Goal: Task Accomplishment & Management: Complete application form

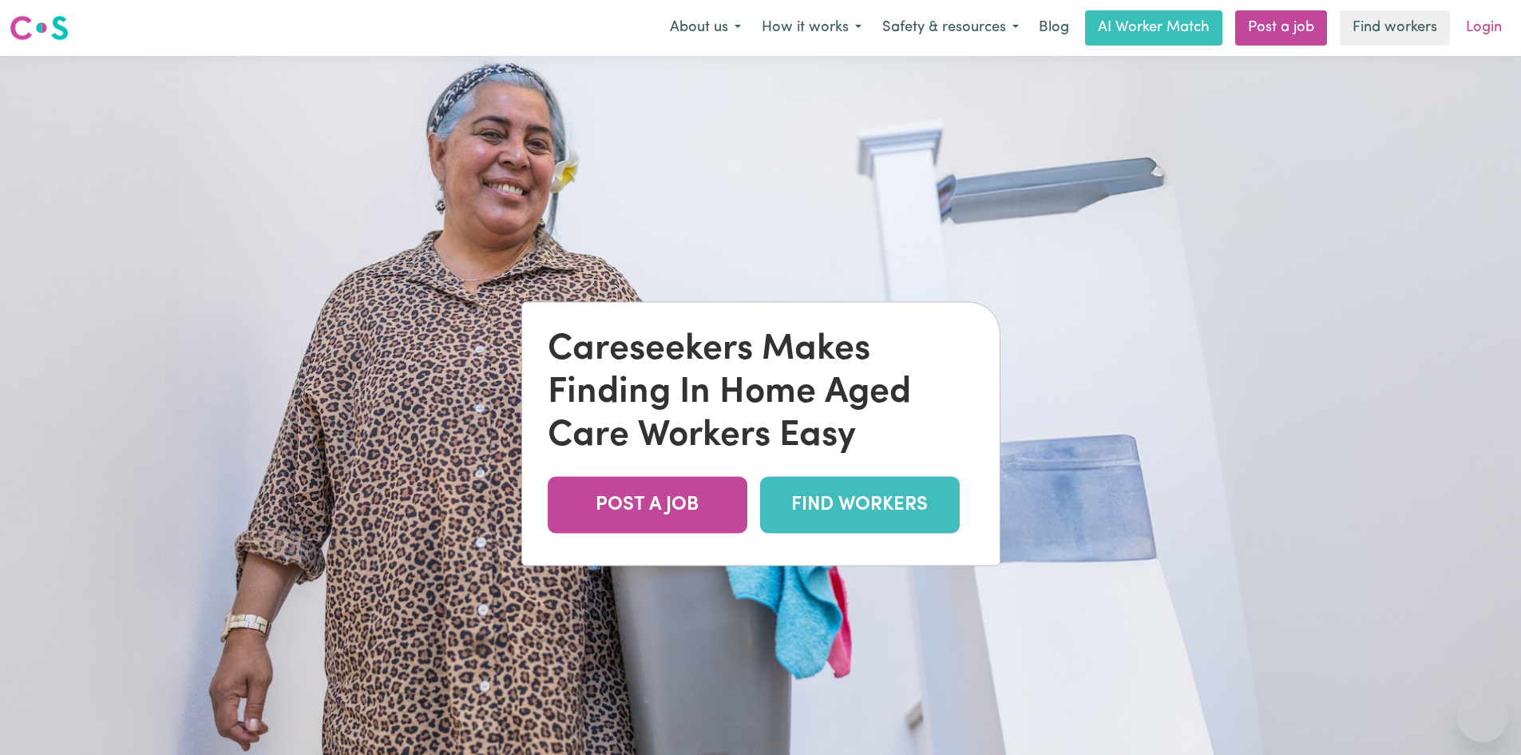
click at [1486, 22] on link "Login" at bounding box center [1484, 27] width 55 height 35
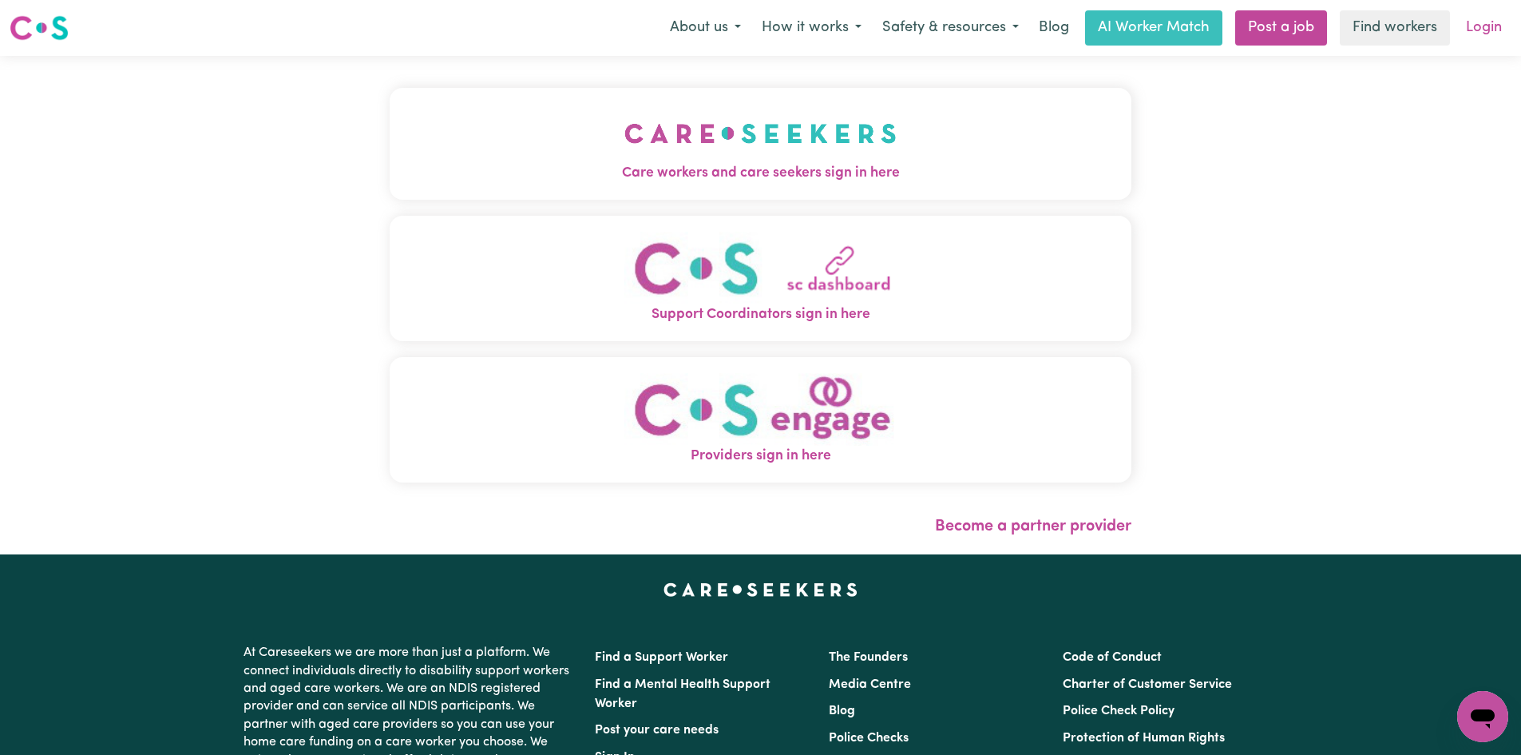
click at [1470, 32] on link "Login" at bounding box center [1484, 27] width 55 height 35
click at [748, 157] on img "Care workers and care seekers sign in here" at bounding box center [761, 133] width 272 height 59
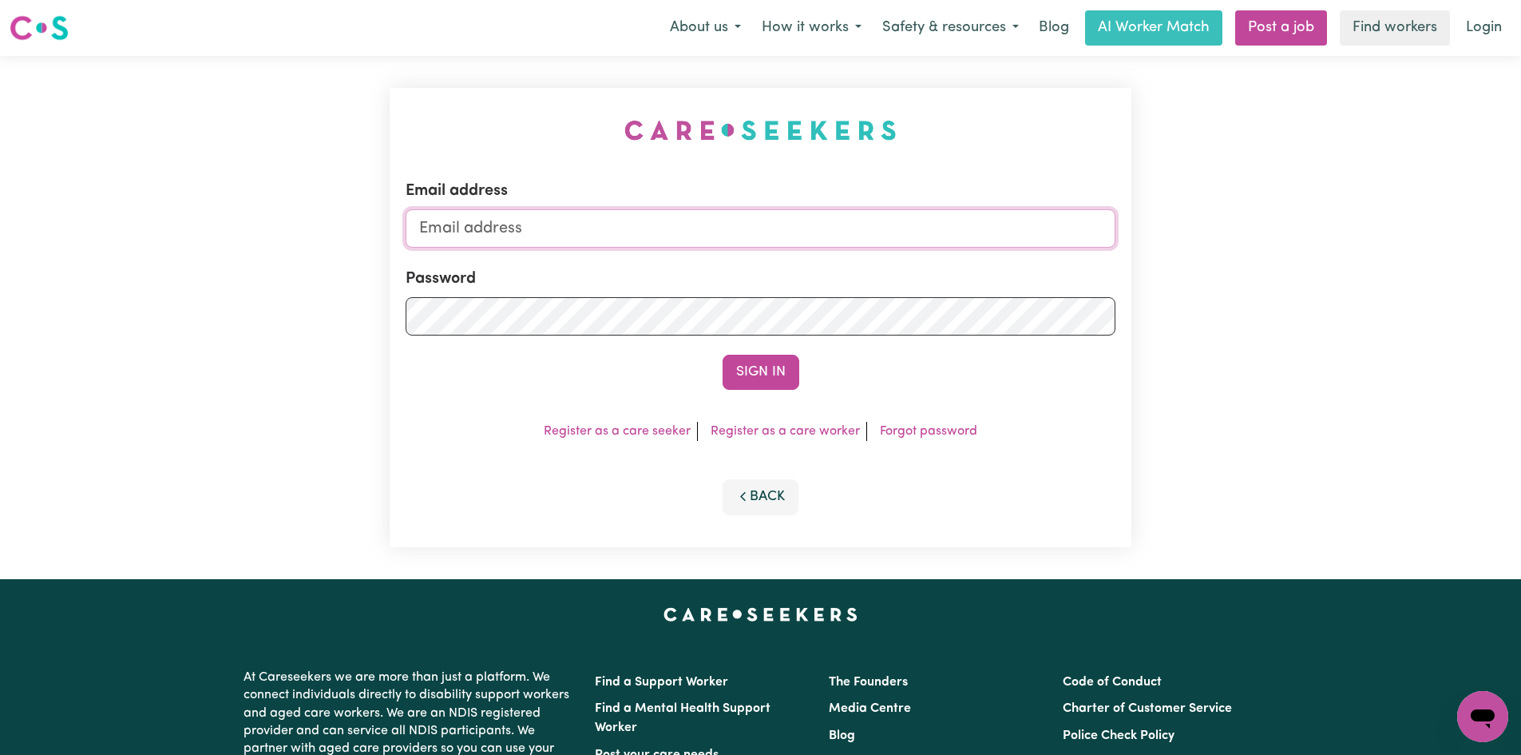
click at [561, 234] on input "Email address" at bounding box center [761, 228] width 710 height 38
type input "[EMAIL_ADDRESS][DOMAIN_NAME]"
click at [723, 355] on button "Sign In" at bounding box center [761, 372] width 77 height 35
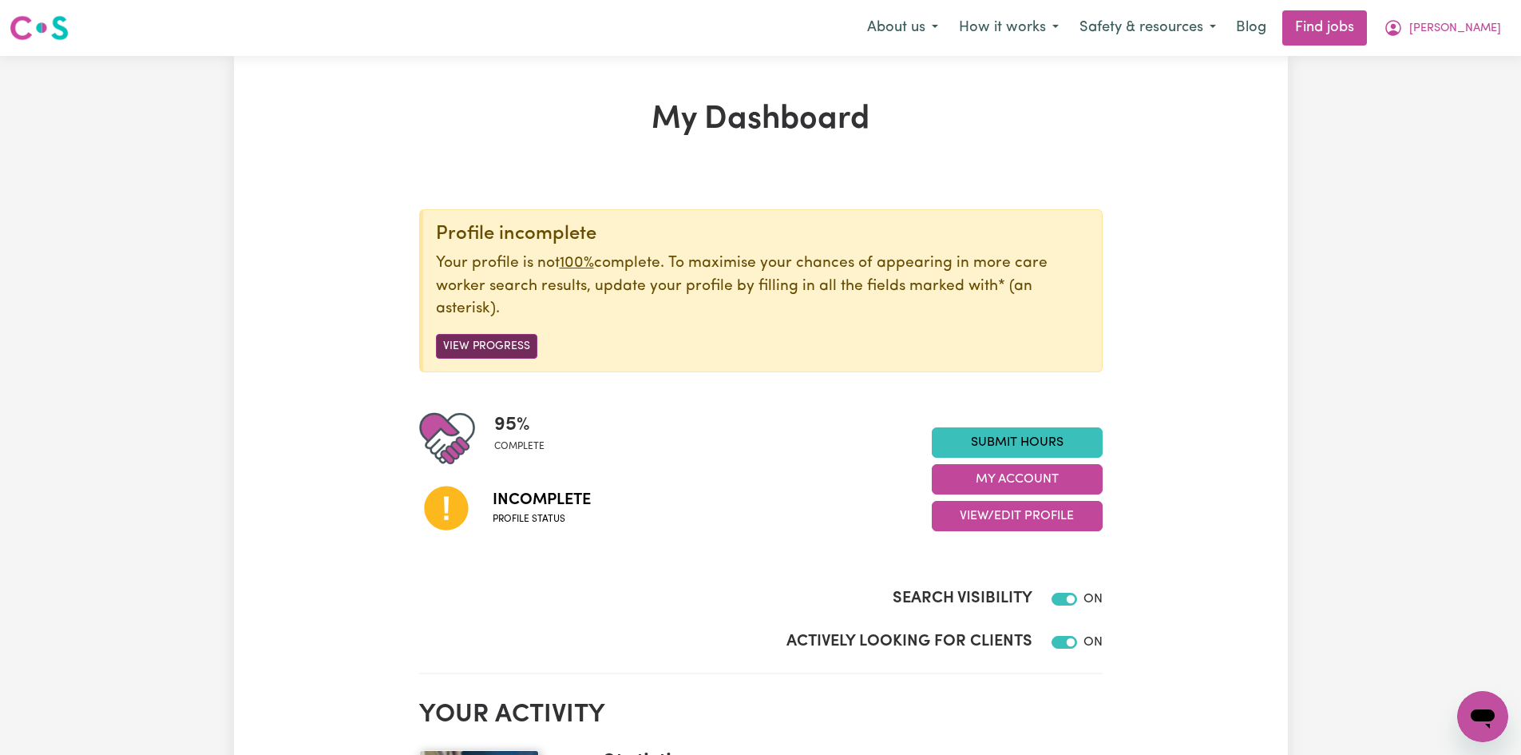
click at [494, 340] on button "View Progress" at bounding box center [486, 346] width 101 height 25
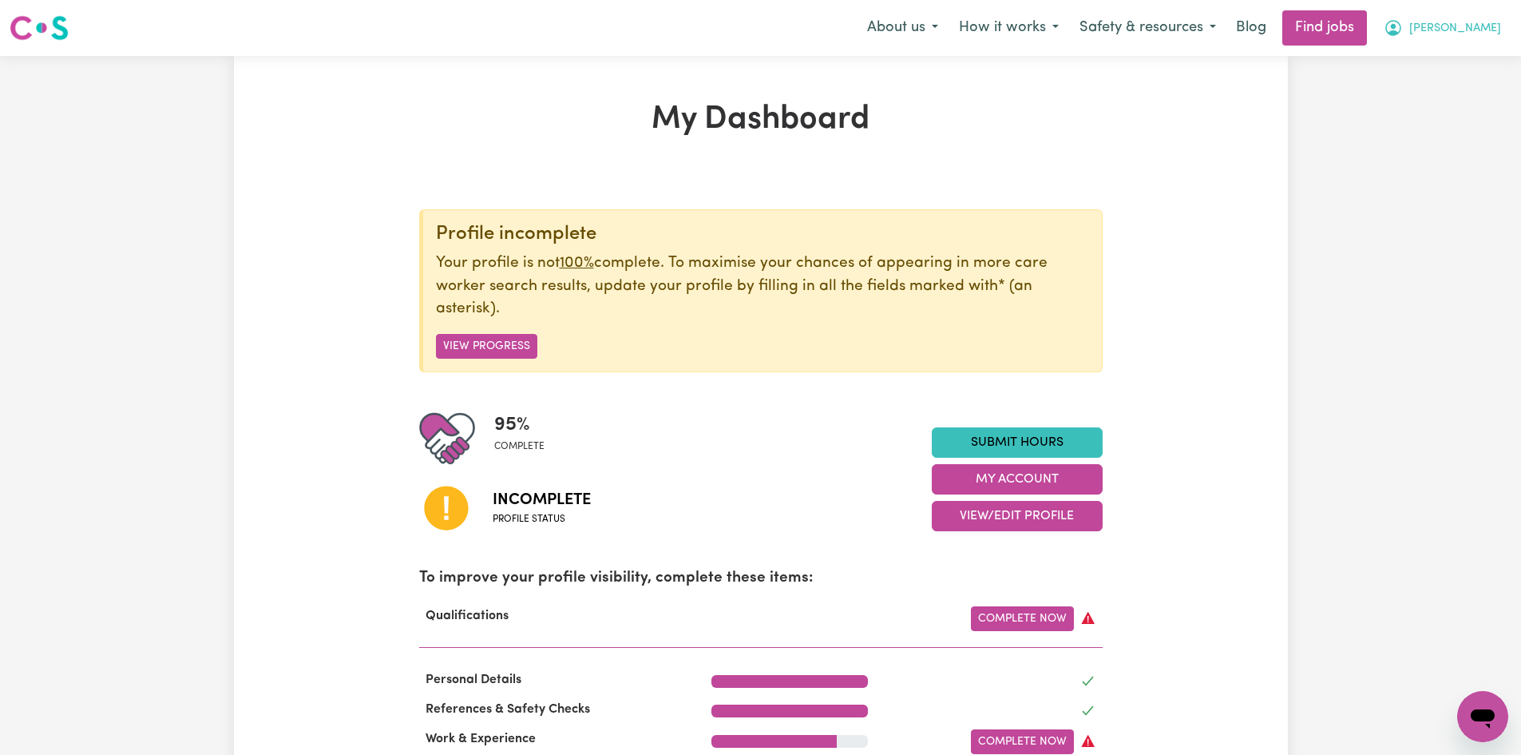
click at [1414, 33] on button "[PERSON_NAME]" at bounding box center [1443, 28] width 138 height 34
click at [1349, 25] on link "Find jobs" at bounding box center [1325, 27] width 85 height 35
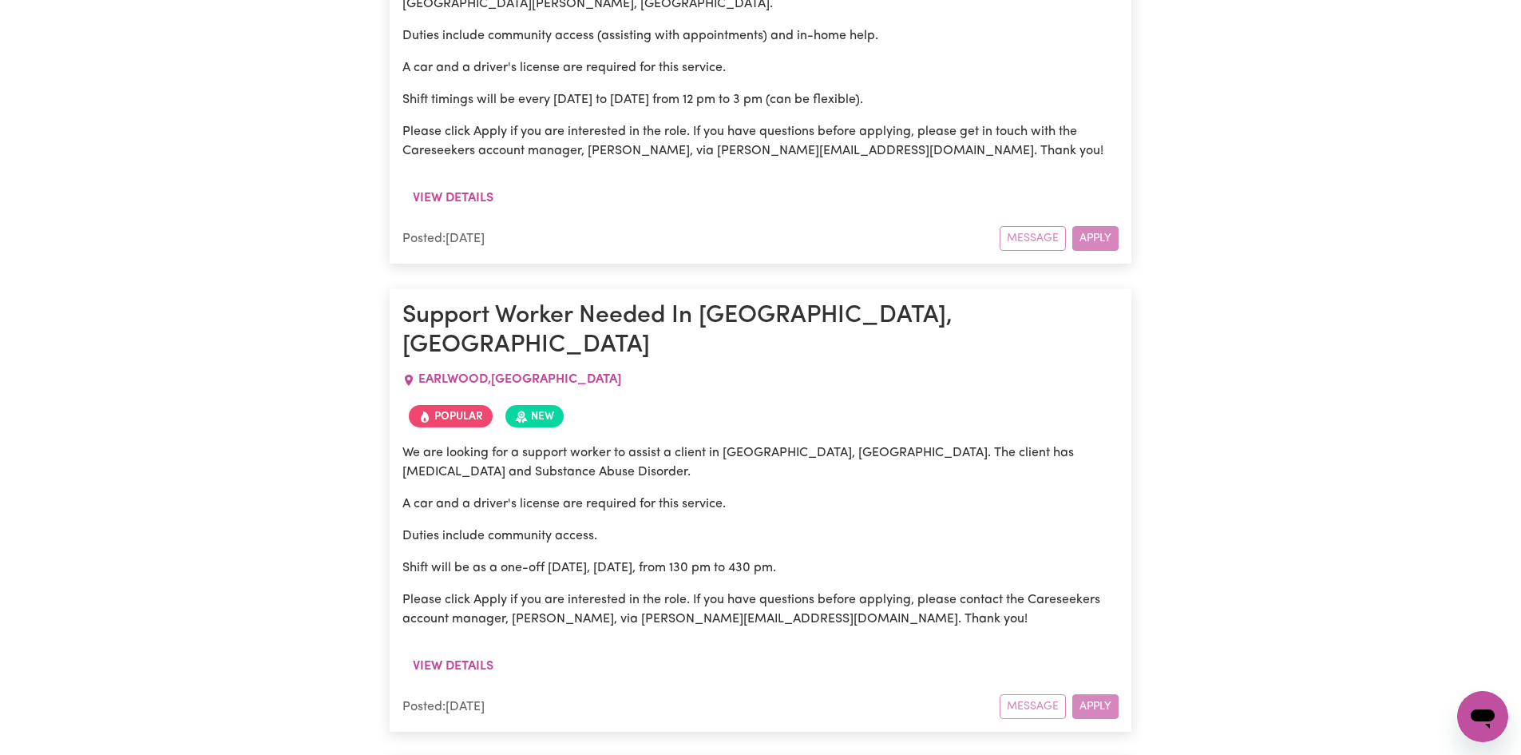
scroll to position [844, 0]
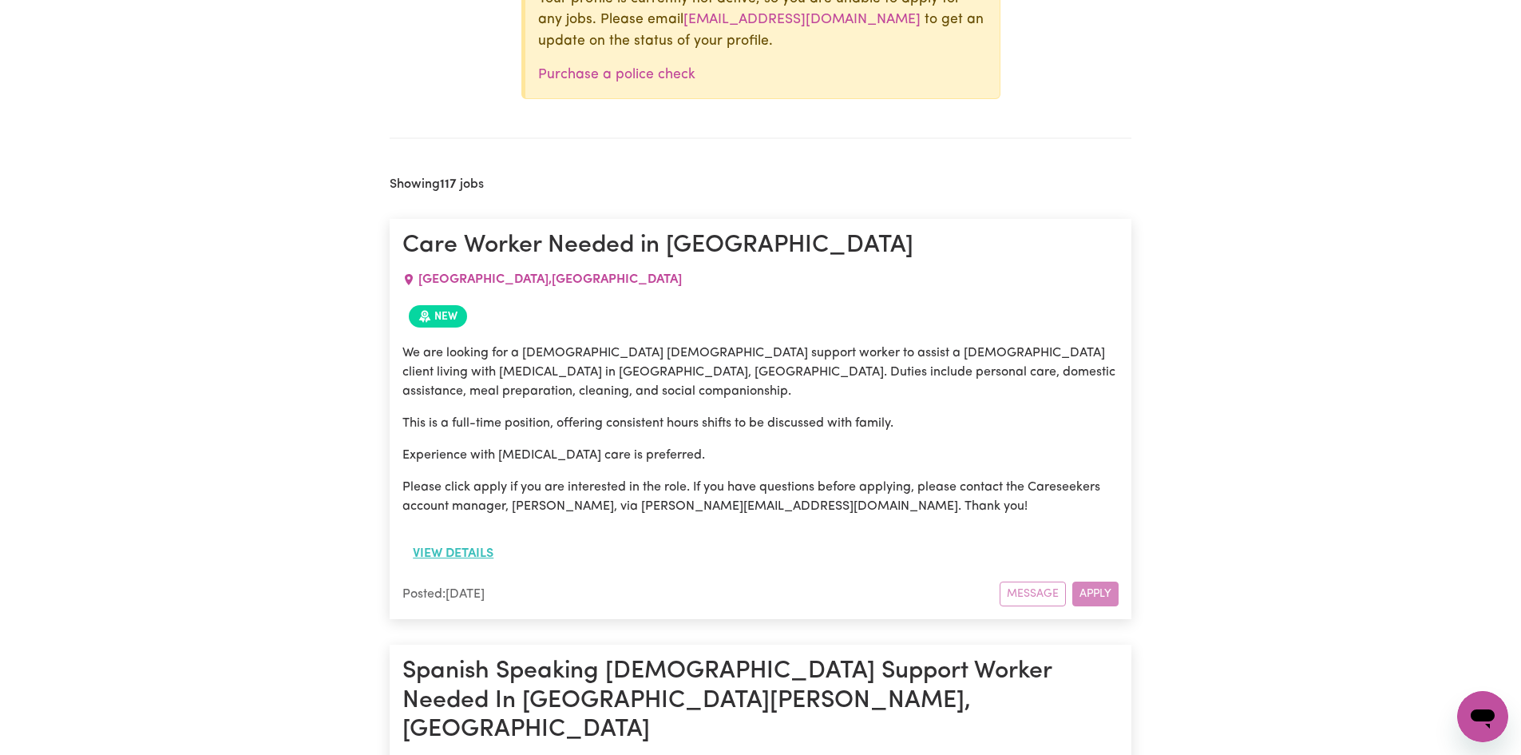
click at [461, 538] on button "View details" at bounding box center [453, 553] width 101 height 30
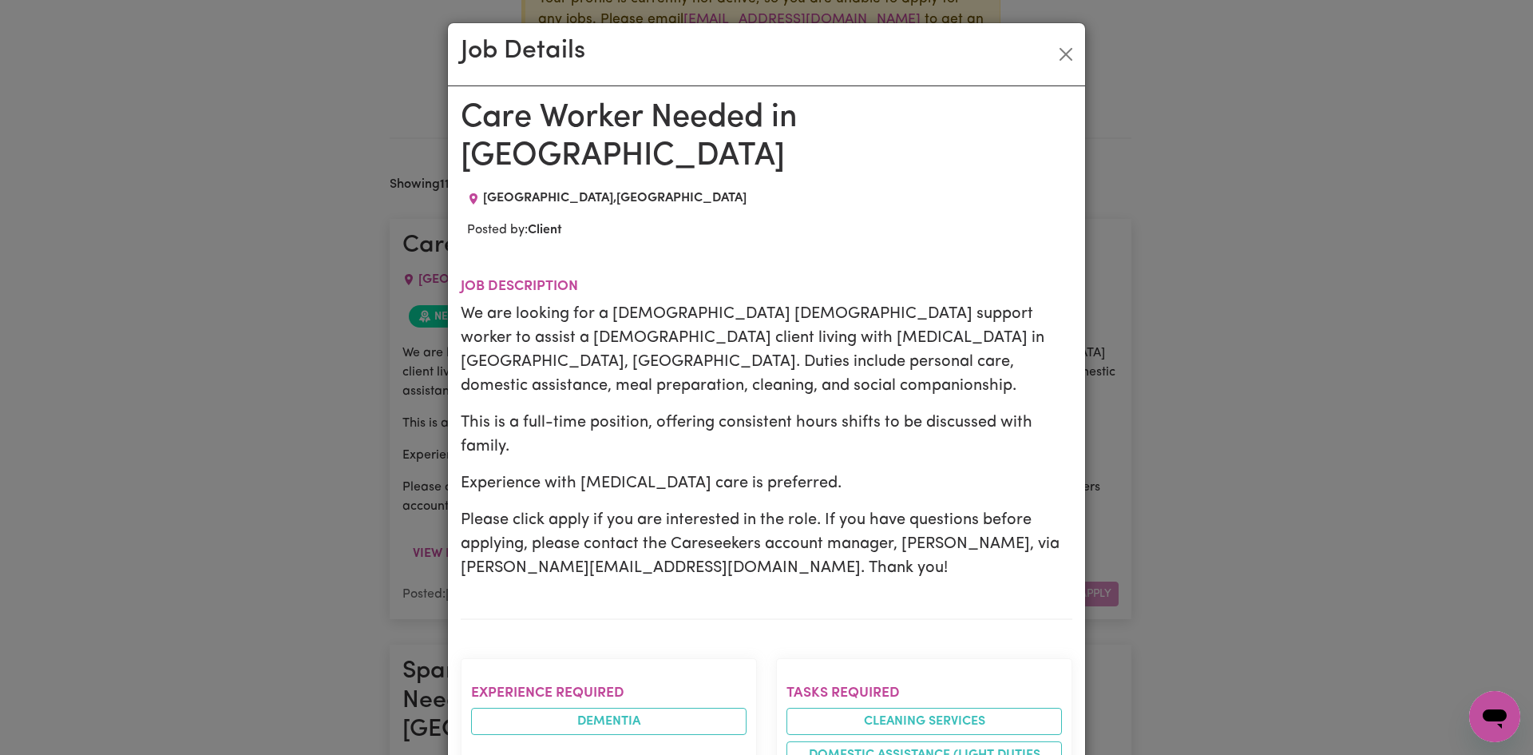
click at [1056, 41] on div "Job Details" at bounding box center [766, 54] width 637 height 63
click at [1054, 54] on button "Close" at bounding box center [1066, 55] width 26 height 26
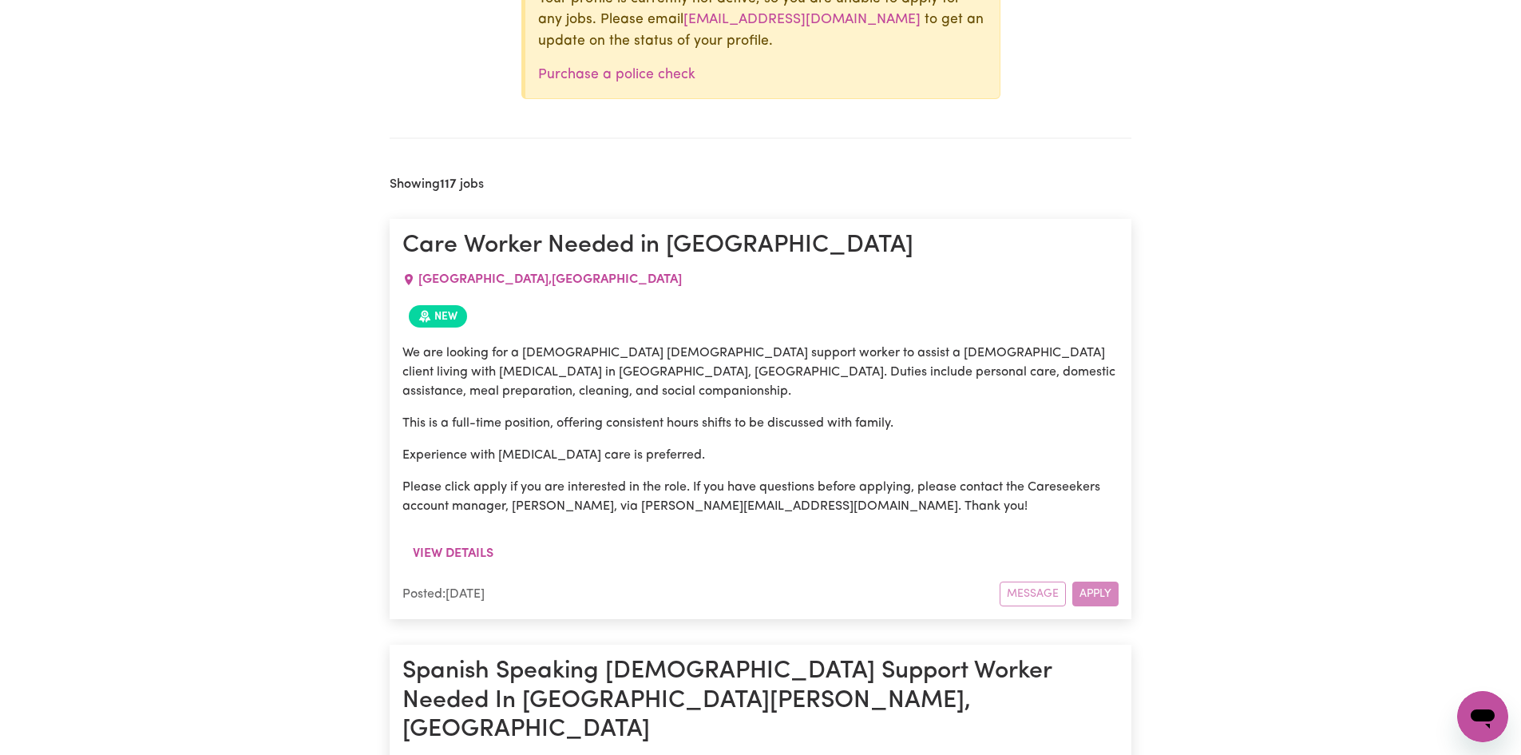
click at [1094, 581] on div "Message Apply" at bounding box center [1059, 593] width 119 height 25
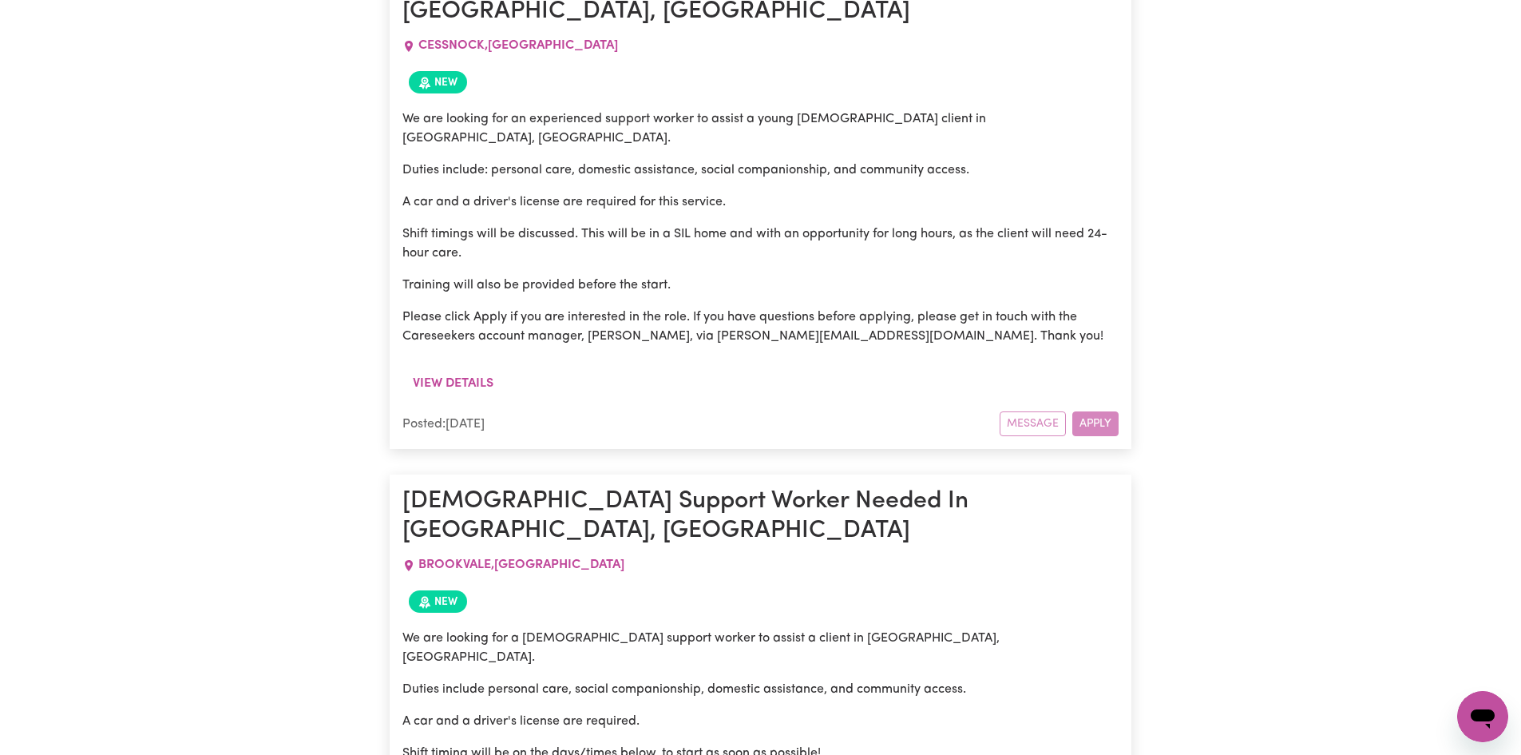
scroll to position [0, 0]
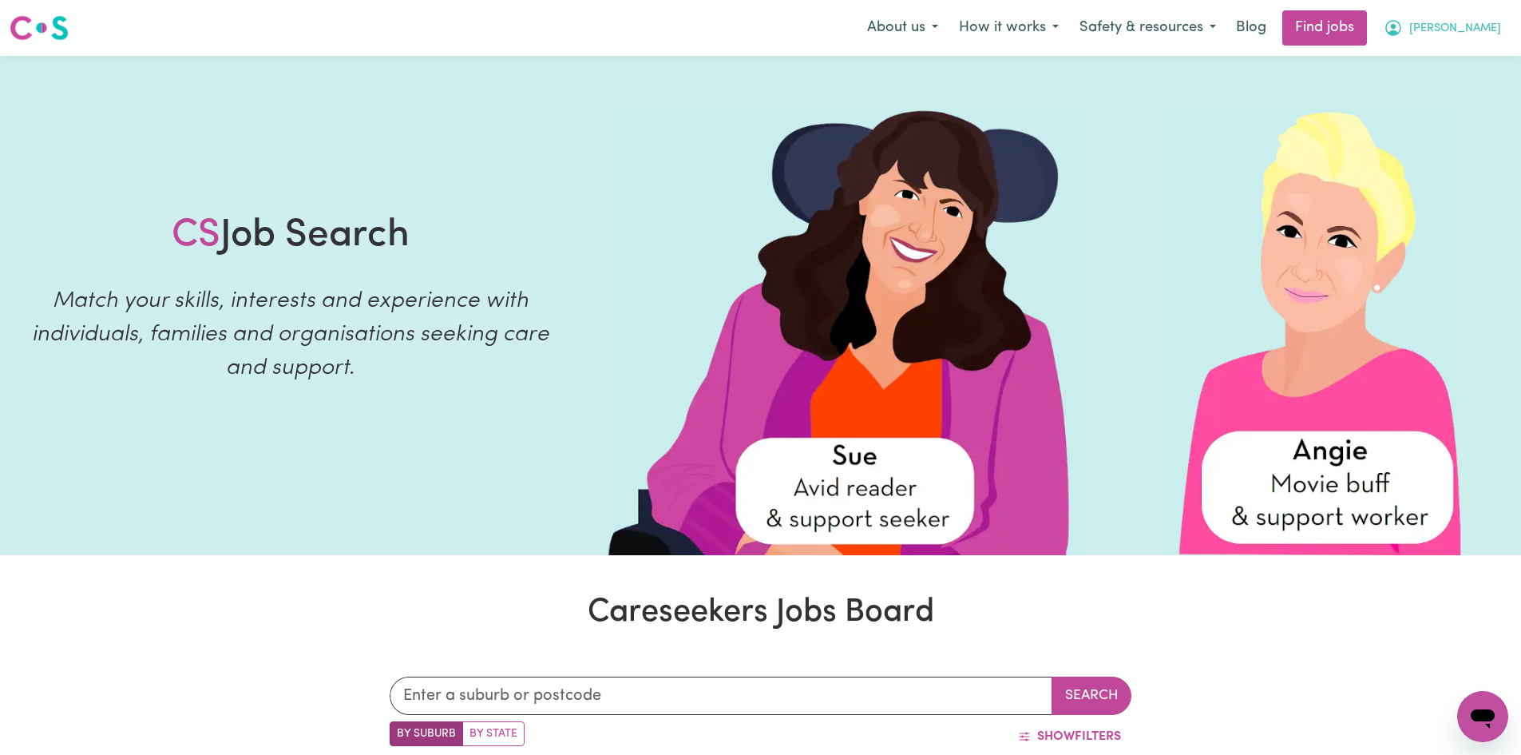
click at [1483, 30] on span "[PERSON_NAME]" at bounding box center [1456, 29] width 92 height 18
click at [1414, 116] on link "Logout" at bounding box center [1448, 122] width 126 height 30
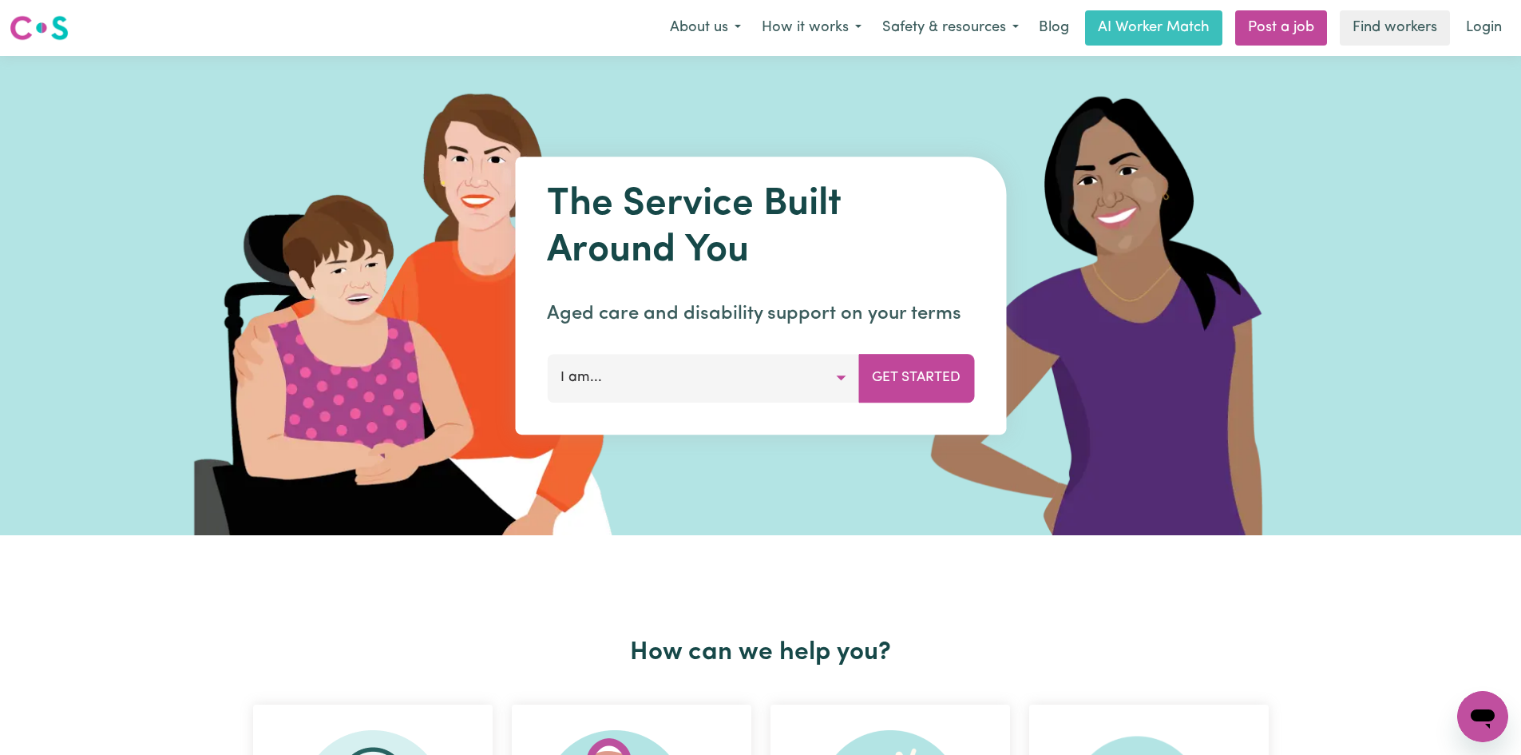
click at [1418, 199] on div "The Service Built Around You Aged care and disability support on your terms I a…" at bounding box center [760, 295] width 1521 height 479
drag, startPoint x: 1369, startPoint y: 199, endPoint x: 1391, endPoint y: 114, distance: 87.6
click at [1370, 199] on div "The Service Built Around You Aged care and disability support on your terms I a…" at bounding box center [760, 295] width 1521 height 479
click at [1152, 30] on link "AI Worker Match" at bounding box center [1153, 27] width 137 height 35
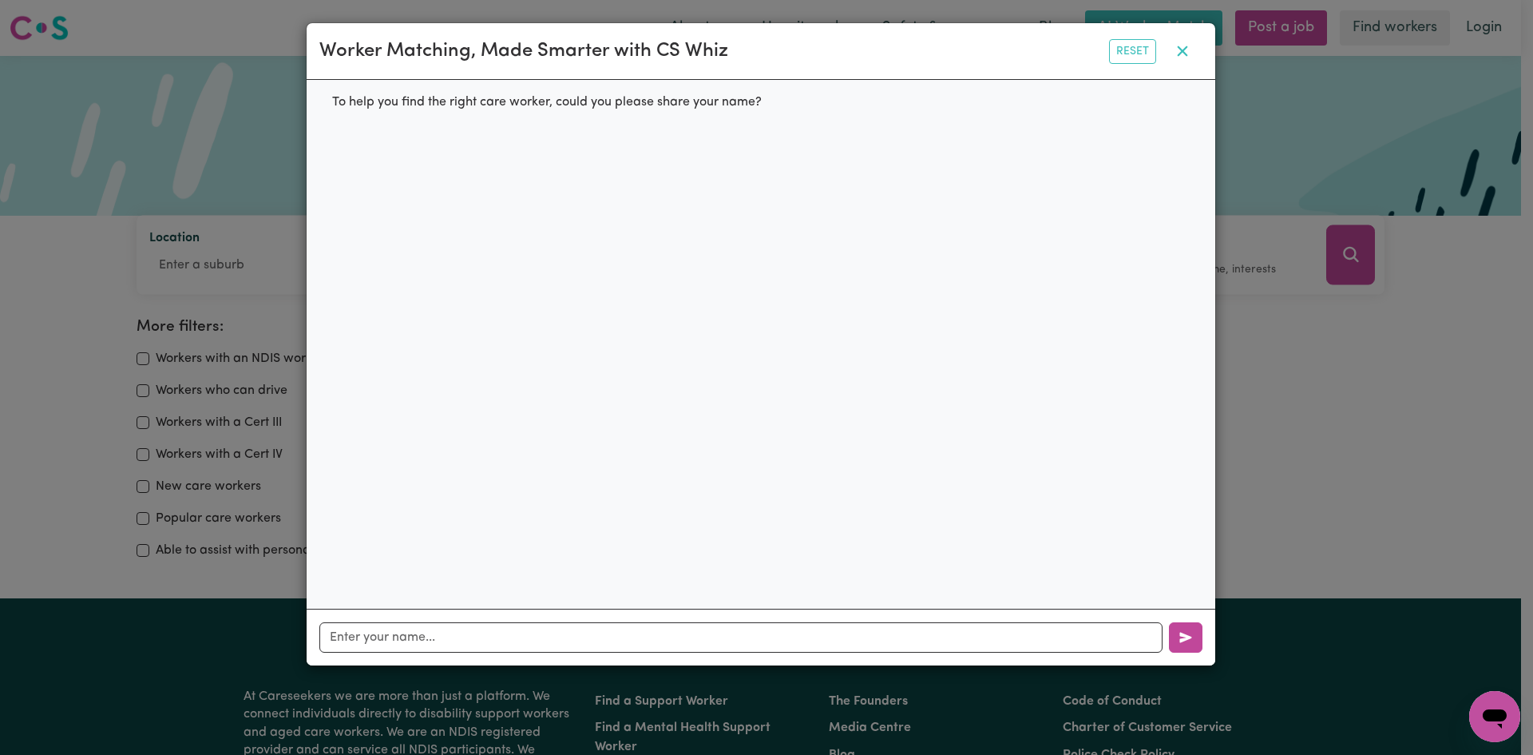
click at [1177, 49] on icon "button" at bounding box center [1182, 51] width 19 height 19
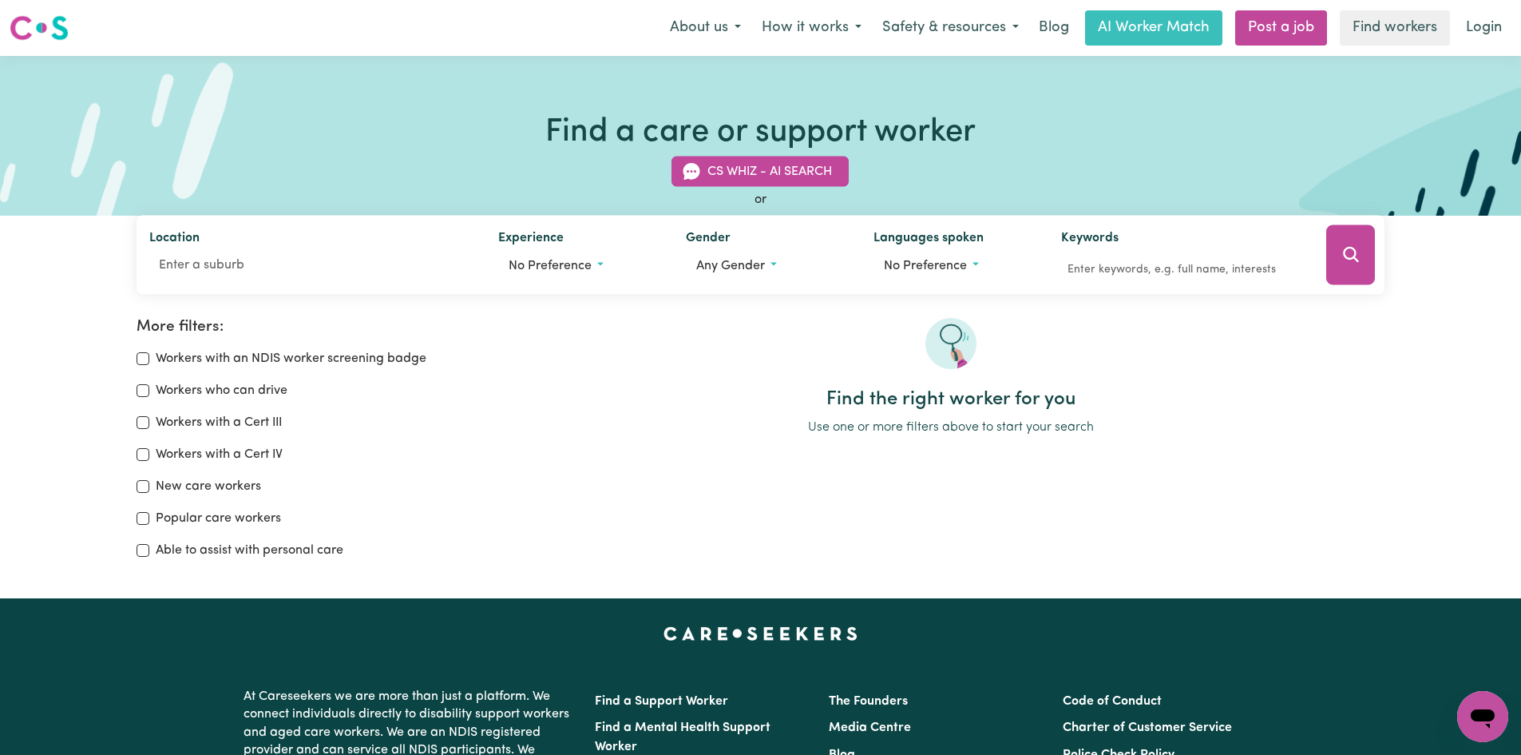
click at [1254, 393] on h2 "Find the right worker for you" at bounding box center [951, 399] width 868 height 23
click at [775, 267] on button "Any gender" at bounding box center [767, 266] width 162 height 30
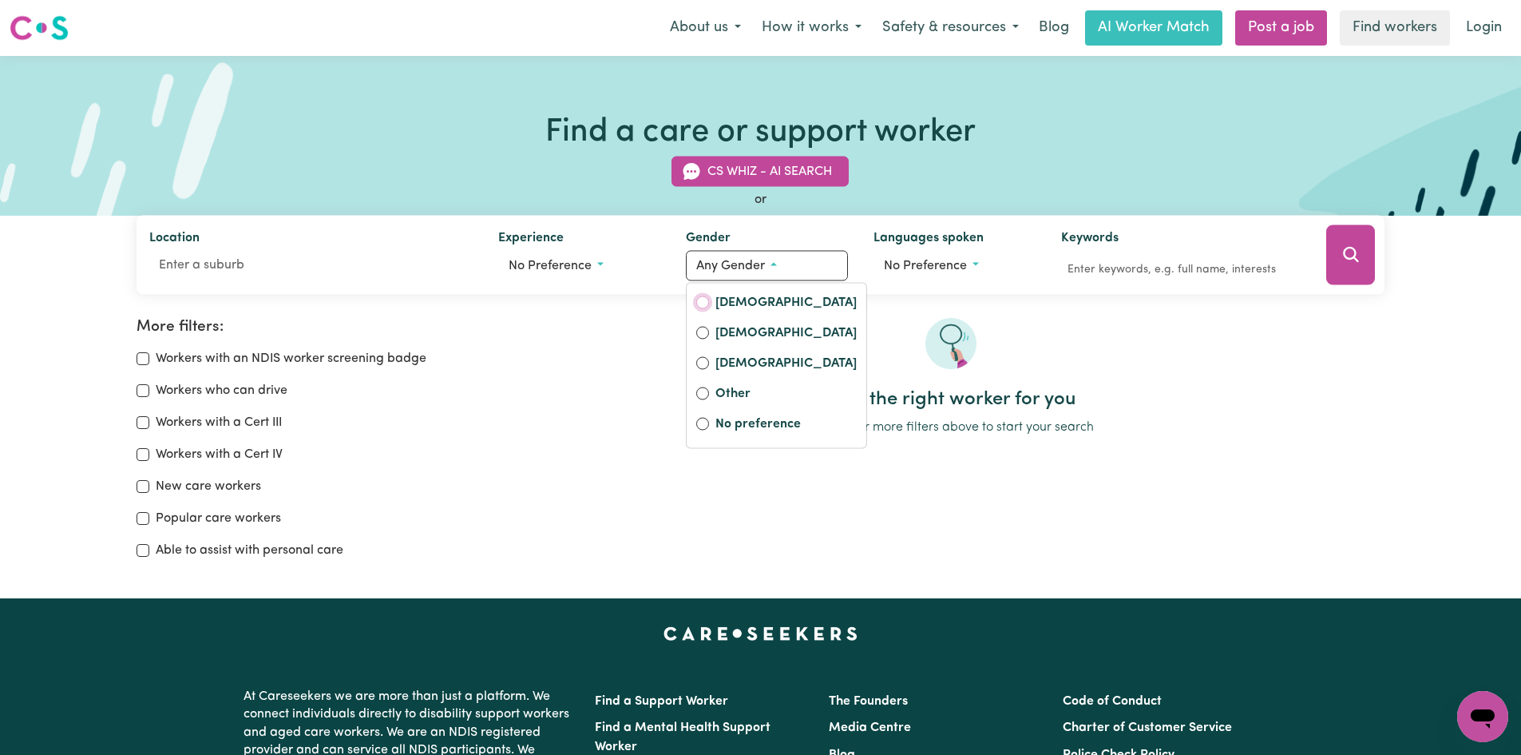
drag, startPoint x: 708, startPoint y: 305, endPoint x: 864, endPoint y: 336, distance: 158.8
click at [711, 305] on div "[DEMOGRAPHIC_DATA]" at bounding box center [776, 304] width 161 height 22
drag, startPoint x: 697, startPoint y: 301, endPoint x: 716, endPoint y: 300, distance: 19.2
click at [701, 301] on input "[DEMOGRAPHIC_DATA]" at bounding box center [702, 302] width 13 height 13
radio input "true"
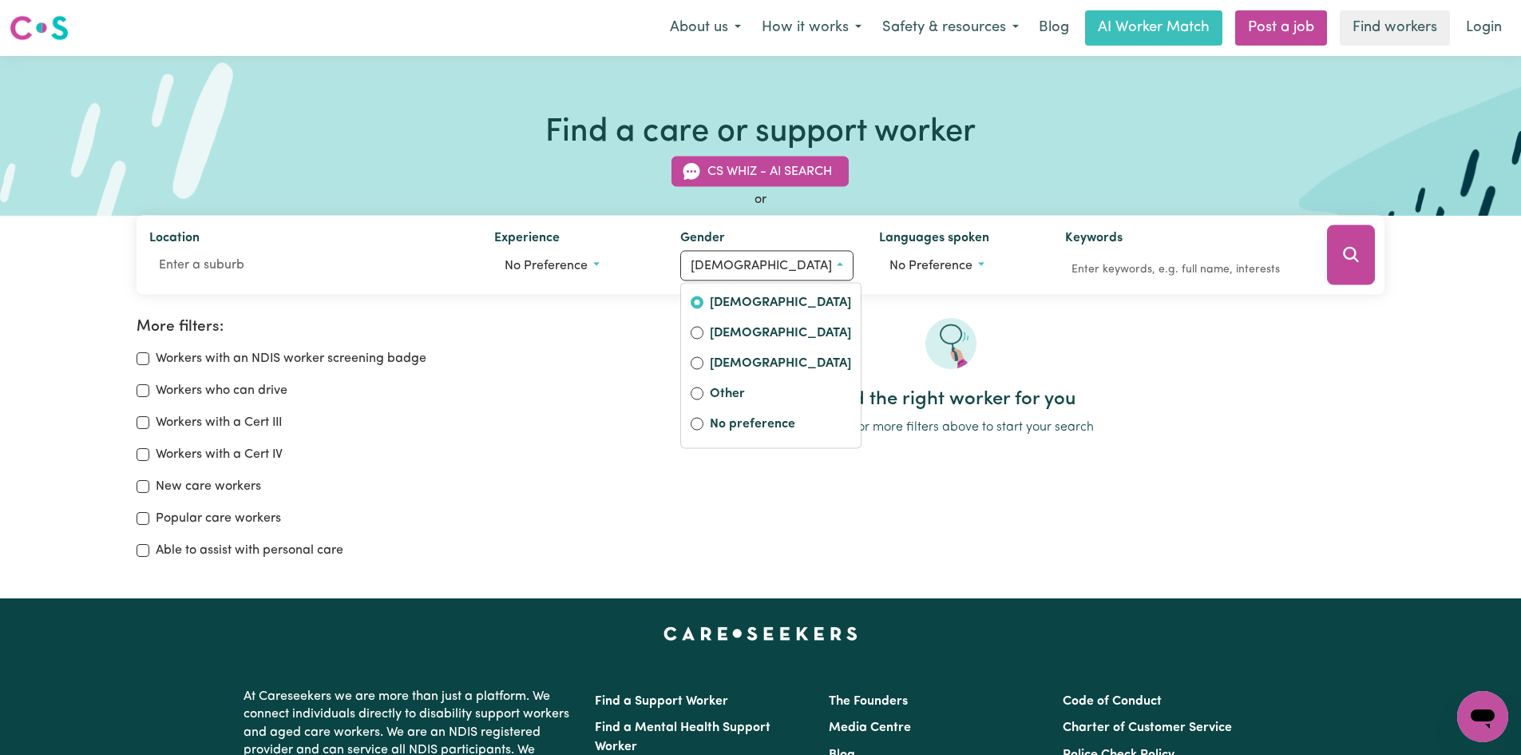
drag, startPoint x: 1283, startPoint y: 386, endPoint x: 1284, endPoint y: 362, distance: 24.0
click at [1282, 381] on div at bounding box center [951, 353] width 868 height 70
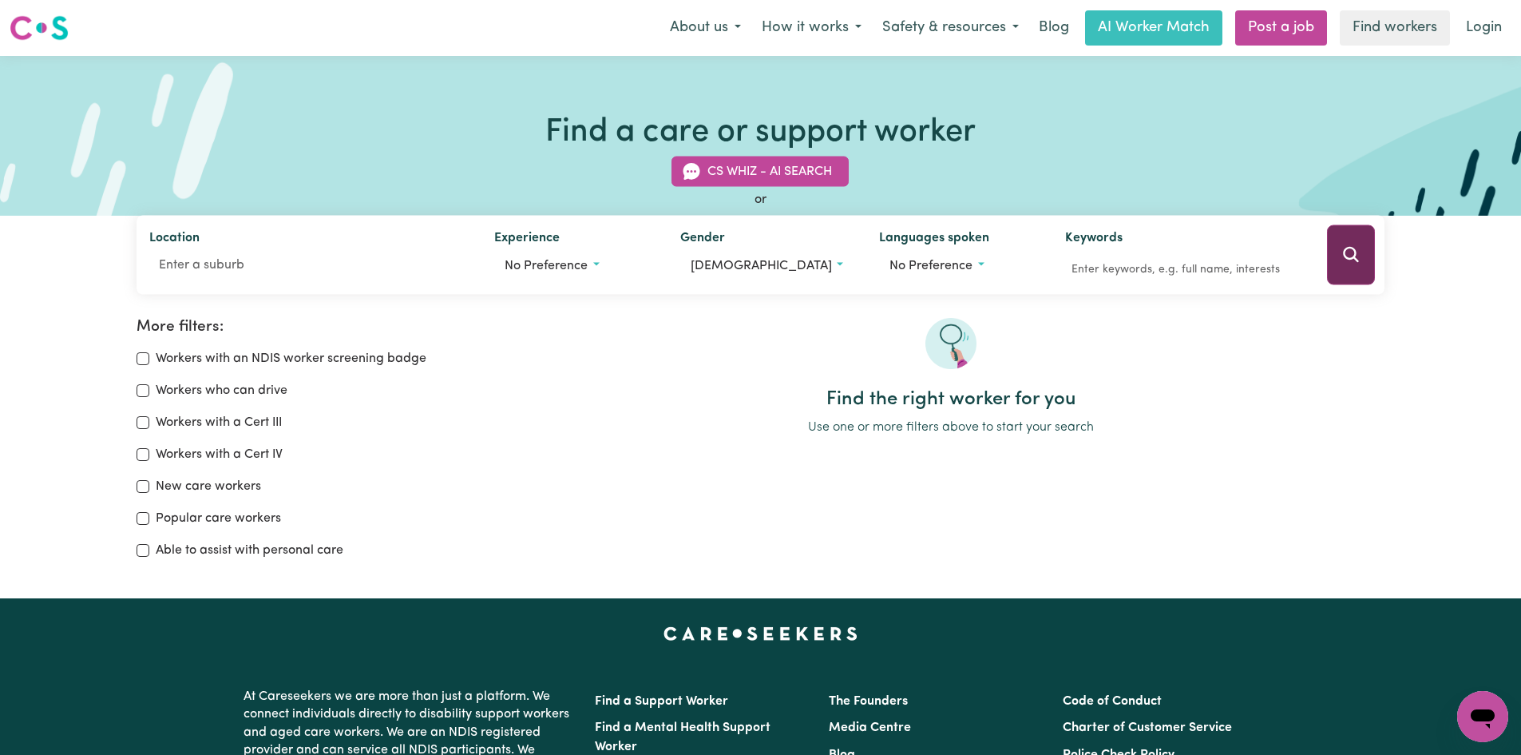
click at [1360, 255] on icon "Search" at bounding box center [1351, 254] width 19 height 19
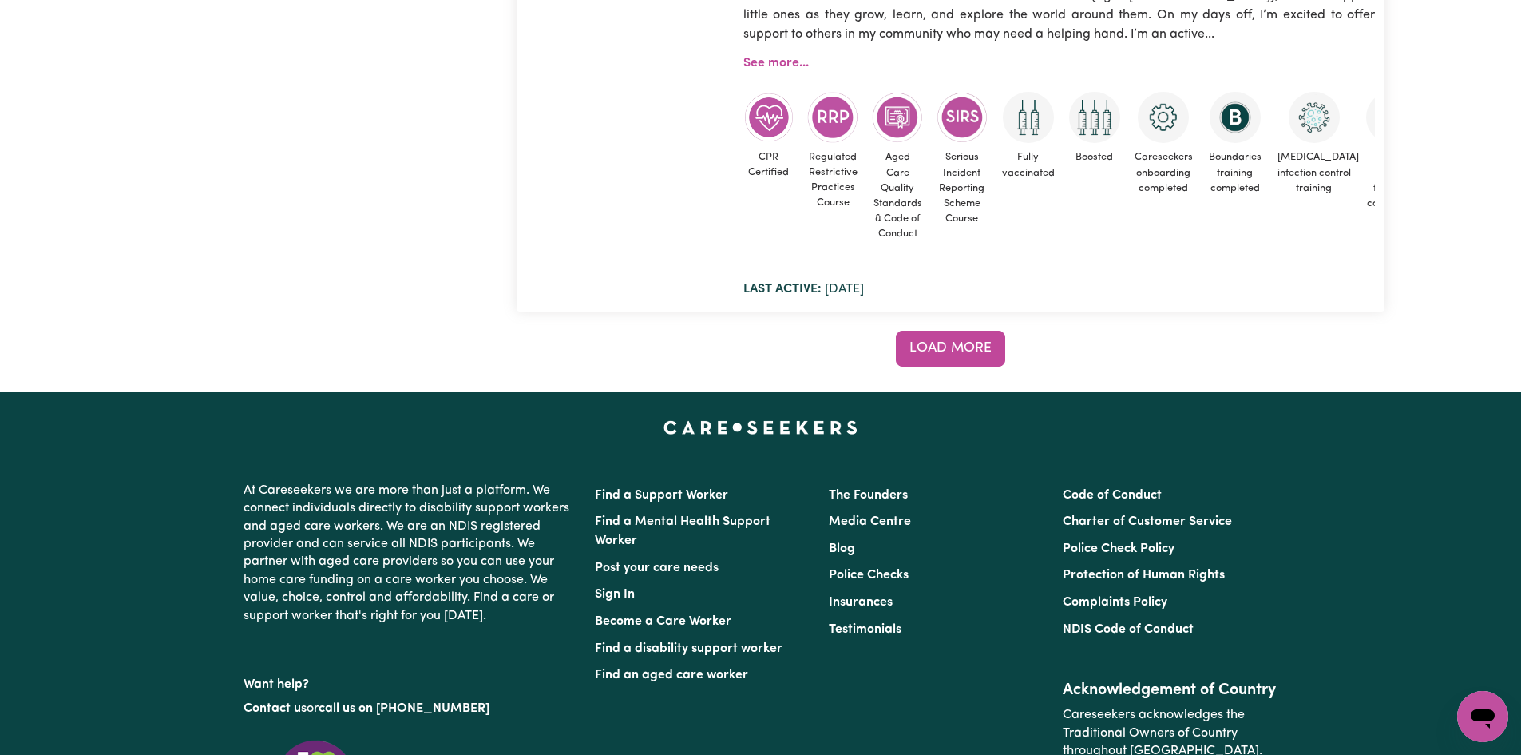
scroll to position [14479, 0]
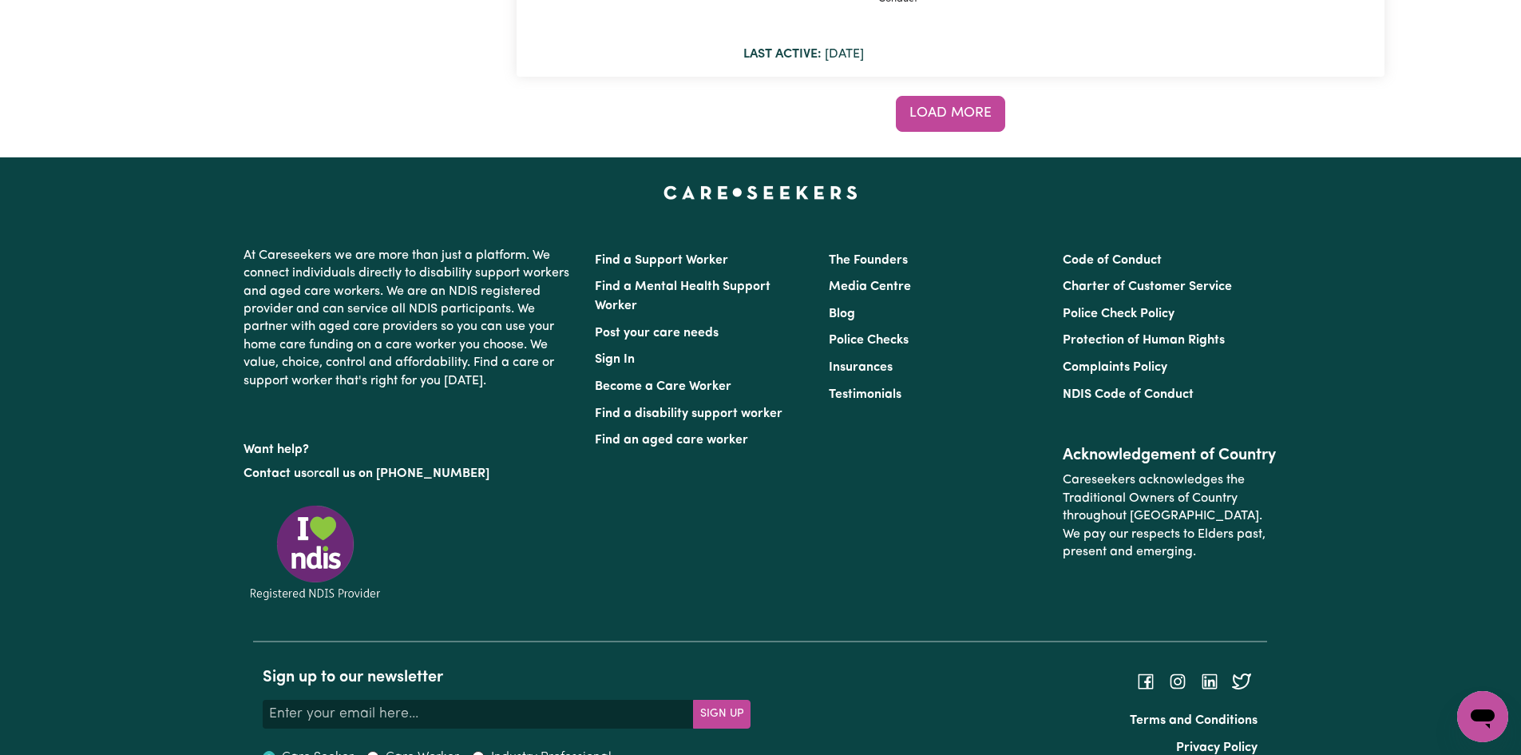
click at [978, 126] on button "Load more" at bounding box center [950, 113] width 109 height 35
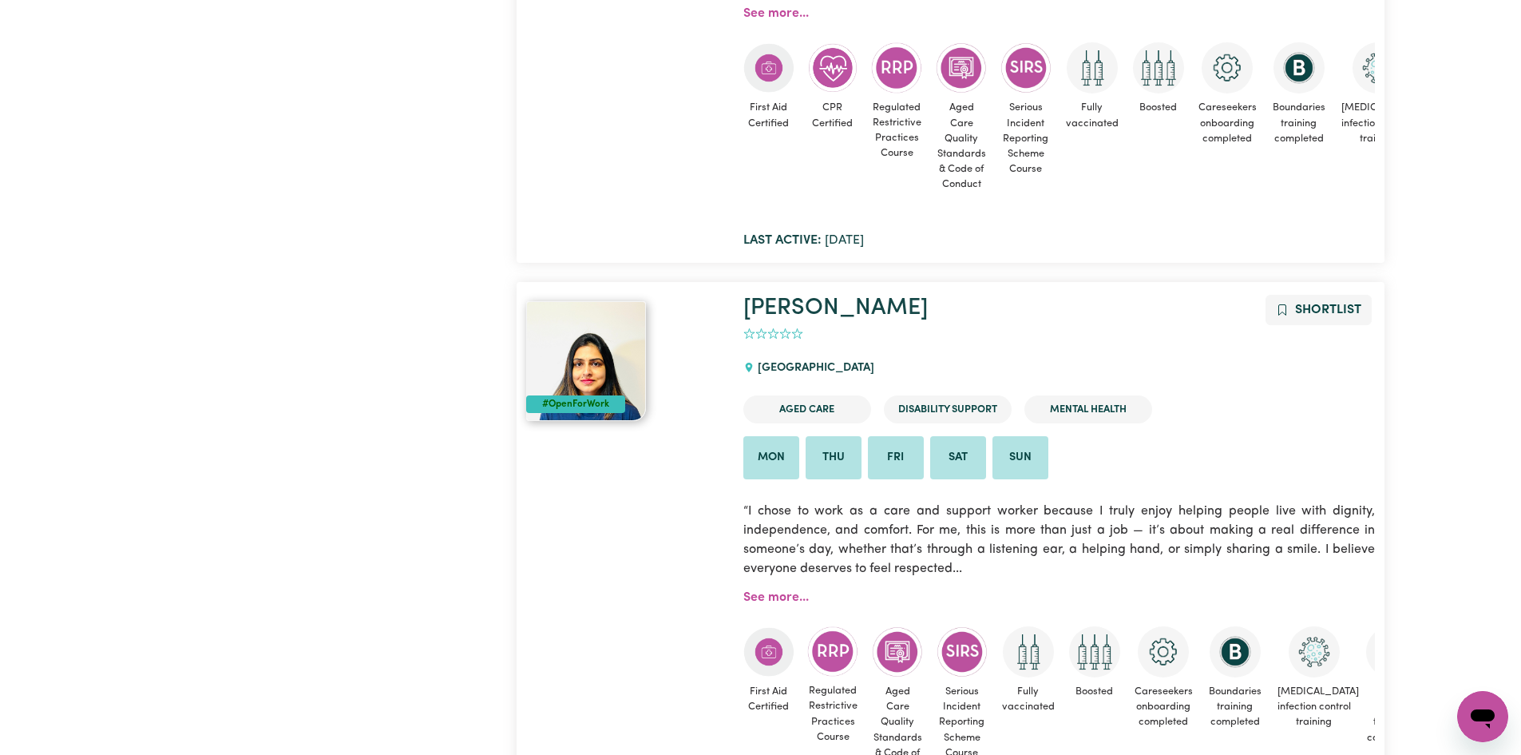
scroll to position [0, 0]
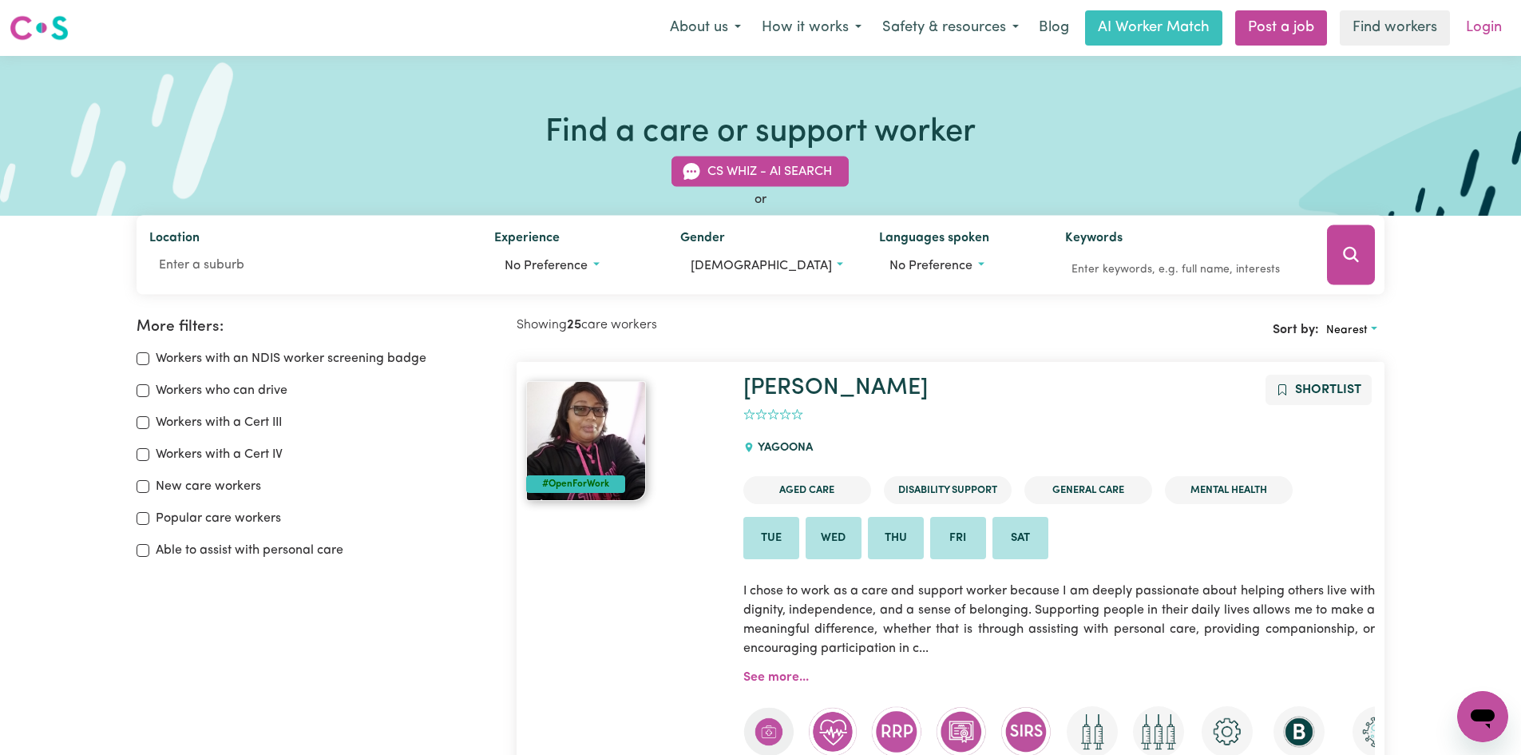
click at [1481, 27] on link "Login" at bounding box center [1484, 27] width 55 height 35
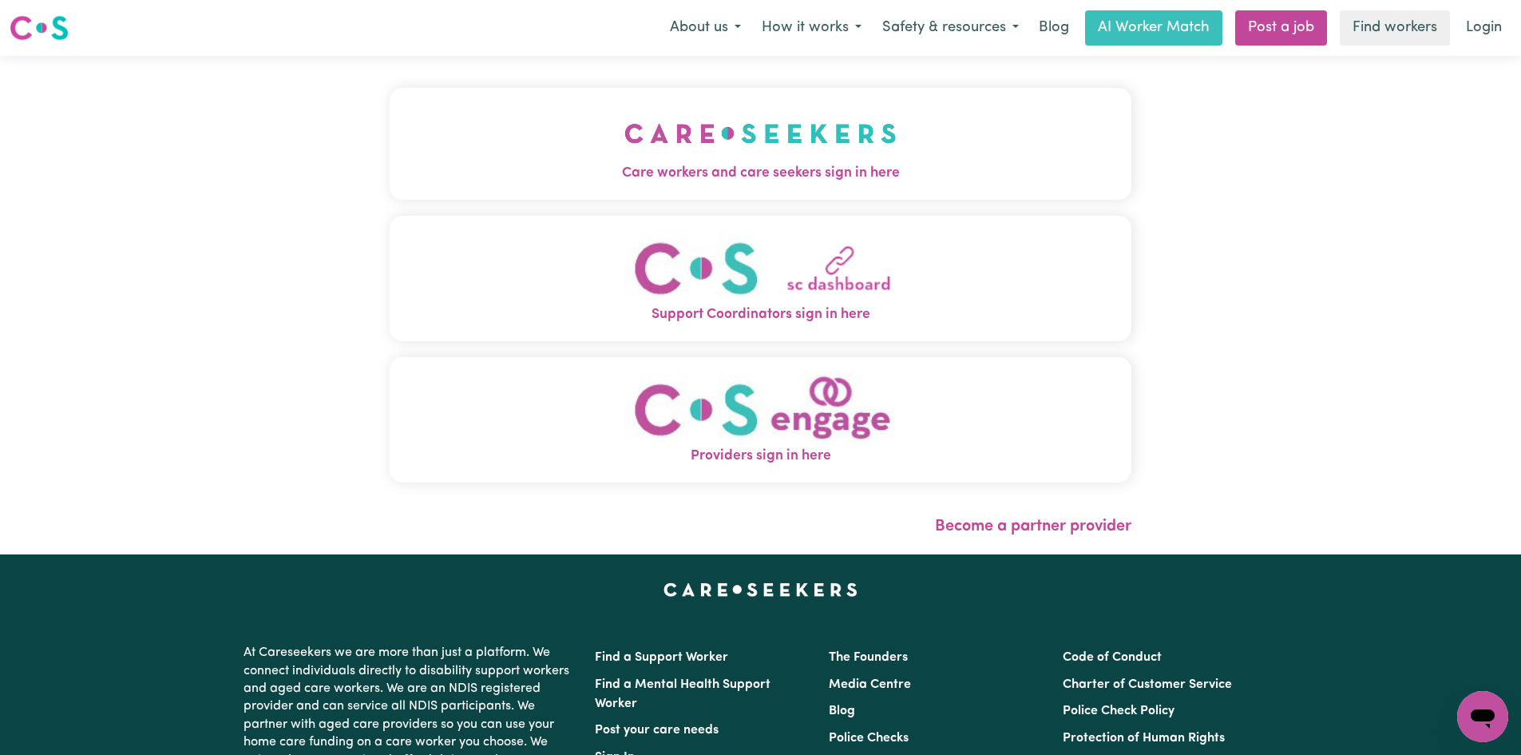
click at [882, 152] on img "Care workers and care seekers sign in here" at bounding box center [761, 133] width 272 height 59
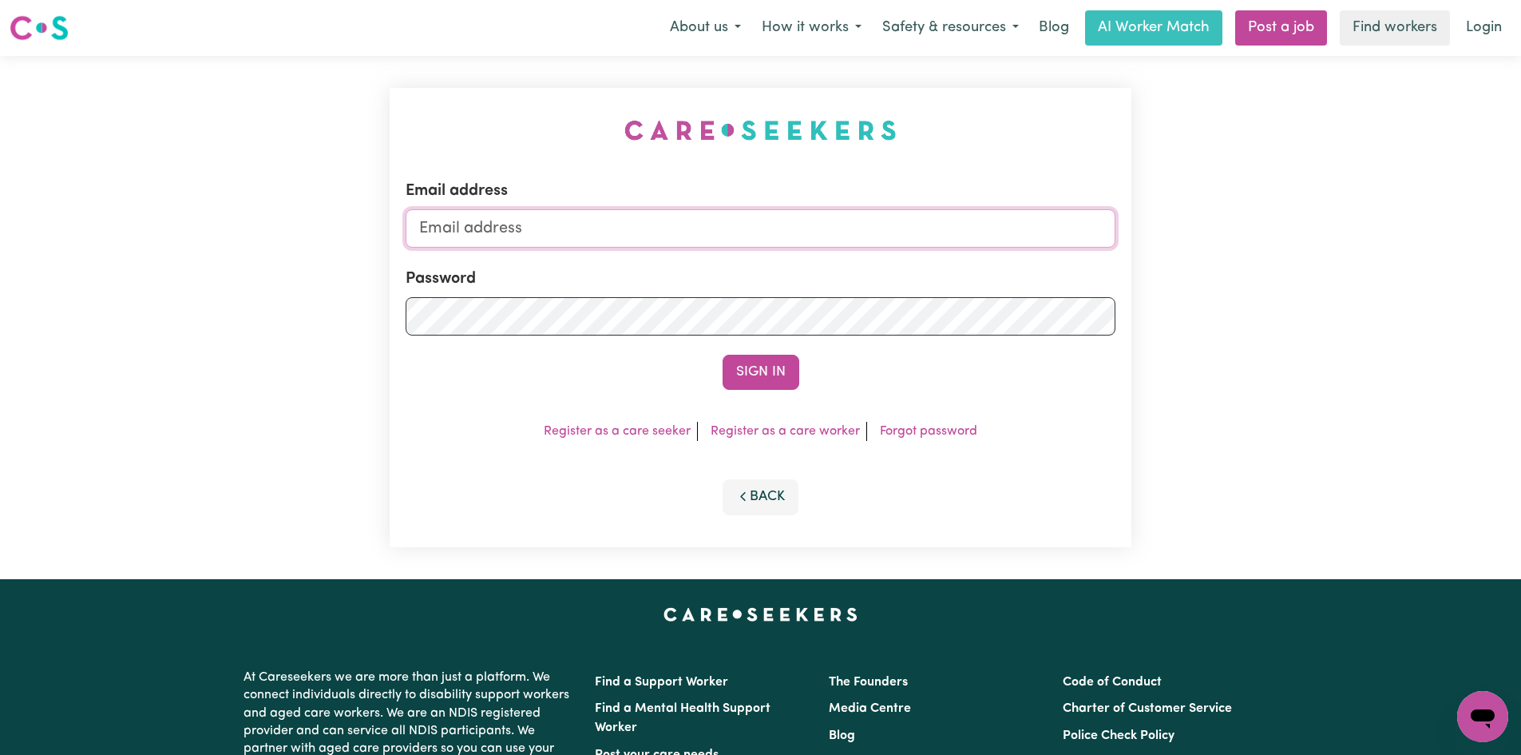
drag, startPoint x: 621, startPoint y: 229, endPoint x: 620, endPoint y: 238, distance: 8.8
click at [621, 229] on input "Email address" at bounding box center [761, 228] width 710 height 38
type input "[EMAIL_ADDRESS][DOMAIN_NAME]"
click at [723, 355] on button "Sign In" at bounding box center [761, 372] width 77 height 35
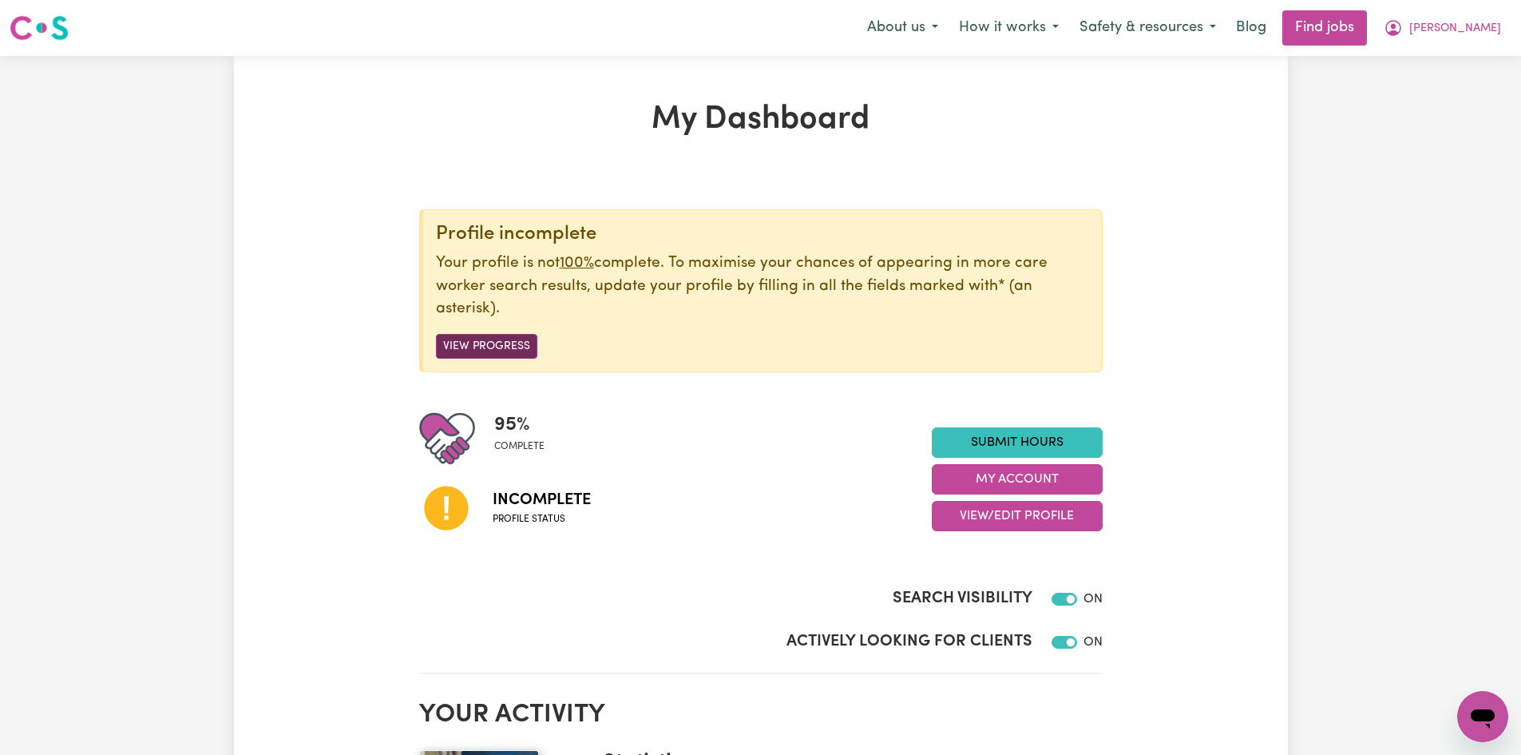
click at [476, 349] on button "View Progress" at bounding box center [486, 346] width 101 height 25
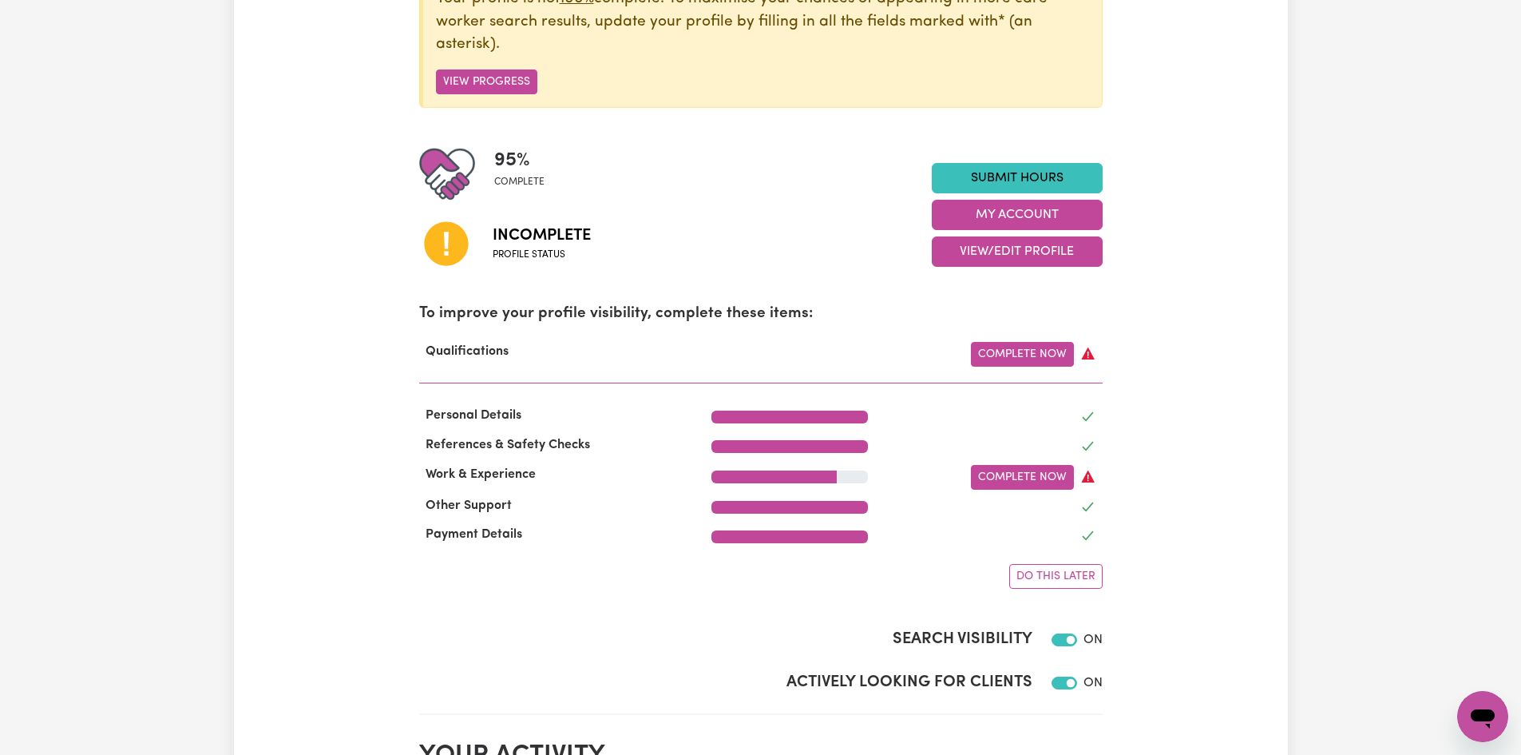
scroll to position [276, 0]
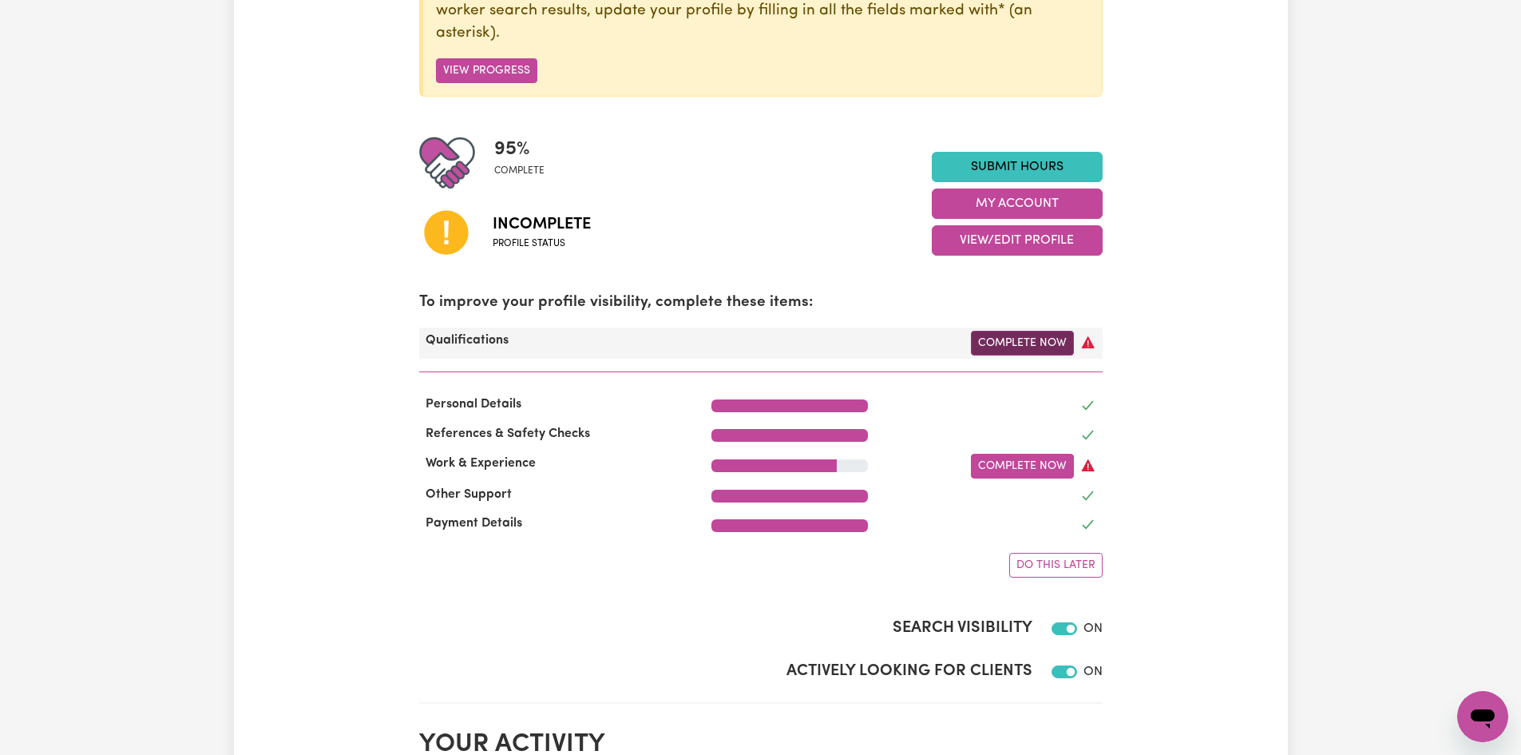
click at [1017, 339] on link "Complete Now" at bounding box center [1022, 343] width 103 height 25
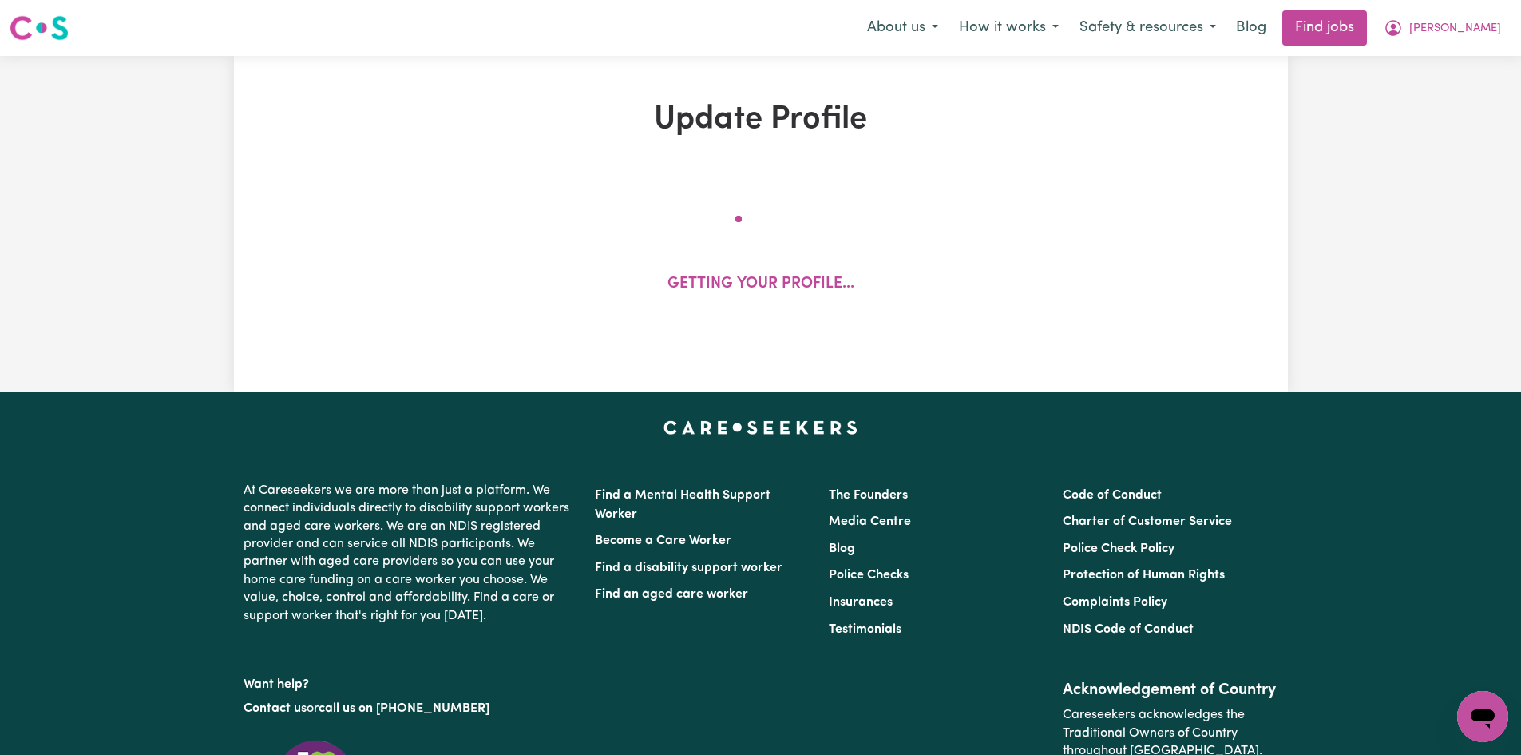
select select "2025"
select select "Certificate III (Individual Support)"
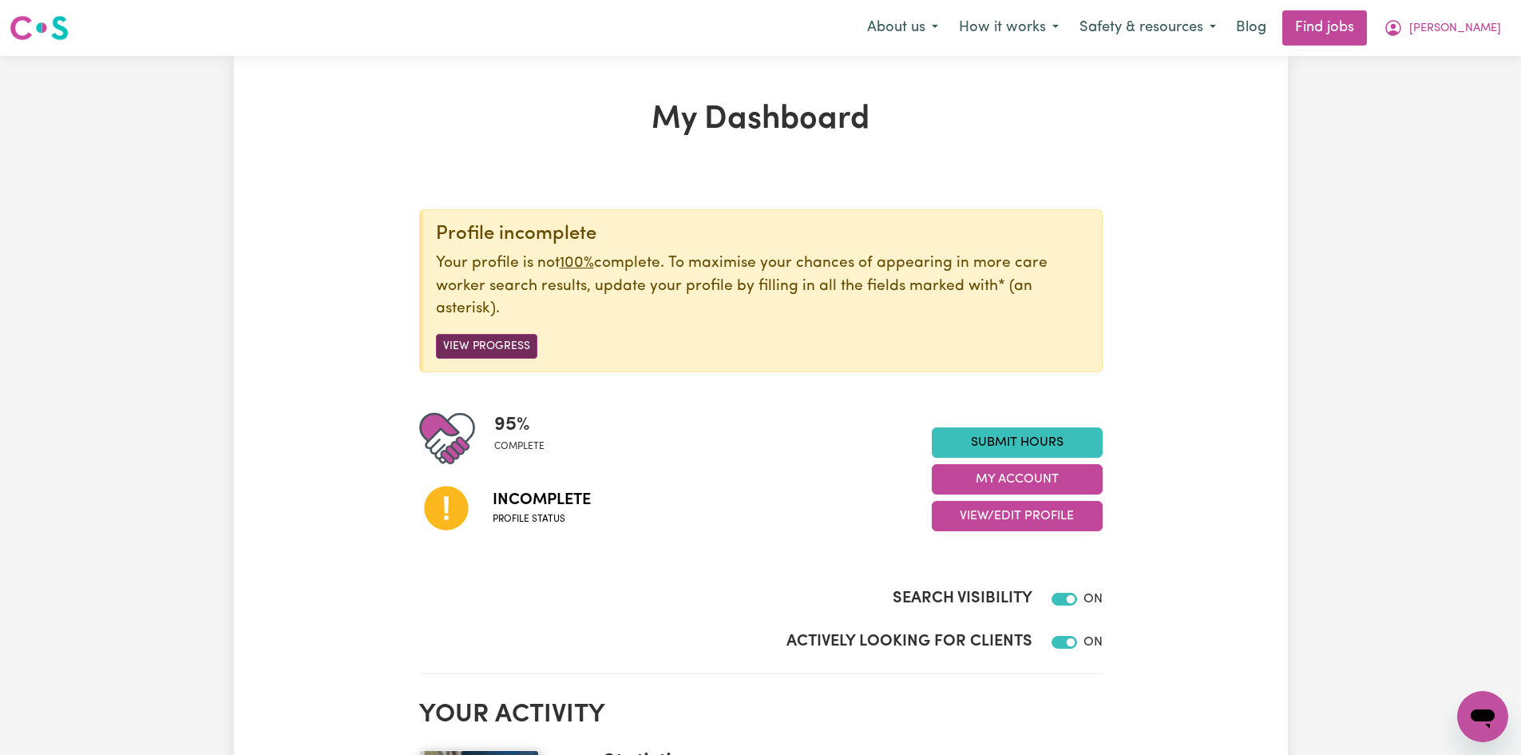
drag, startPoint x: 478, startPoint y: 348, endPoint x: 490, endPoint y: 349, distance: 11.2
click at [484, 348] on button "View Progress" at bounding box center [486, 346] width 101 height 25
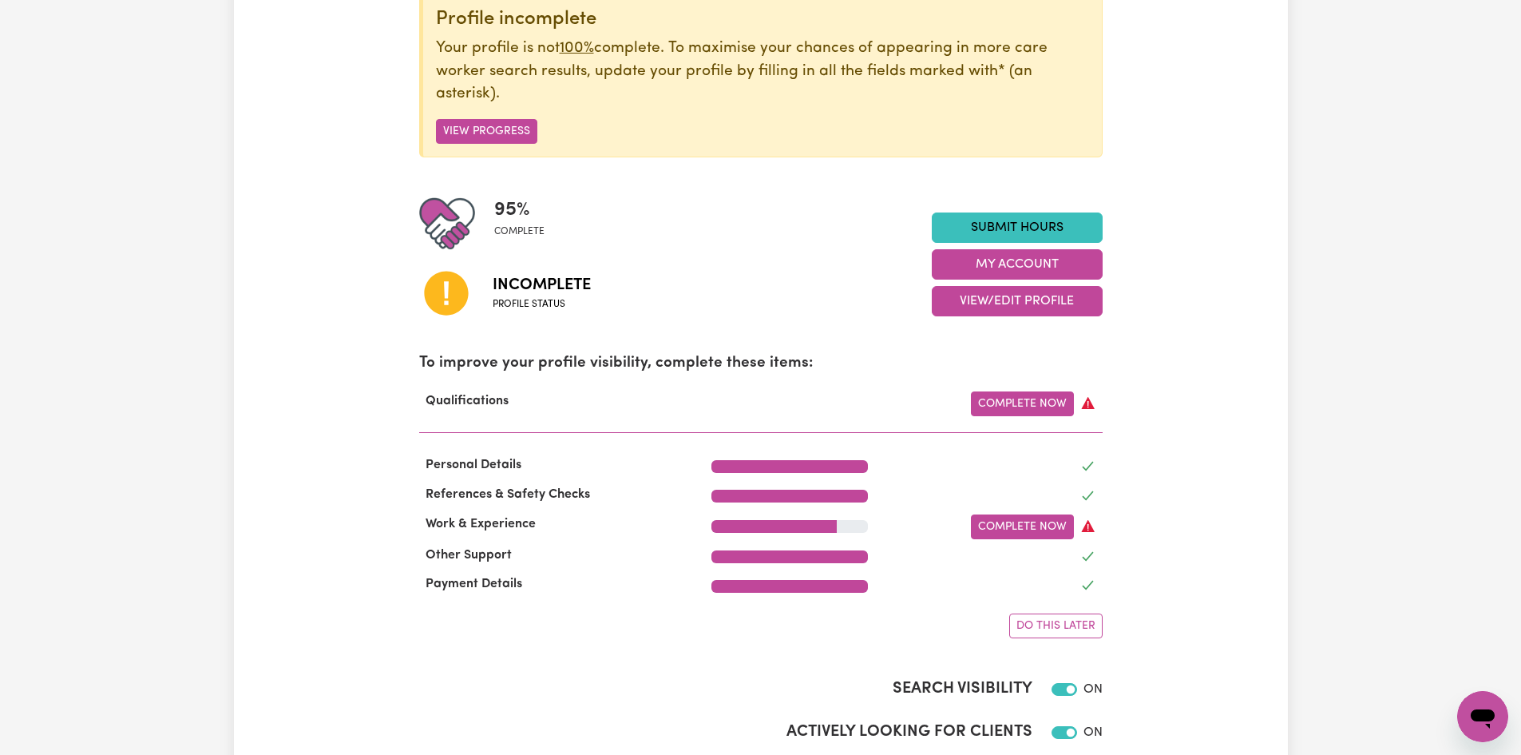
scroll to position [229, 0]
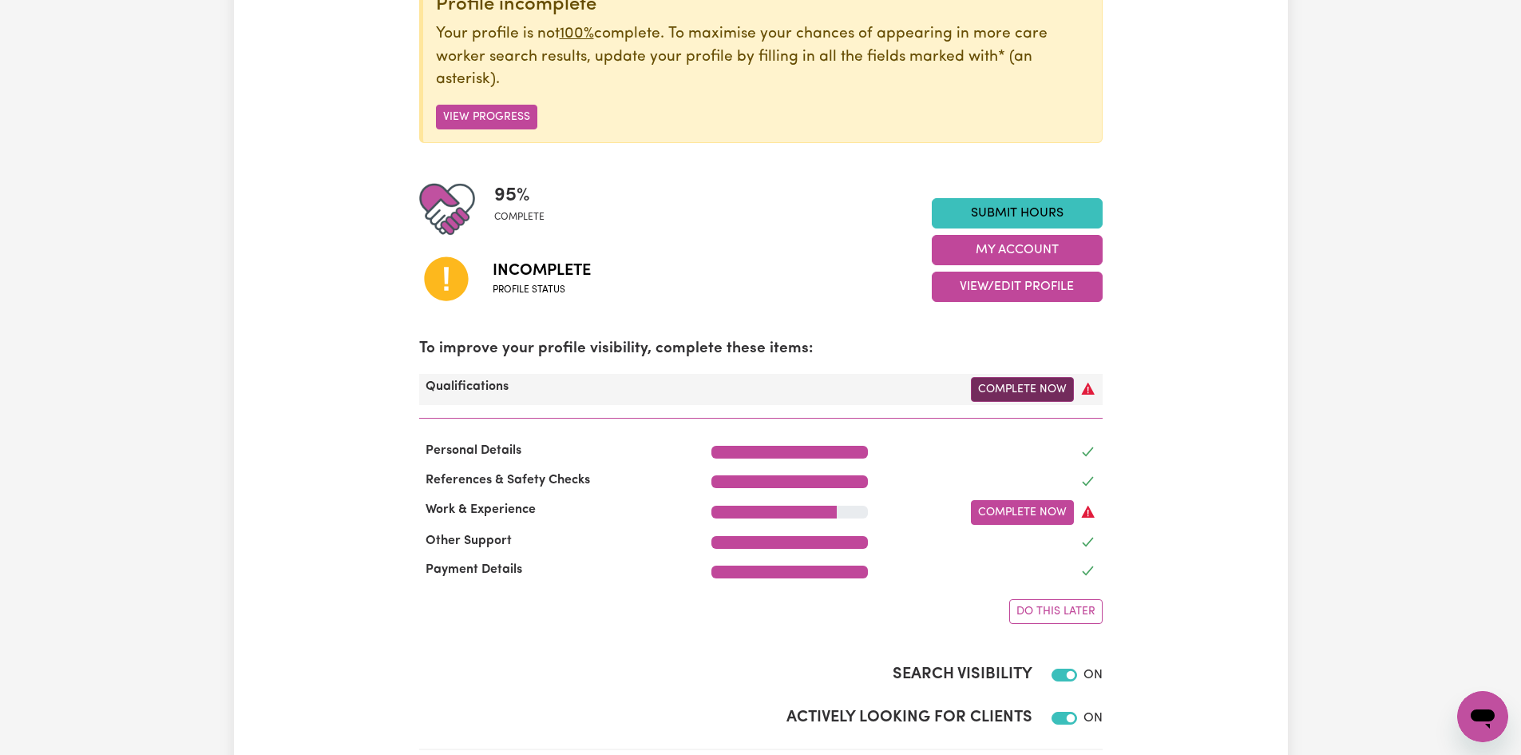
click at [1015, 389] on link "Complete Now" at bounding box center [1022, 389] width 103 height 25
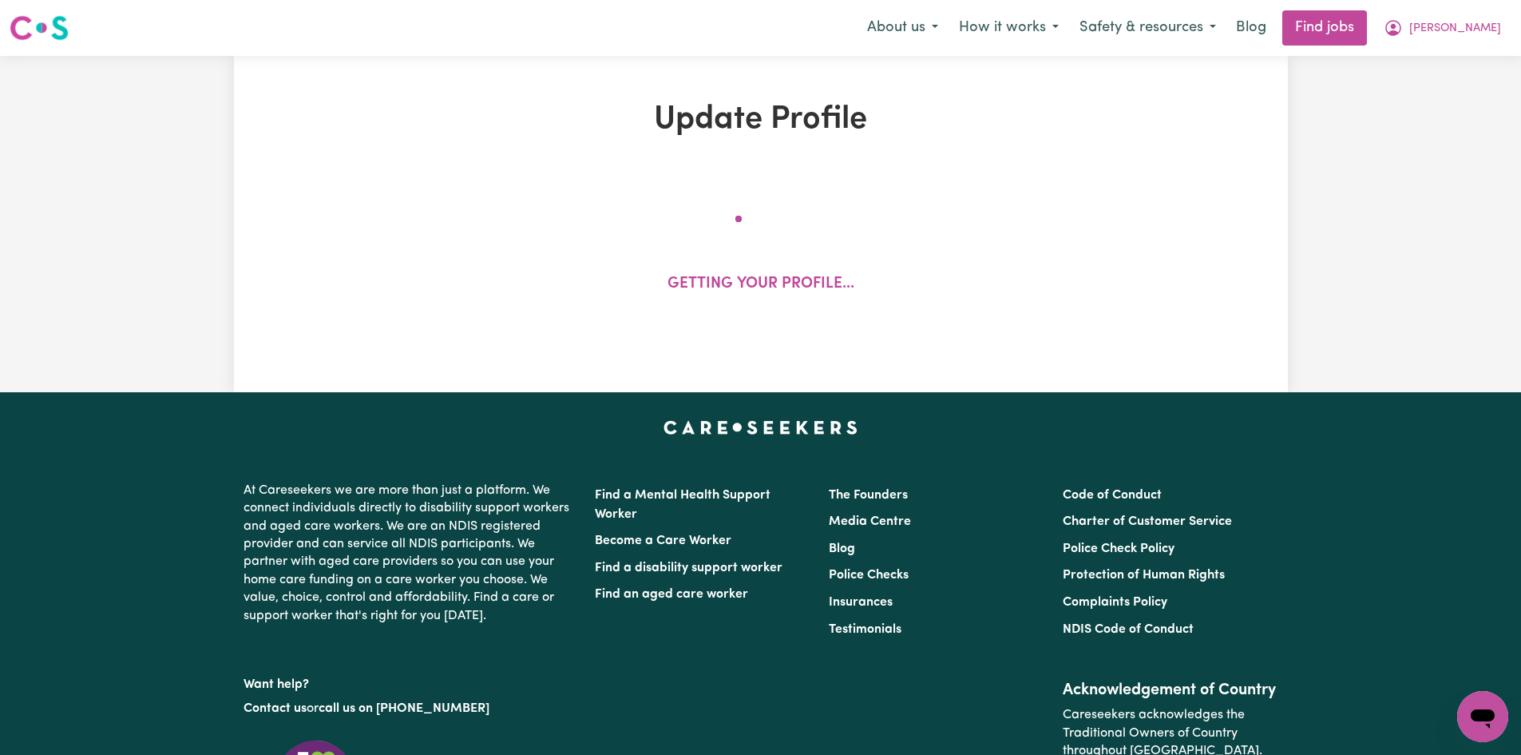
select select "2025"
select select "Certificate III (Individual Support)"
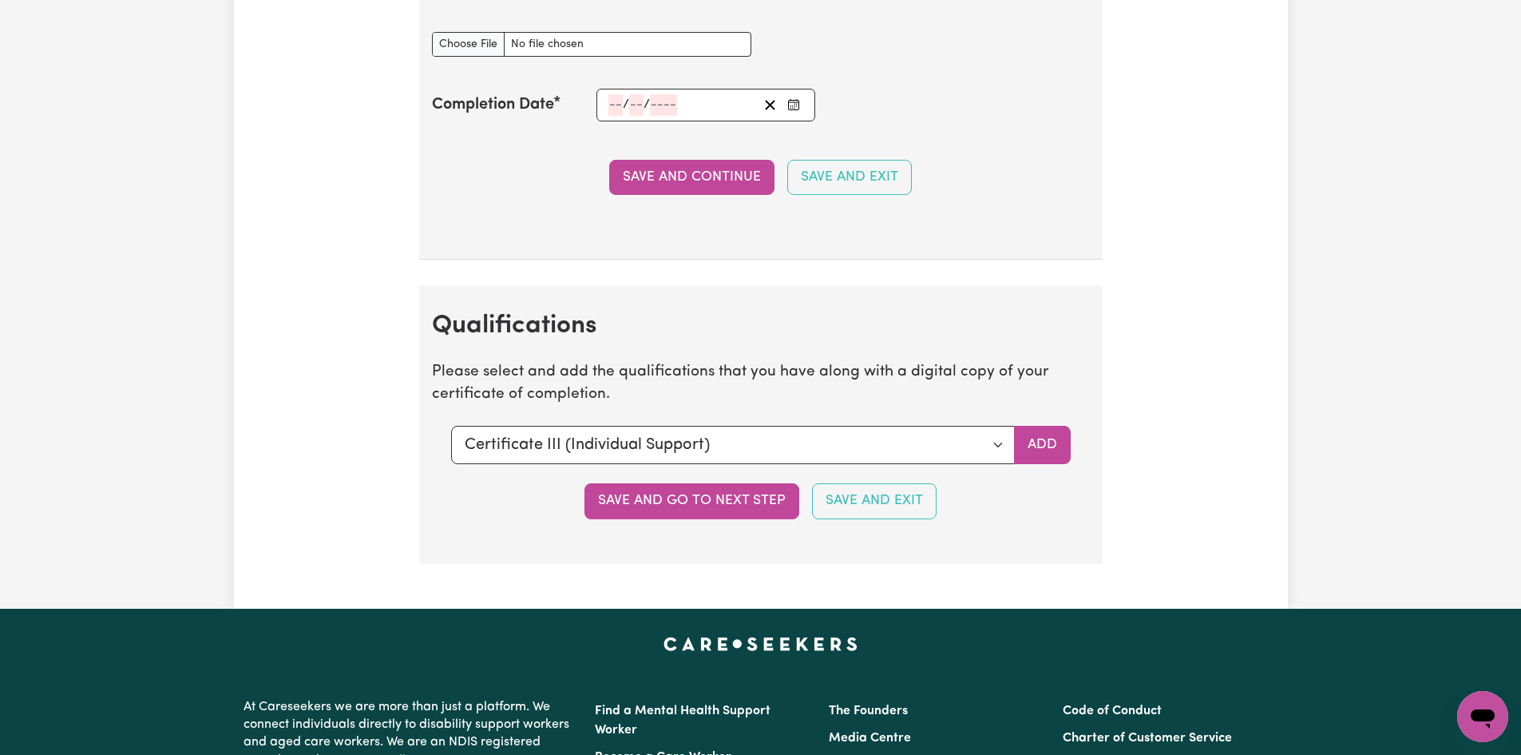
scroll to position [3766, 0]
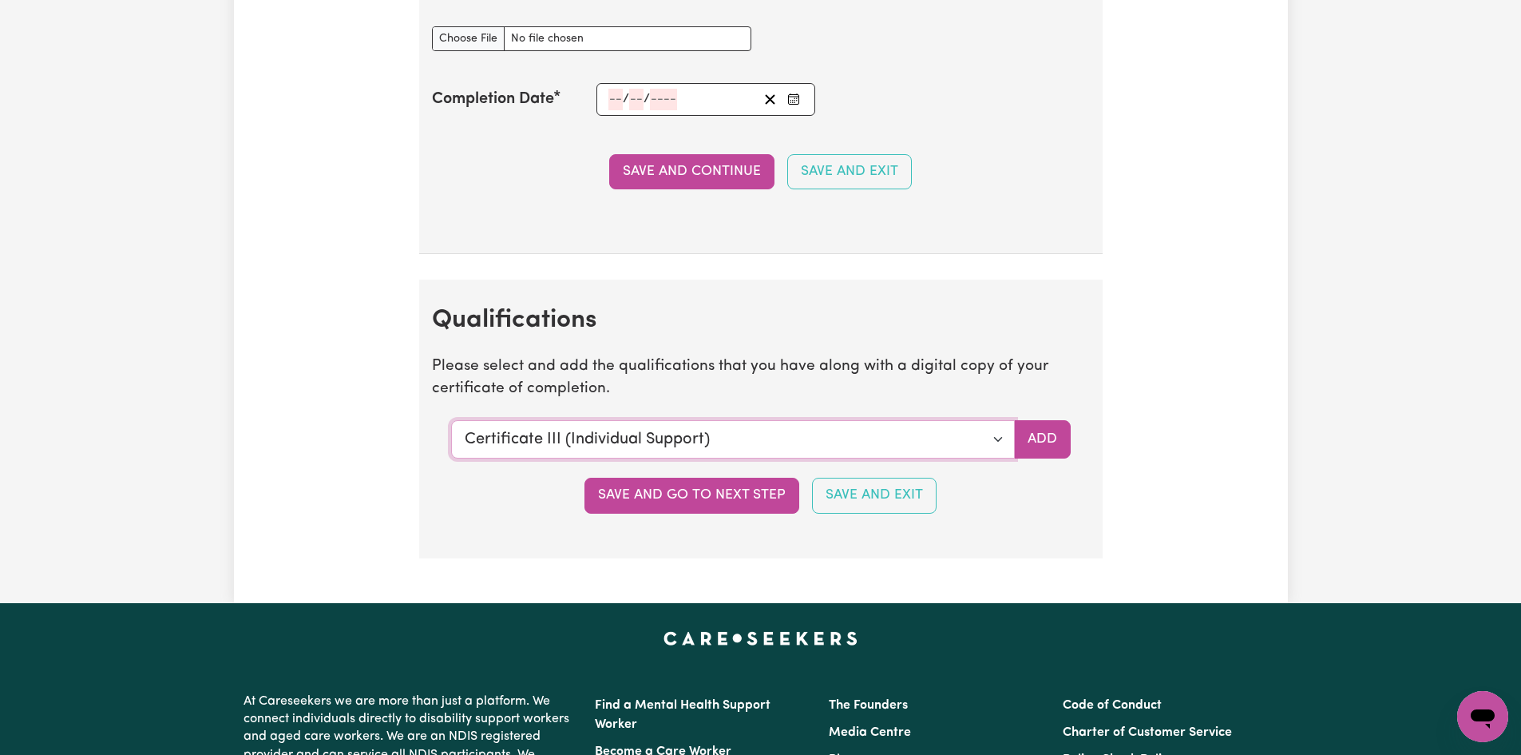
click at [756, 443] on select "Select a qualification to add... Certificate III (Individual Support) Certifica…" at bounding box center [733, 439] width 564 height 38
drag, startPoint x: 735, startPoint y: 436, endPoint x: 434, endPoint y: 438, distance: 301.1
click at [434, 438] on section "Qualifications Please select and add the qualifications that you have along wit…" at bounding box center [761, 419] width 684 height 278
click at [746, 434] on select "Select a qualification to add... Certificate III (Individual Support) Certifica…" at bounding box center [733, 439] width 564 height 38
click at [995, 436] on select "Select a qualification to add... Certificate III (Individual Support) Certifica…" at bounding box center [733, 439] width 564 height 38
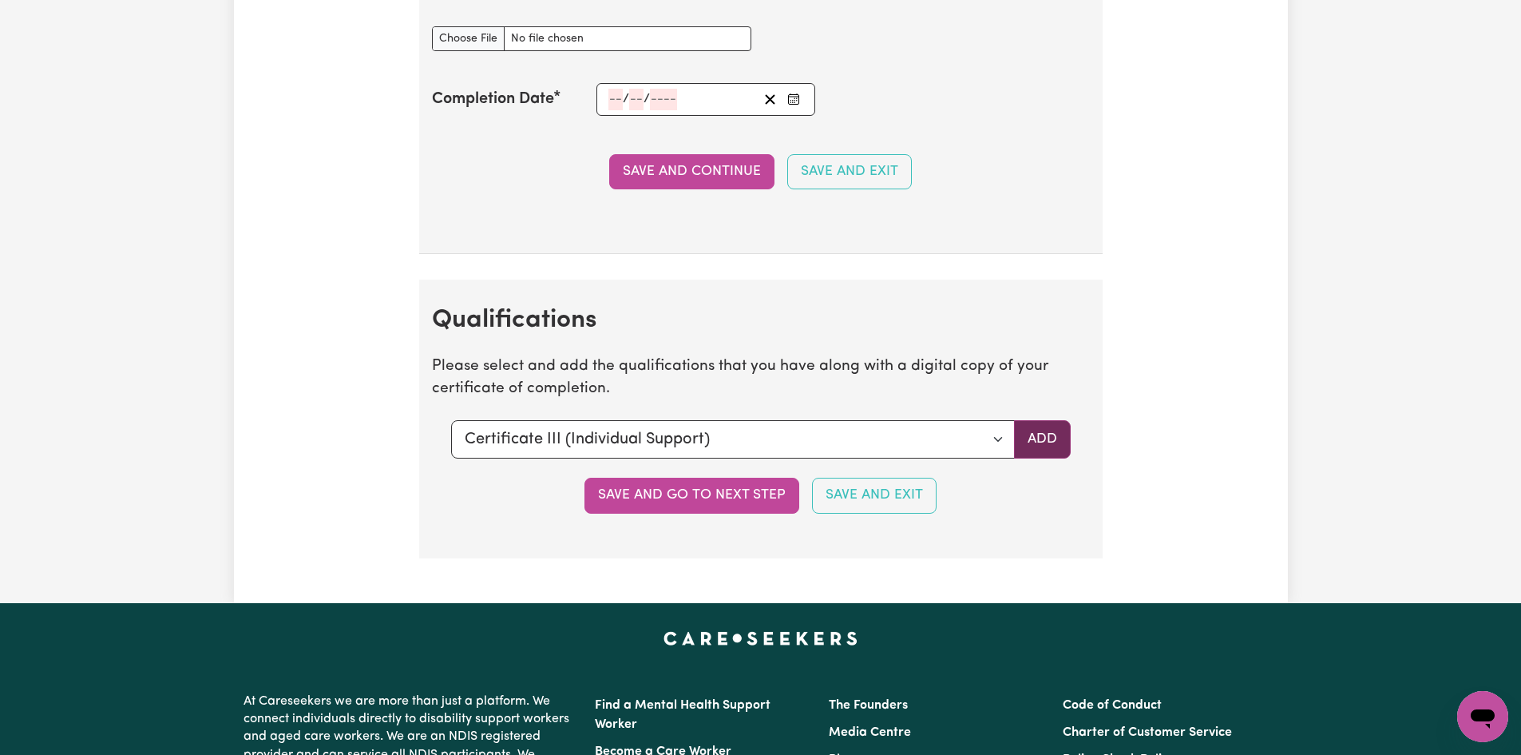
click at [1053, 438] on button "Add" at bounding box center [1042, 439] width 57 height 38
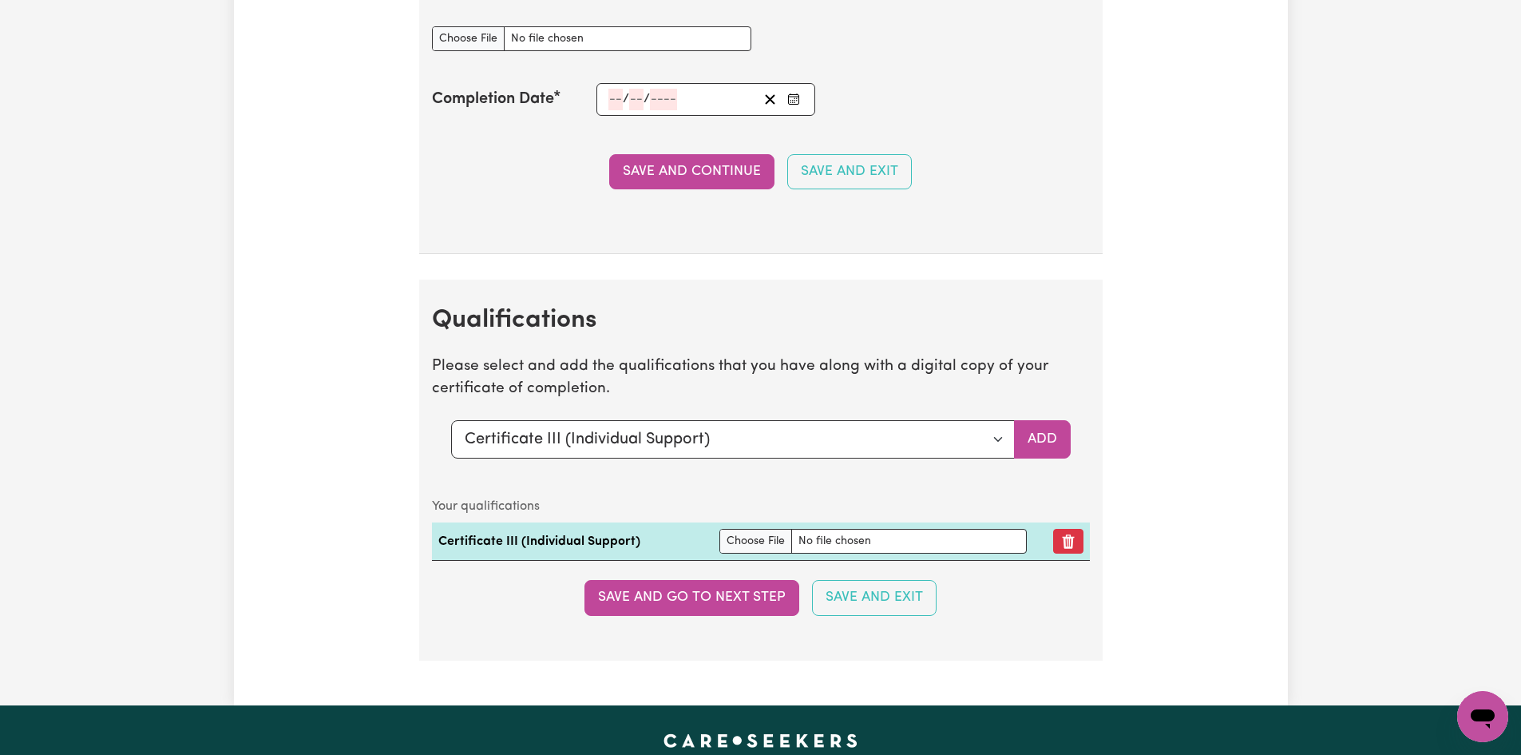
click at [810, 498] on caption "Your qualifications" at bounding box center [761, 506] width 658 height 32
click at [1000, 444] on select "Select a qualification to add... Certificate III (Individual Support) Certifica…" at bounding box center [733, 439] width 564 height 38
click at [1016, 438] on button "Add" at bounding box center [1042, 439] width 57 height 38
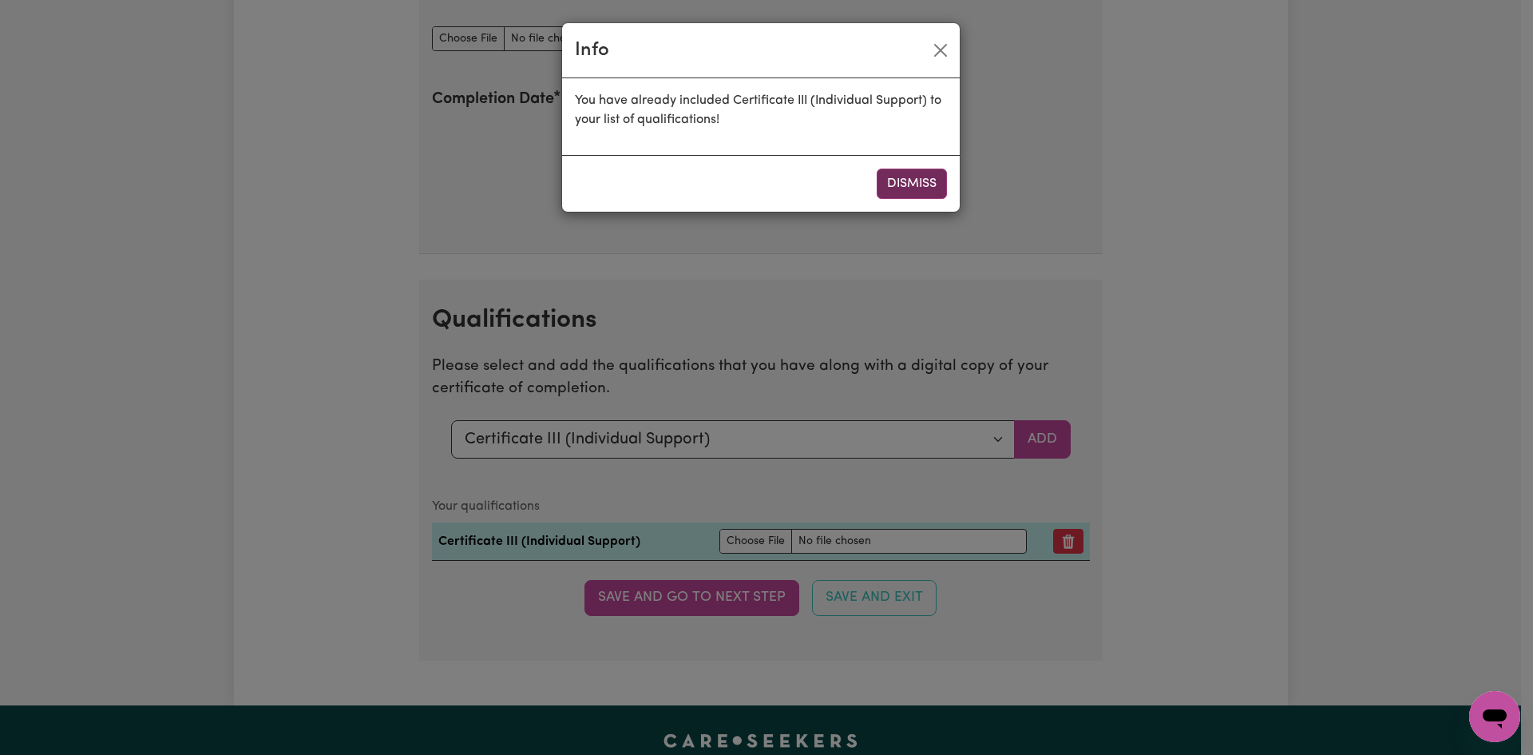
click at [911, 182] on button "Dismiss" at bounding box center [912, 184] width 70 height 30
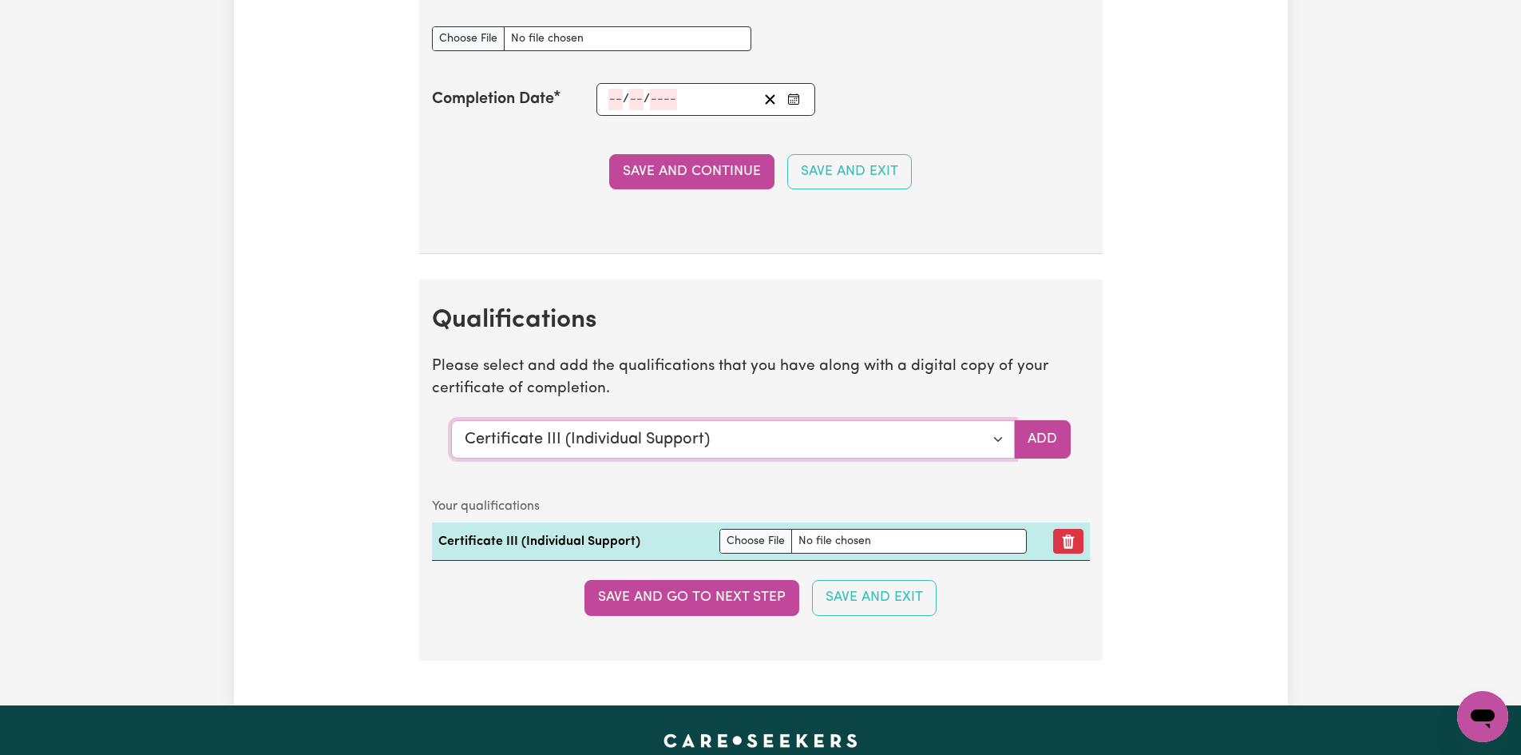
click at [787, 435] on select "Select a qualification to add... Certificate III (Individual Support) Certifica…" at bounding box center [733, 439] width 564 height 38
click at [712, 441] on select "Select a qualification to add... Certificate III (Individual Support) Certifica…" at bounding box center [733, 439] width 564 height 38
drag, startPoint x: 783, startPoint y: 441, endPoint x: 222, endPoint y: 454, distance: 561.6
drag, startPoint x: 775, startPoint y: 641, endPoint x: 766, endPoint y: 627, distance: 16.6
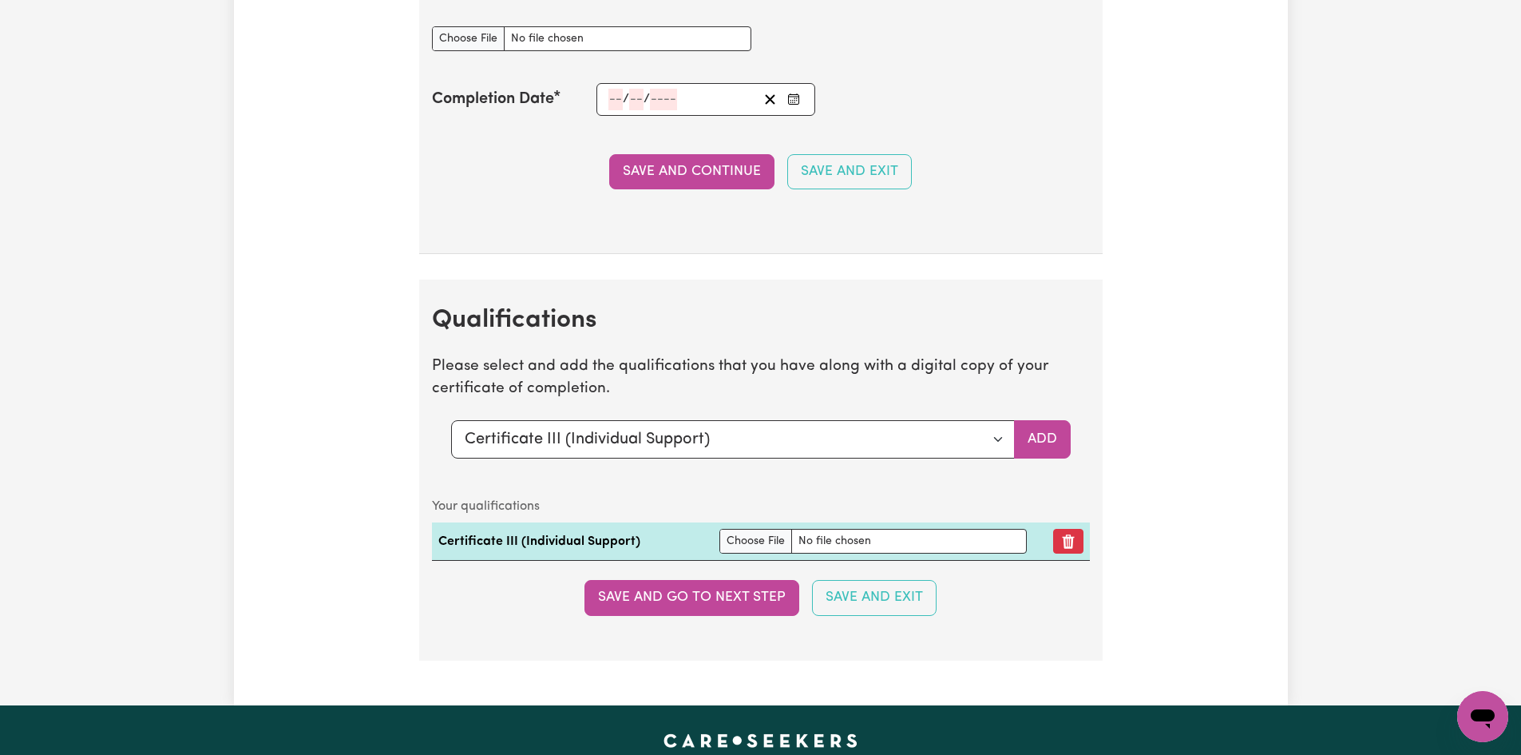
click at [769, 629] on section "Qualifications Please select and add the qualifications that you have along wit…" at bounding box center [761, 470] width 684 height 380
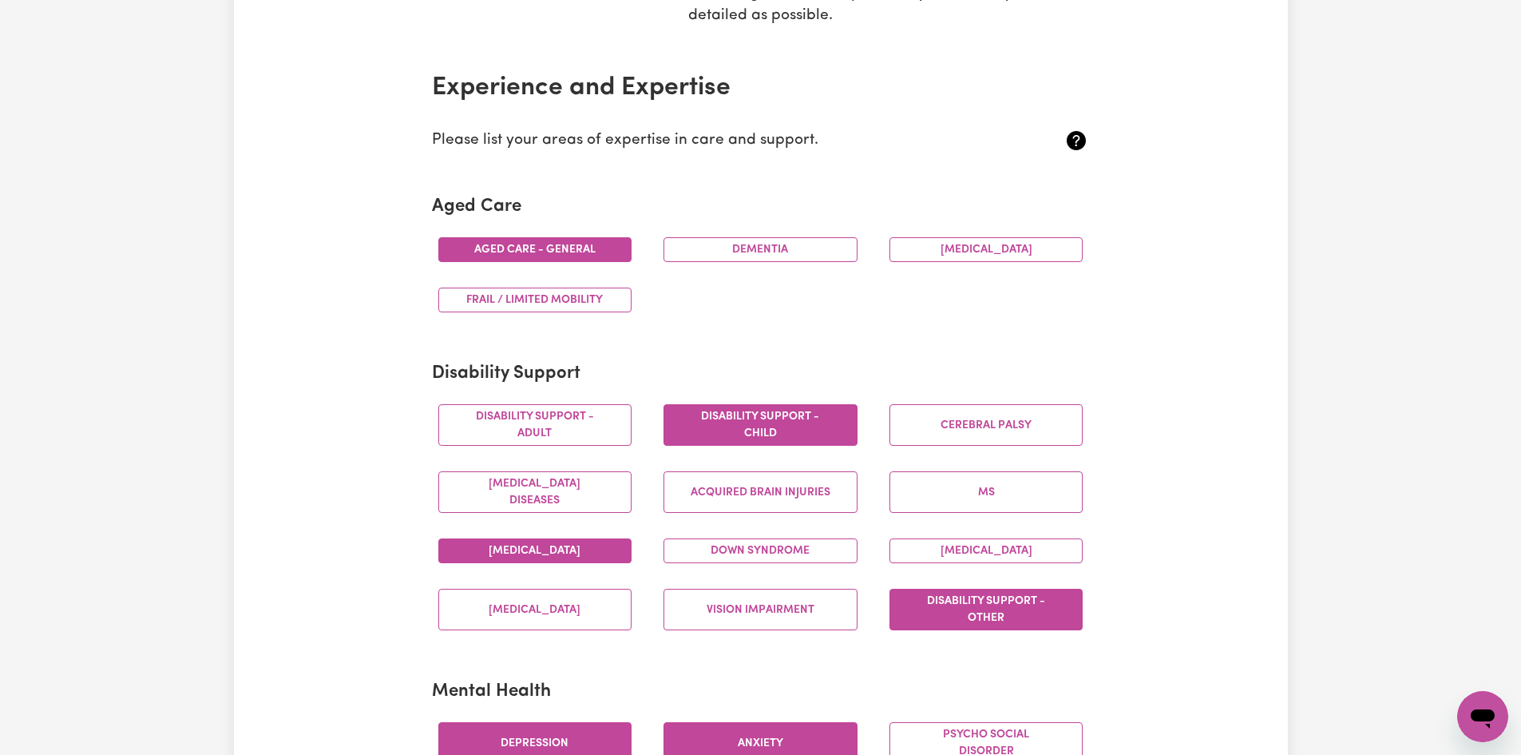
scroll to position [0, 0]
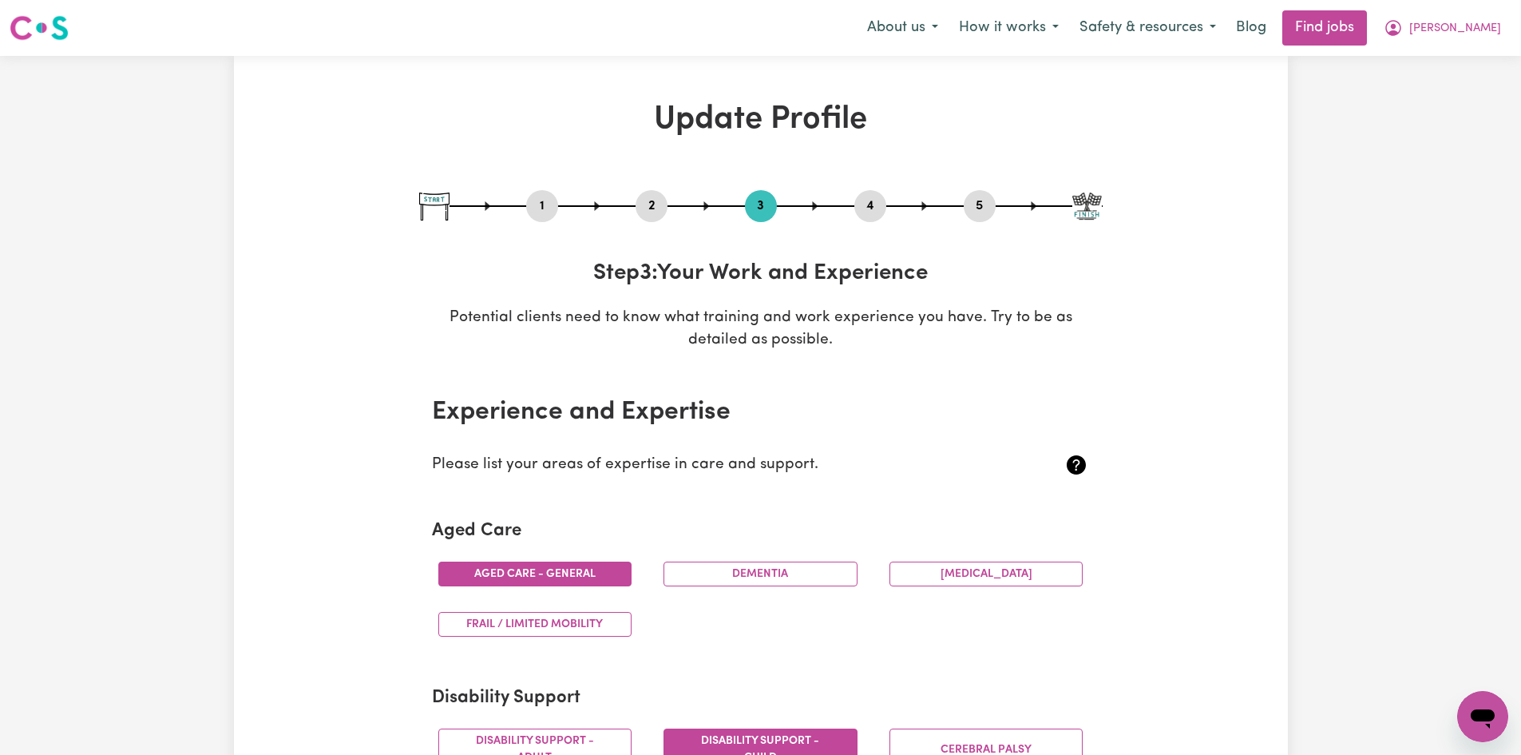
drag, startPoint x: 1406, startPoint y: 27, endPoint x: 1370, endPoint y: 143, distance: 121.2
click at [1403, 31] on icon "My Account" at bounding box center [1393, 27] width 19 height 19
click at [1401, 114] on link "Logout" at bounding box center [1448, 122] width 126 height 30
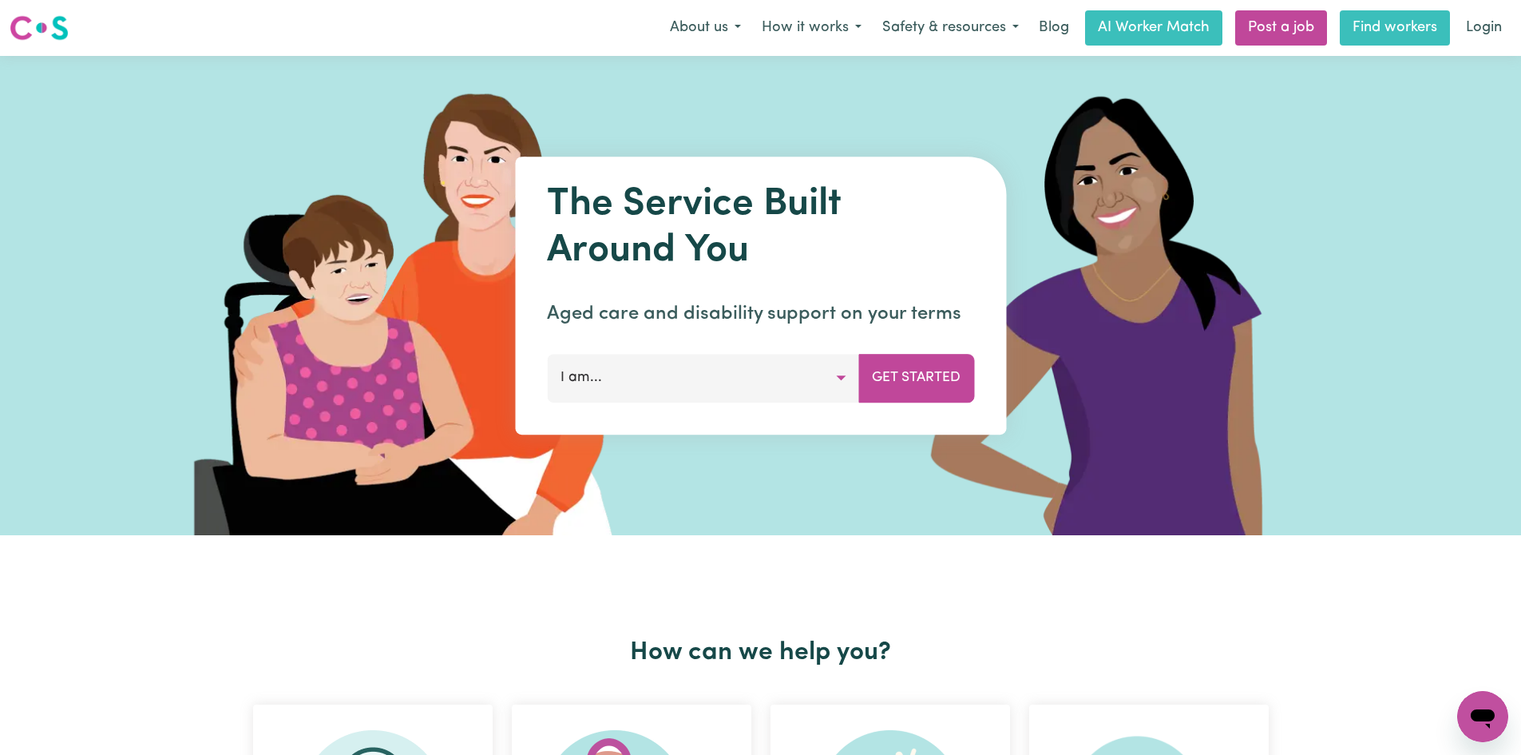
click at [1417, 35] on link "Find workers" at bounding box center [1395, 27] width 110 height 35
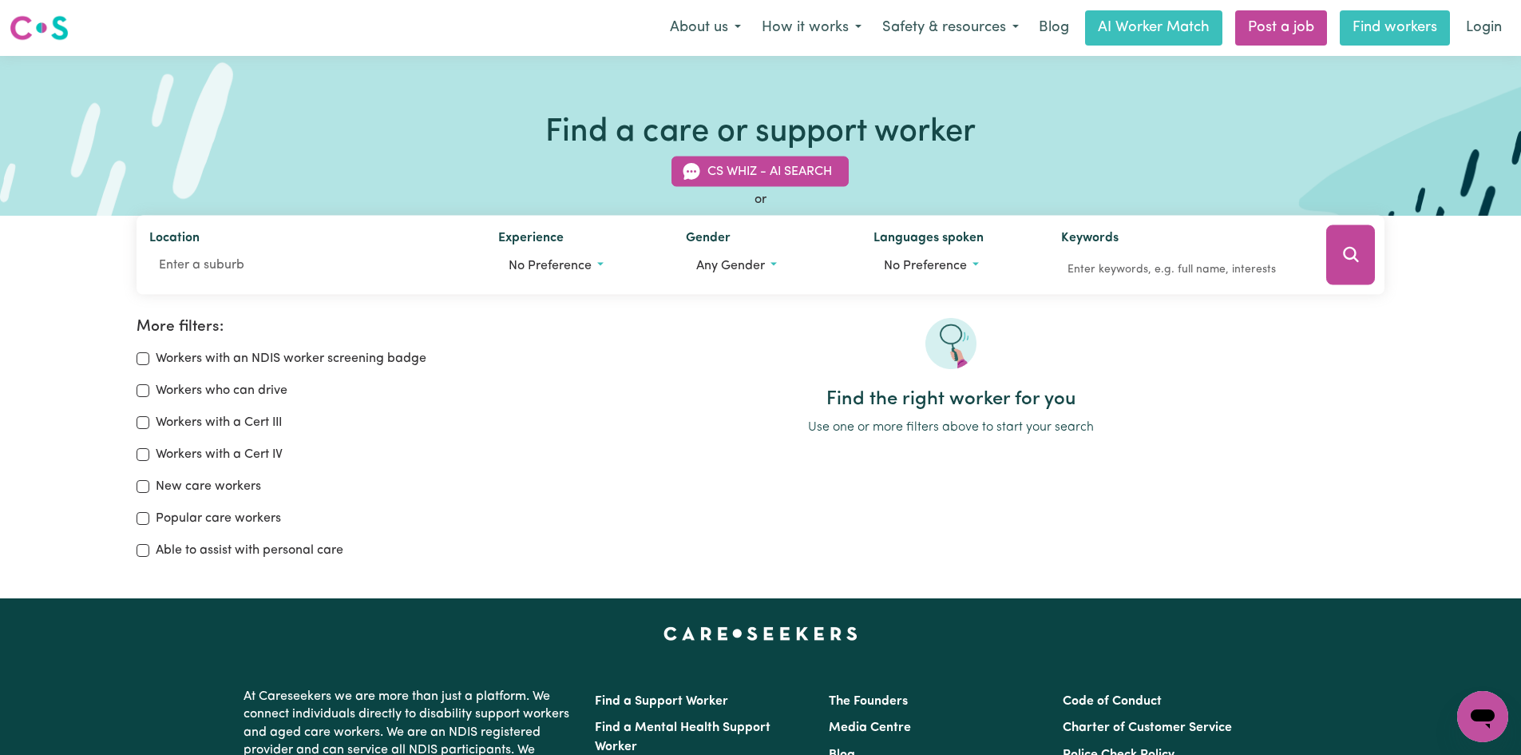
click at [1420, 33] on link "Find workers" at bounding box center [1395, 27] width 110 height 35
click at [1271, 26] on link "Post a job" at bounding box center [1281, 27] width 92 height 35
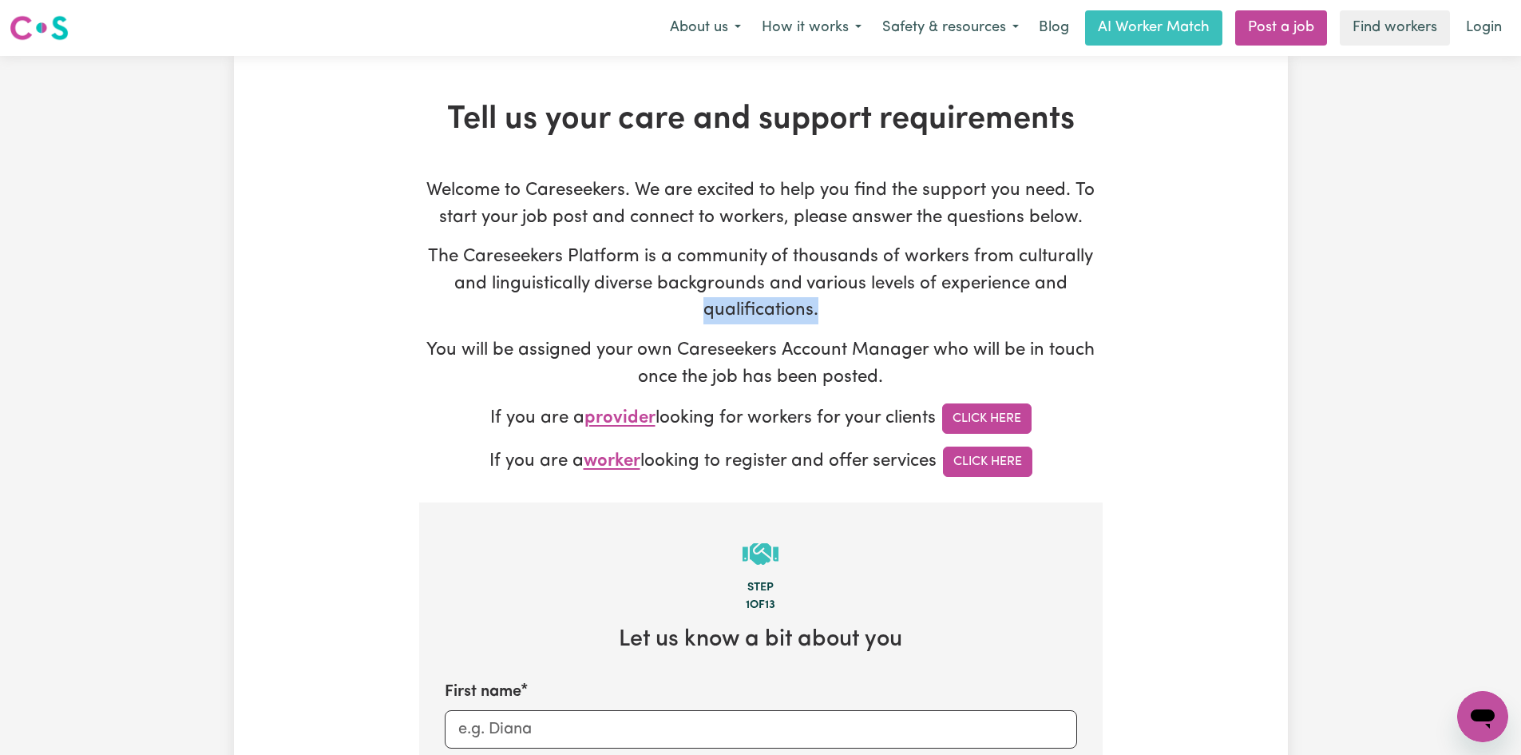
click at [997, 462] on link "Click Here" at bounding box center [987, 461] width 89 height 30
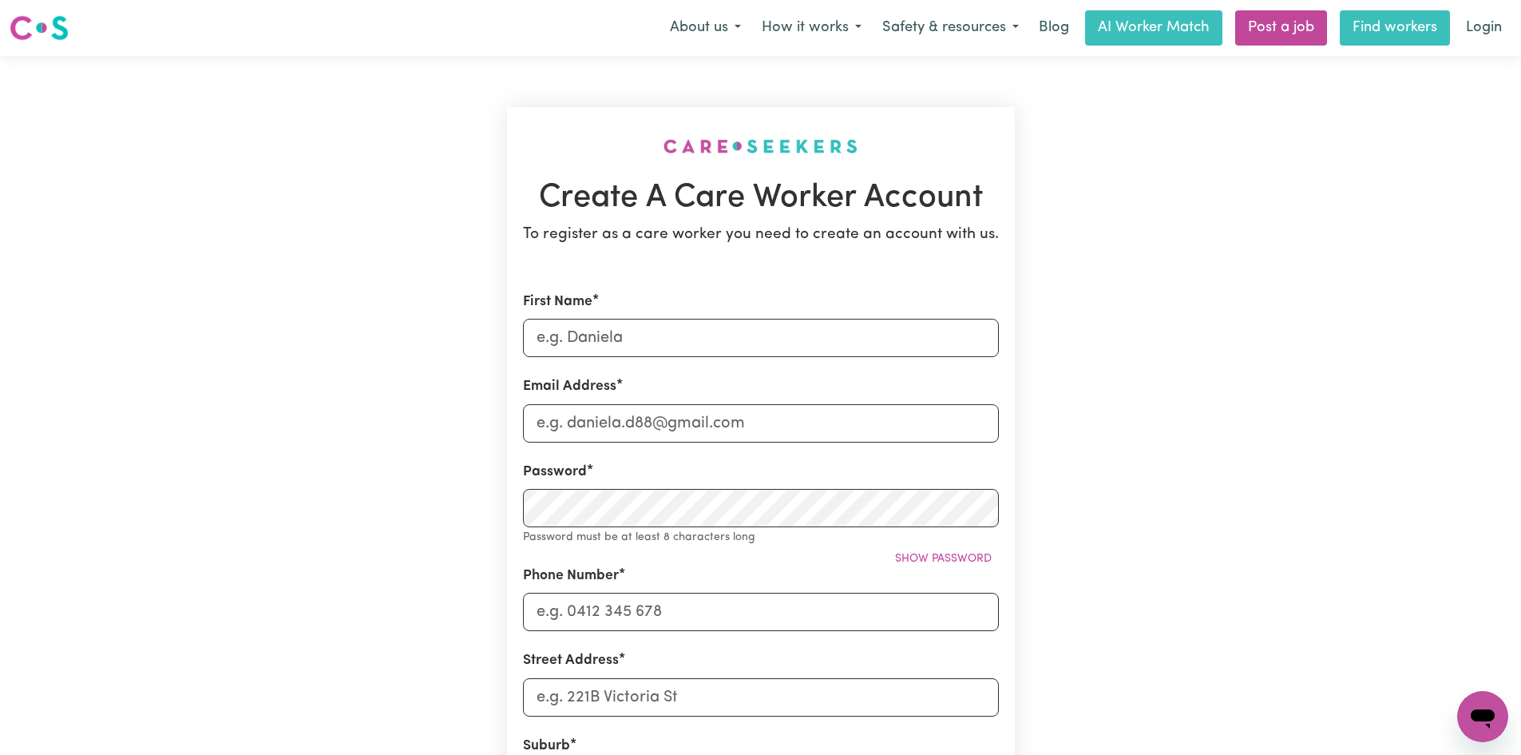
drag, startPoint x: 1225, startPoint y: 192, endPoint x: 1447, endPoint y: 28, distance: 275.9
click at [1277, 148] on div "Create A Care Worker Account To register as a care worker you need to create an…" at bounding box center [761, 639] width 1054 height 1166
click at [1483, 27] on link "Login" at bounding box center [1484, 27] width 55 height 35
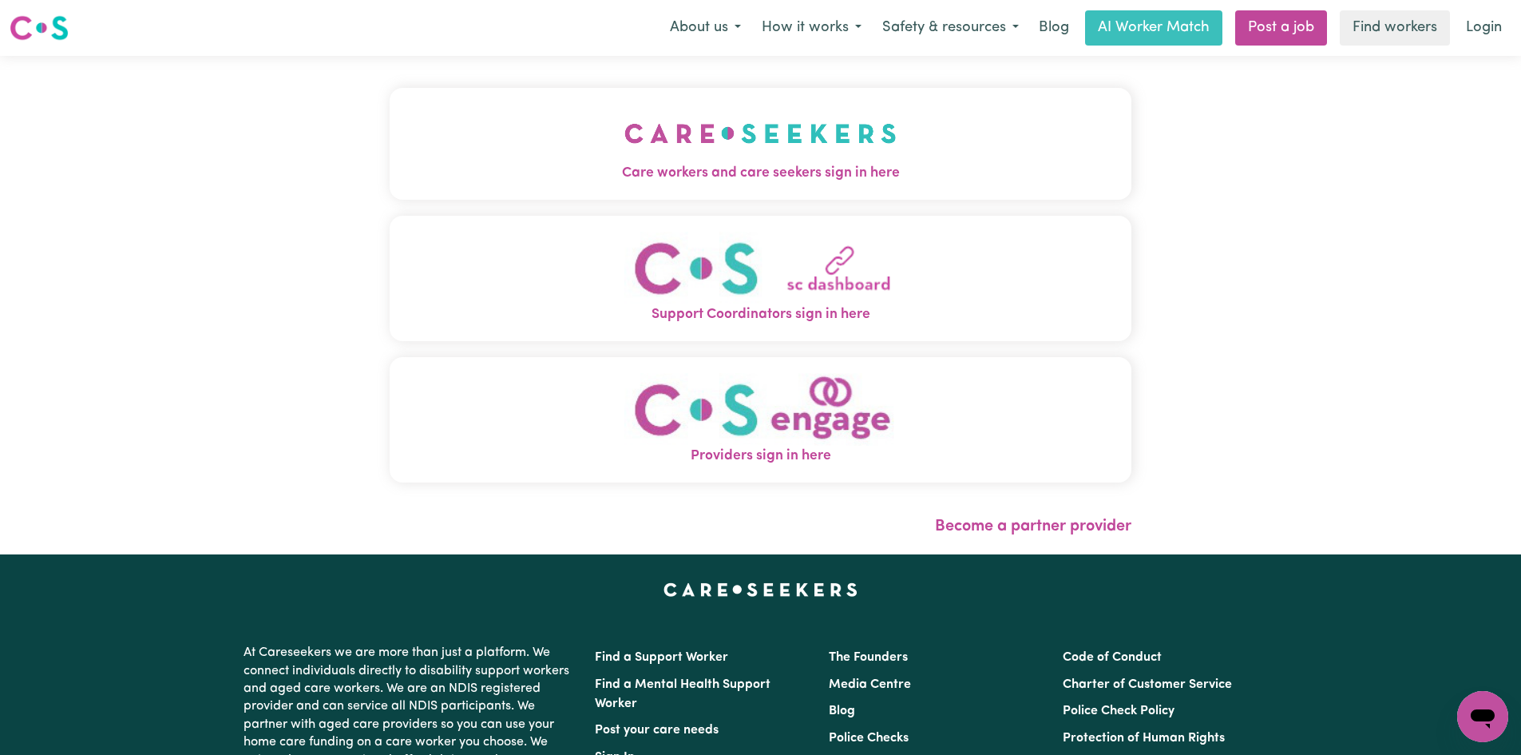
click at [790, 158] on img "Care workers and care seekers sign in here" at bounding box center [761, 133] width 272 height 59
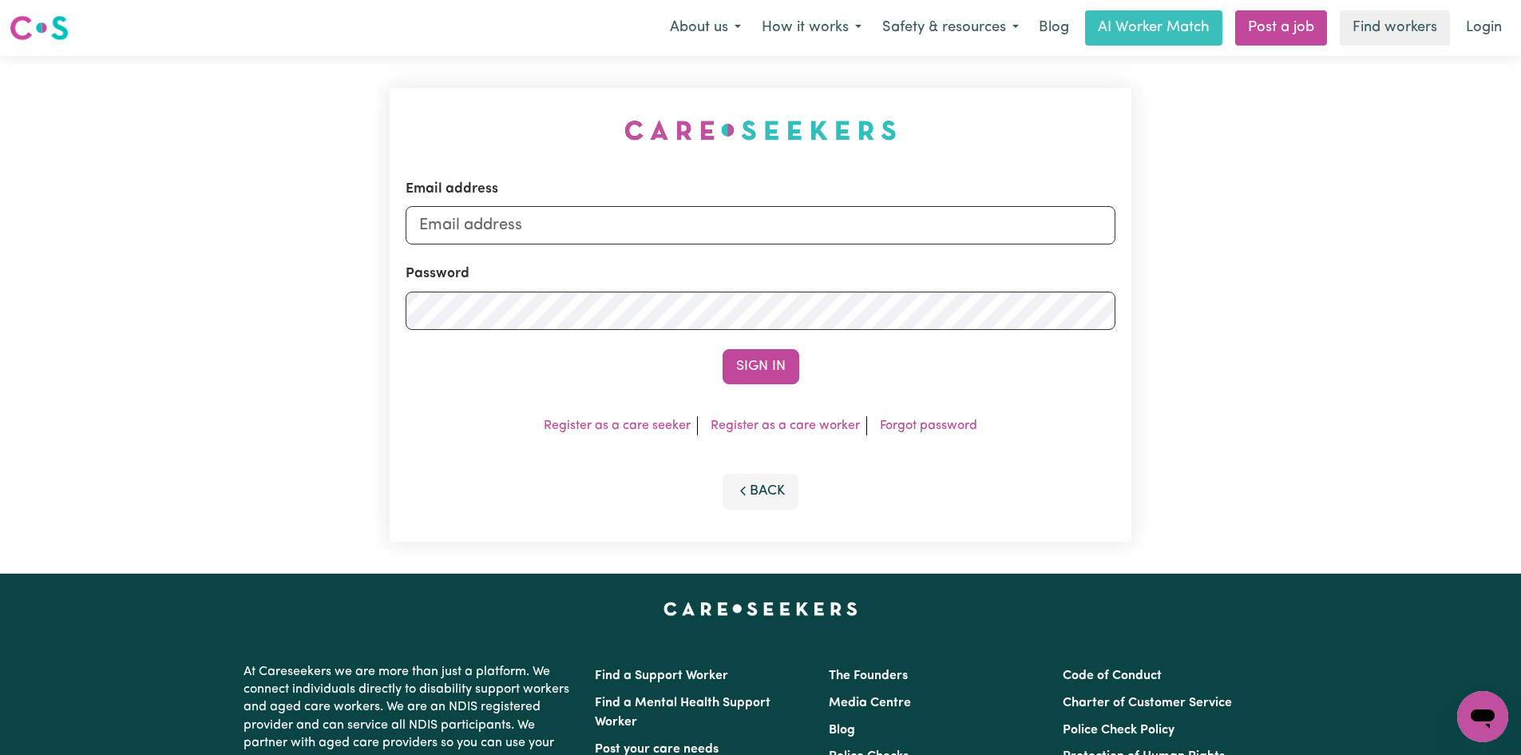
drag, startPoint x: 1263, startPoint y: 145, endPoint x: 846, endPoint y: 8, distance: 438.9
click at [1242, 141] on div "Email address Password Sign In Register as a care seeker Register as a care wor…" at bounding box center [760, 315] width 1521 height 518
drag, startPoint x: 1438, startPoint y: 268, endPoint x: 1434, endPoint y: 191, distance: 76.8
click at [1430, 200] on div "Email address Password Sign In Register as a care seeker Register as a care wor…" at bounding box center [760, 315] width 1521 height 518
click at [1478, 28] on link "Login" at bounding box center [1484, 27] width 55 height 35
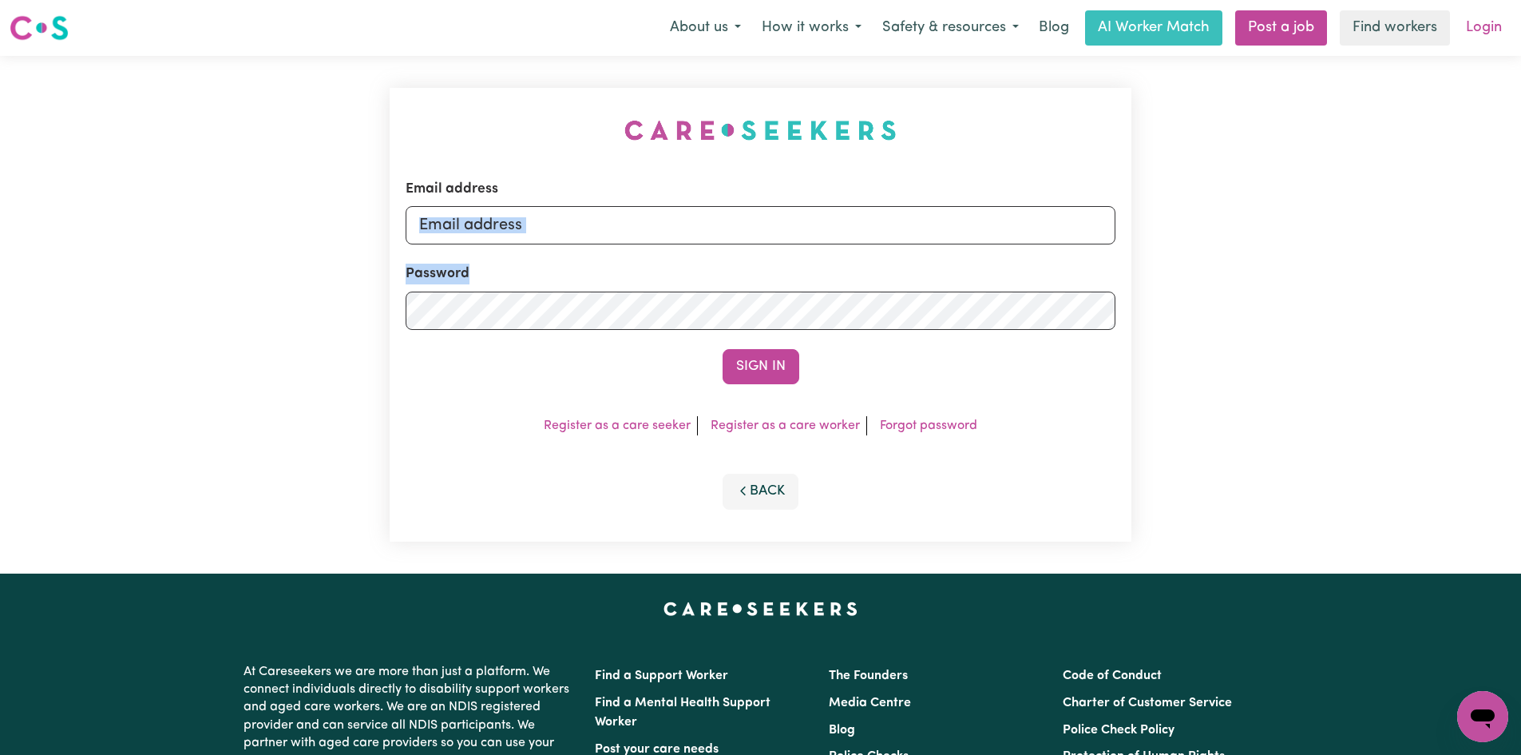
click at [1466, 39] on link "Login" at bounding box center [1484, 27] width 55 height 35
drag, startPoint x: 597, startPoint y: 222, endPoint x: 588, endPoint y: 227, distance: 10.0
click at [596, 222] on input "Email address" at bounding box center [761, 225] width 710 height 38
type input "[EMAIL_ADDRESS][DOMAIN_NAME]"
click at [723, 349] on button "Sign In" at bounding box center [761, 366] width 77 height 35
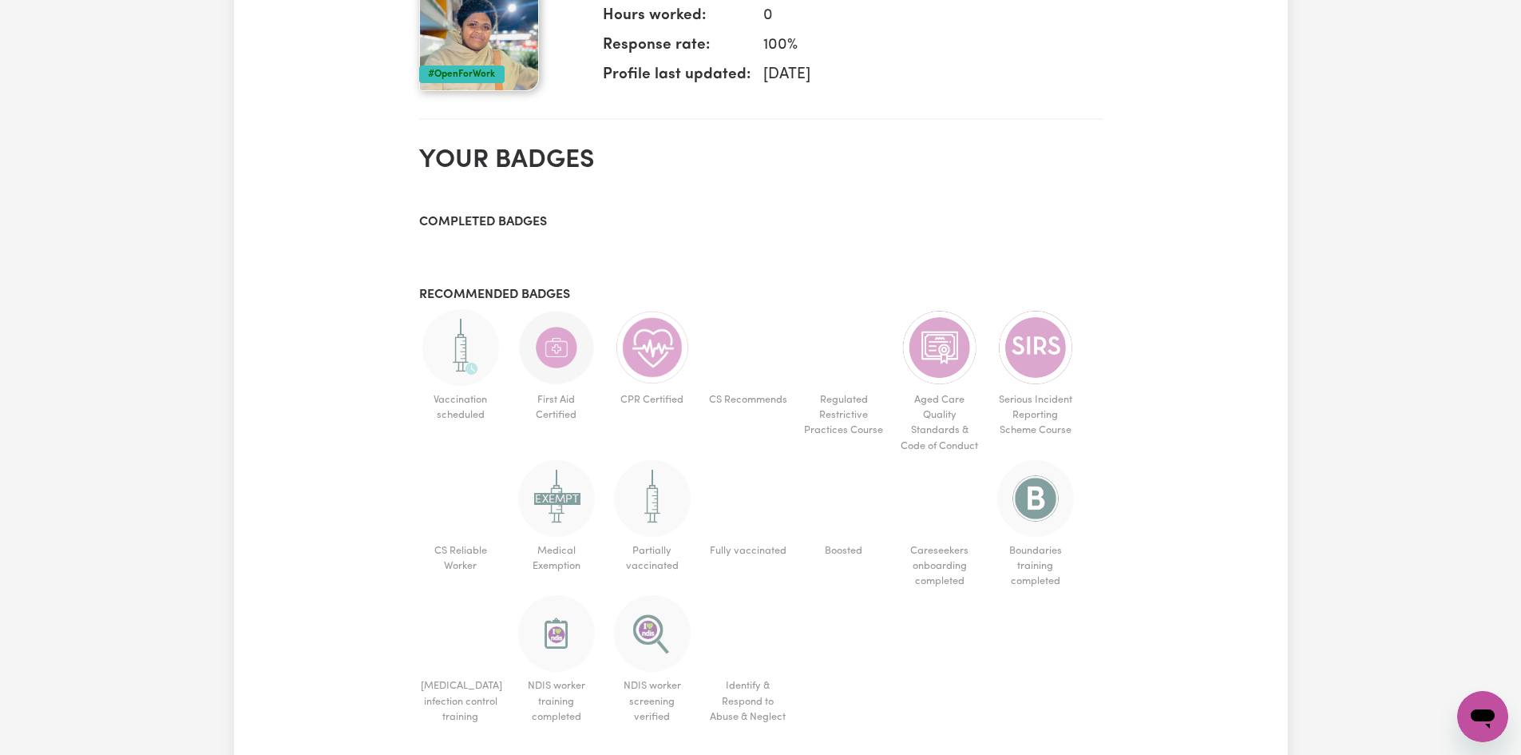
scroll to position [795, 0]
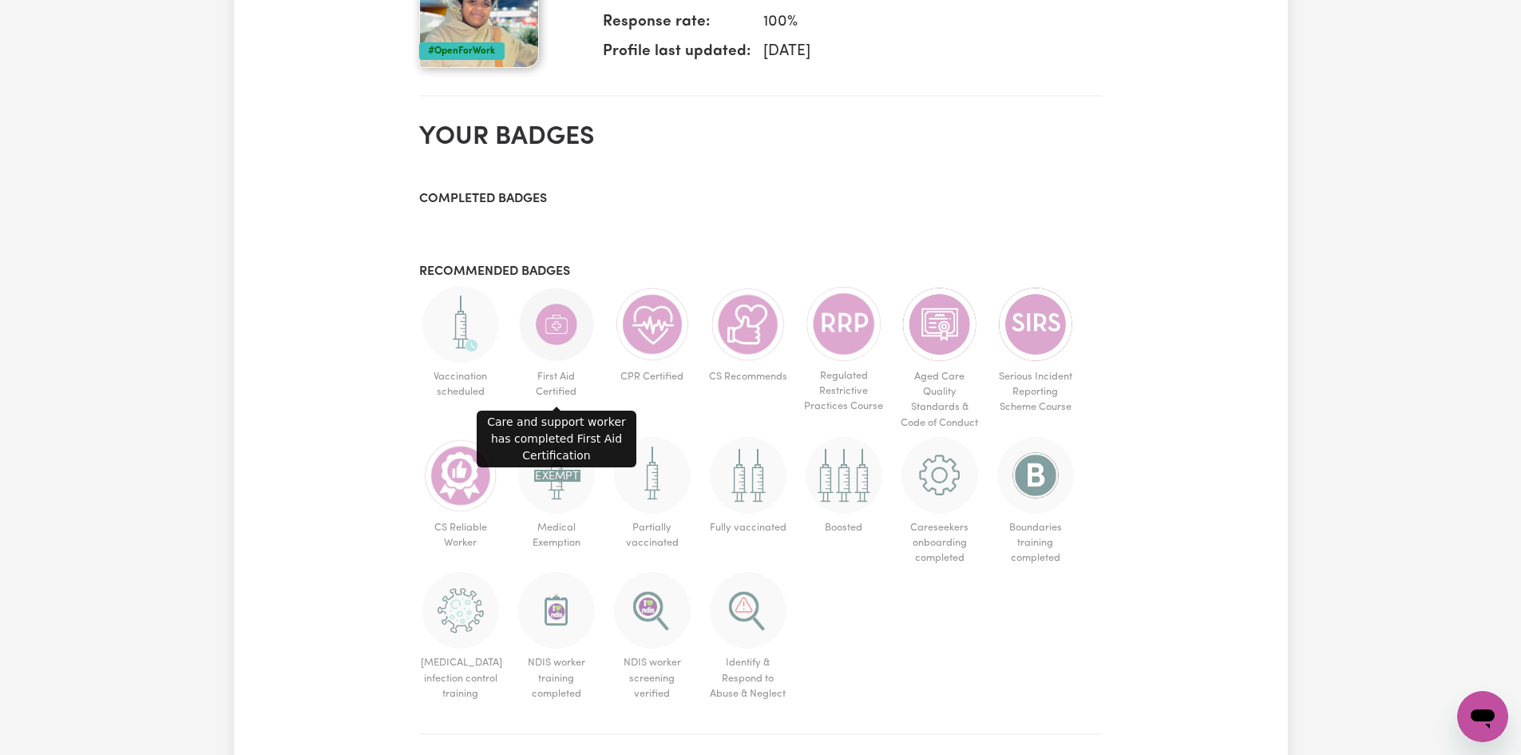
click at [564, 367] on span "First Aid Certified" at bounding box center [556, 384] width 83 height 43
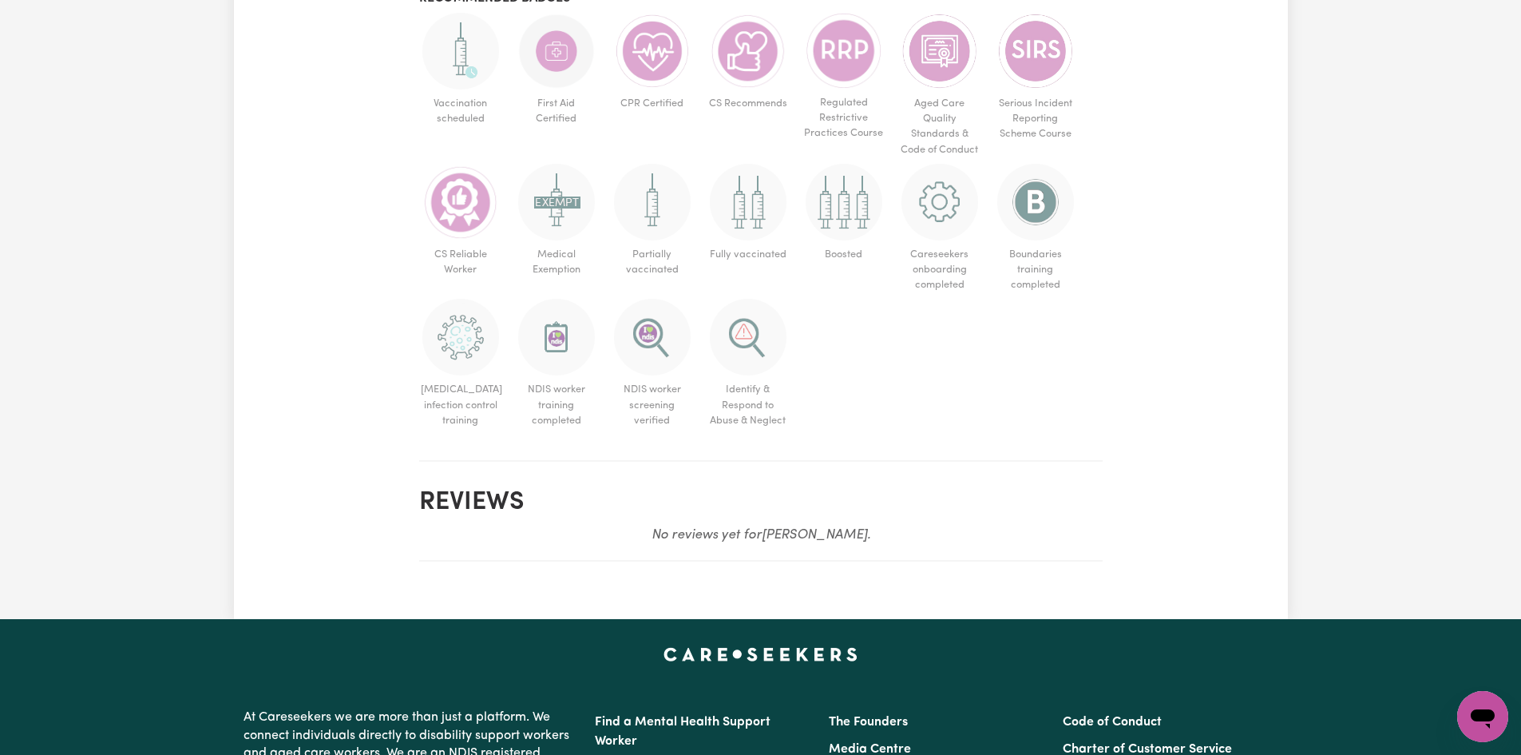
scroll to position [1089, 0]
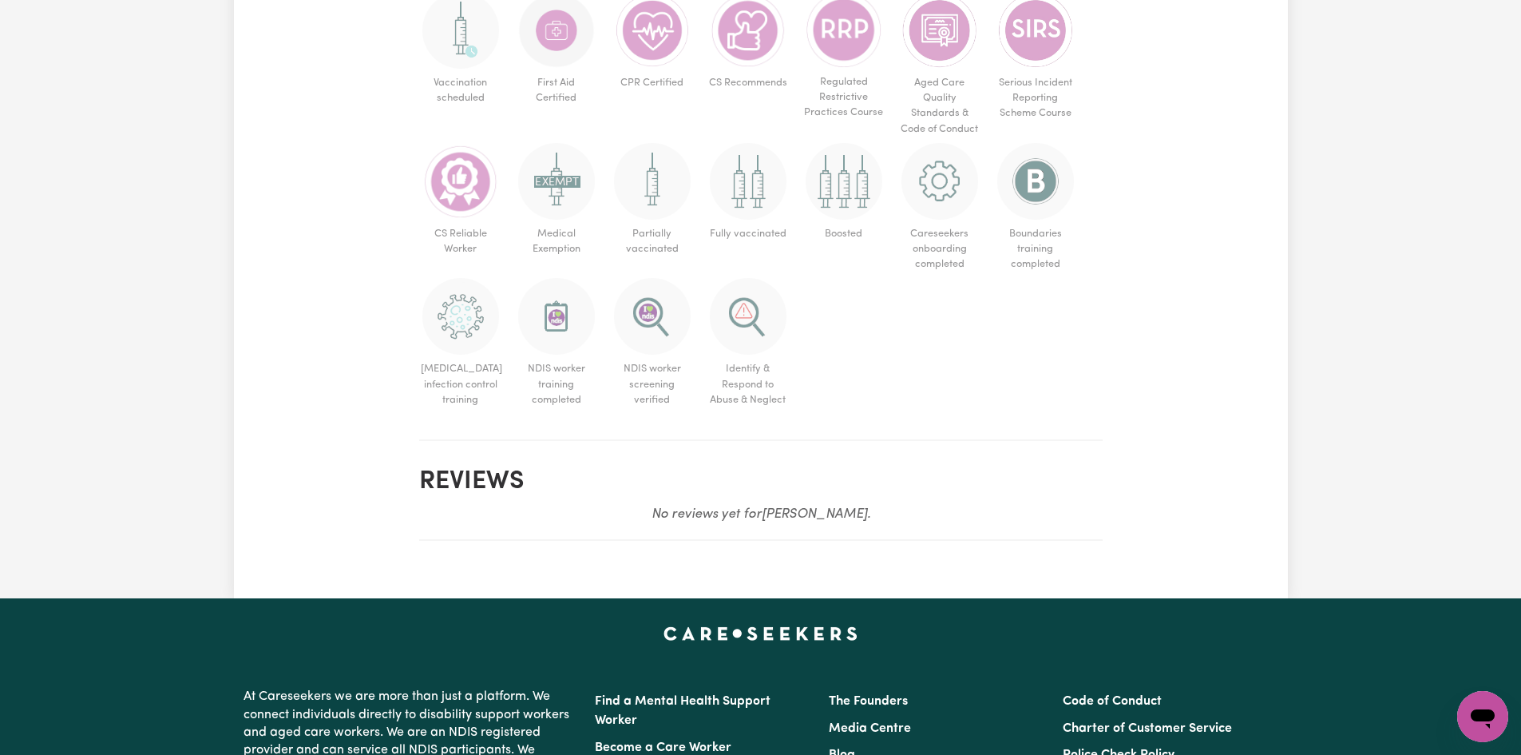
click at [476, 478] on h2 "Reviews" at bounding box center [761, 481] width 684 height 30
click at [473, 485] on h2 "Reviews" at bounding box center [761, 481] width 684 height 30
drag, startPoint x: 758, startPoint y: 519, endPoint x: 1044, endPoint y: 510, distance: 286.1
click at [759, 519] on em "No reviews yet for Manaini Abigail ." at bounding box center [761, 514] width 219 height 14
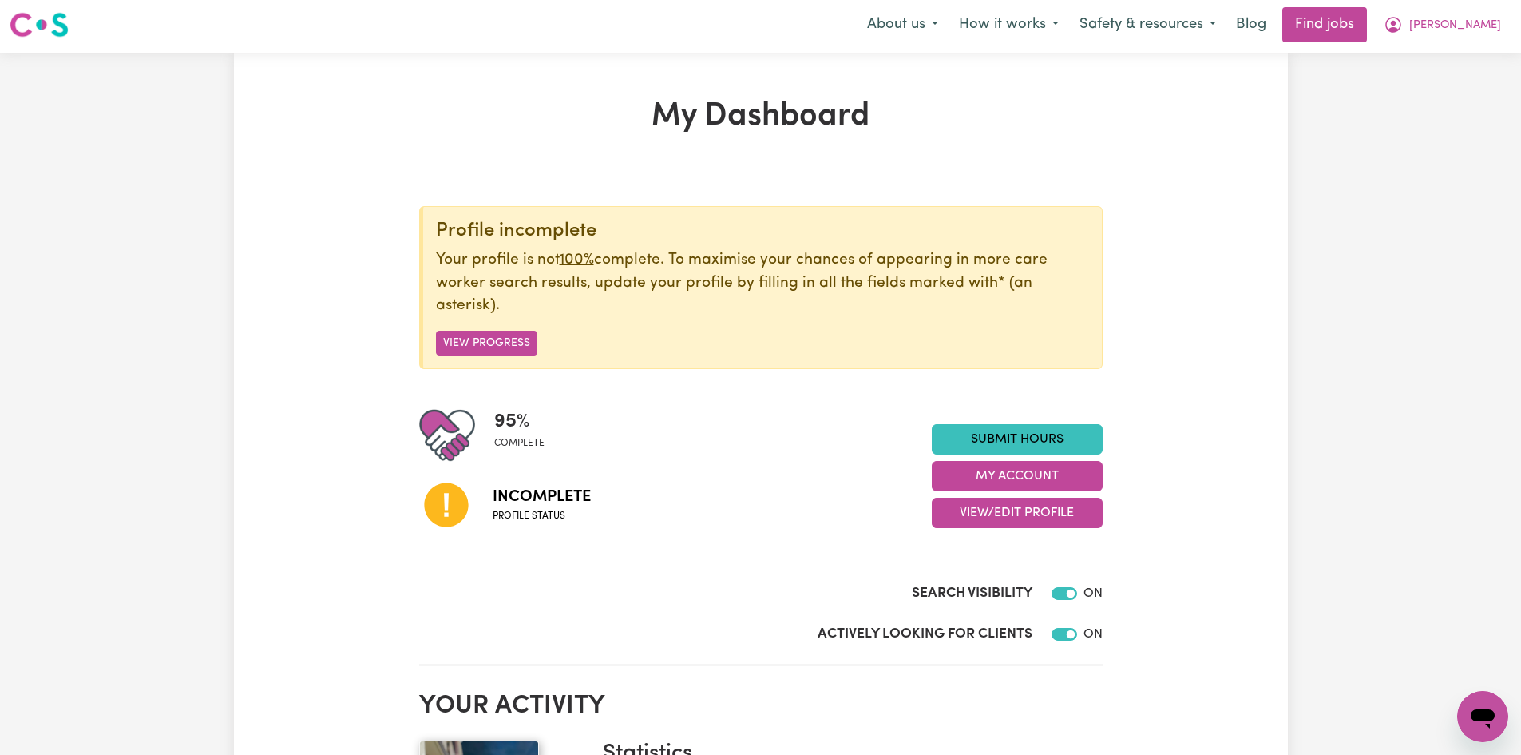
scroll to position [0, 0]
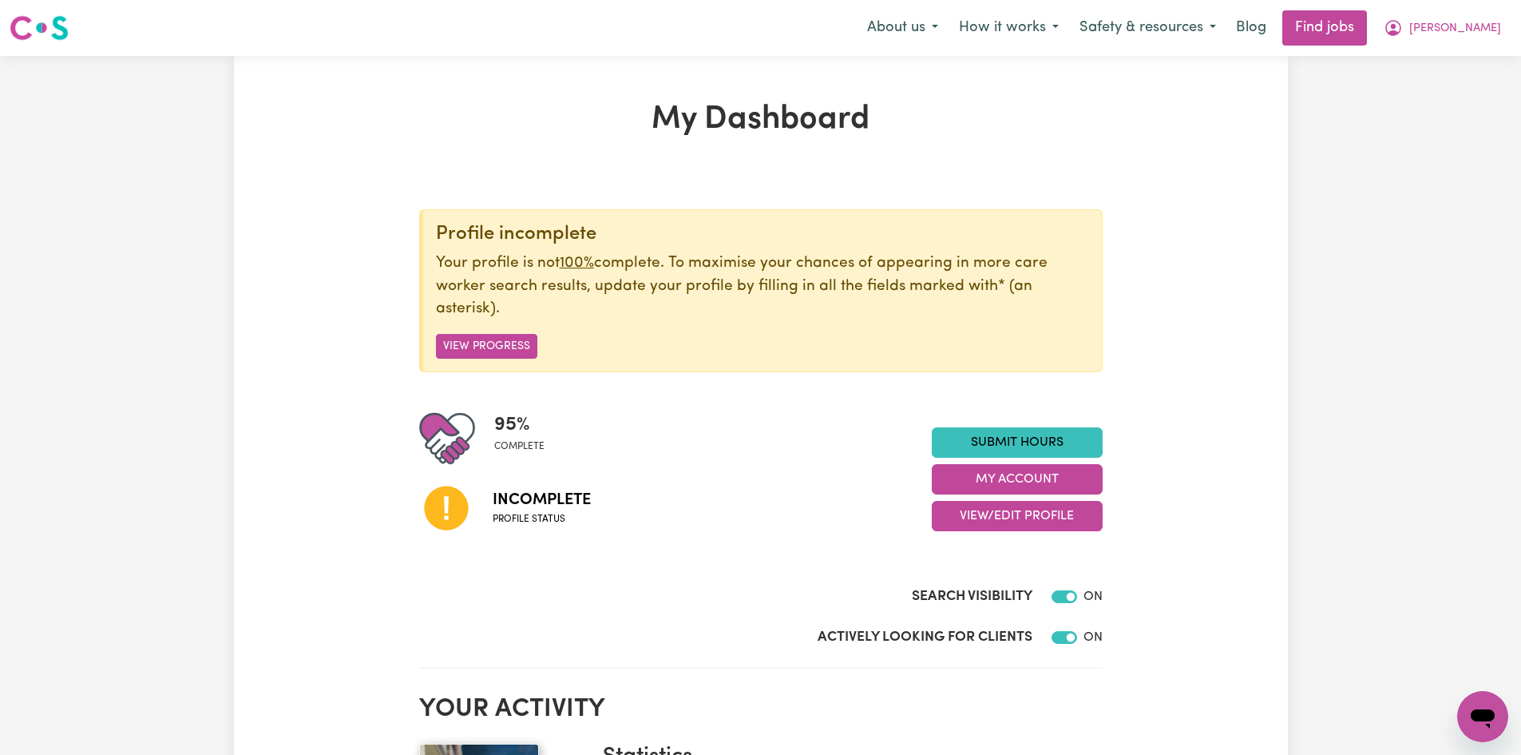
drag, startPoint x: 448, startPoint y: 518, endPoint x: 502, endPoint y: 523, distance: 53.8
click at [448, 518] on icon at bounding box center [446, 508] width 44 height 44
click at [523, 510] on span "Incomplete" at bounding box center [542, 500] width 98 height 24
drag, startPoint x: 1039, startPoint y: 515, endPoint x: 1302, endPoint y: 520, distance: 262.8
click at [1043, 515] on button "View/Edit Profile" at bounding box center [1017, 516] width 171 height 30
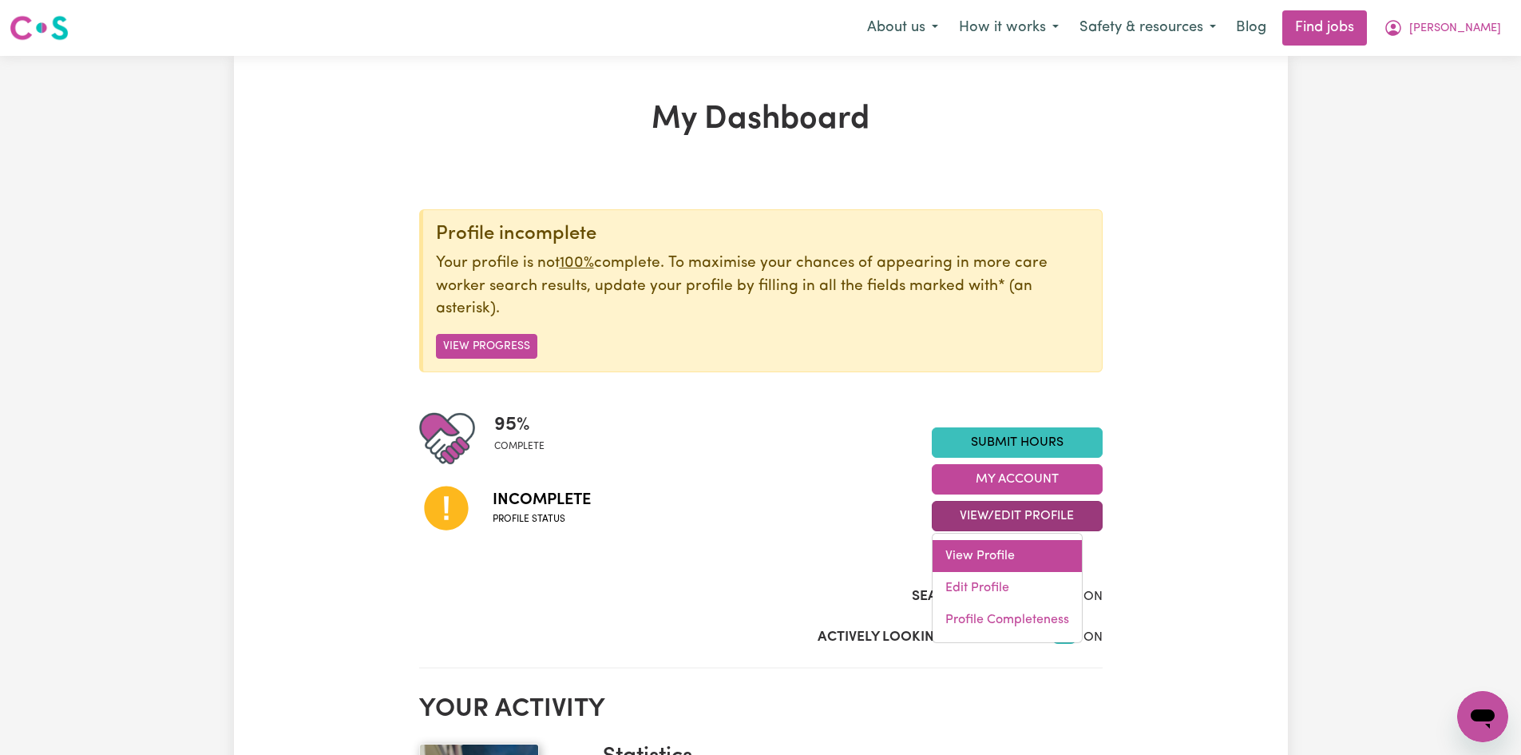
click at [995, 564] on link "View Profile" at bounding box center [1007, 556] width 149 height 32
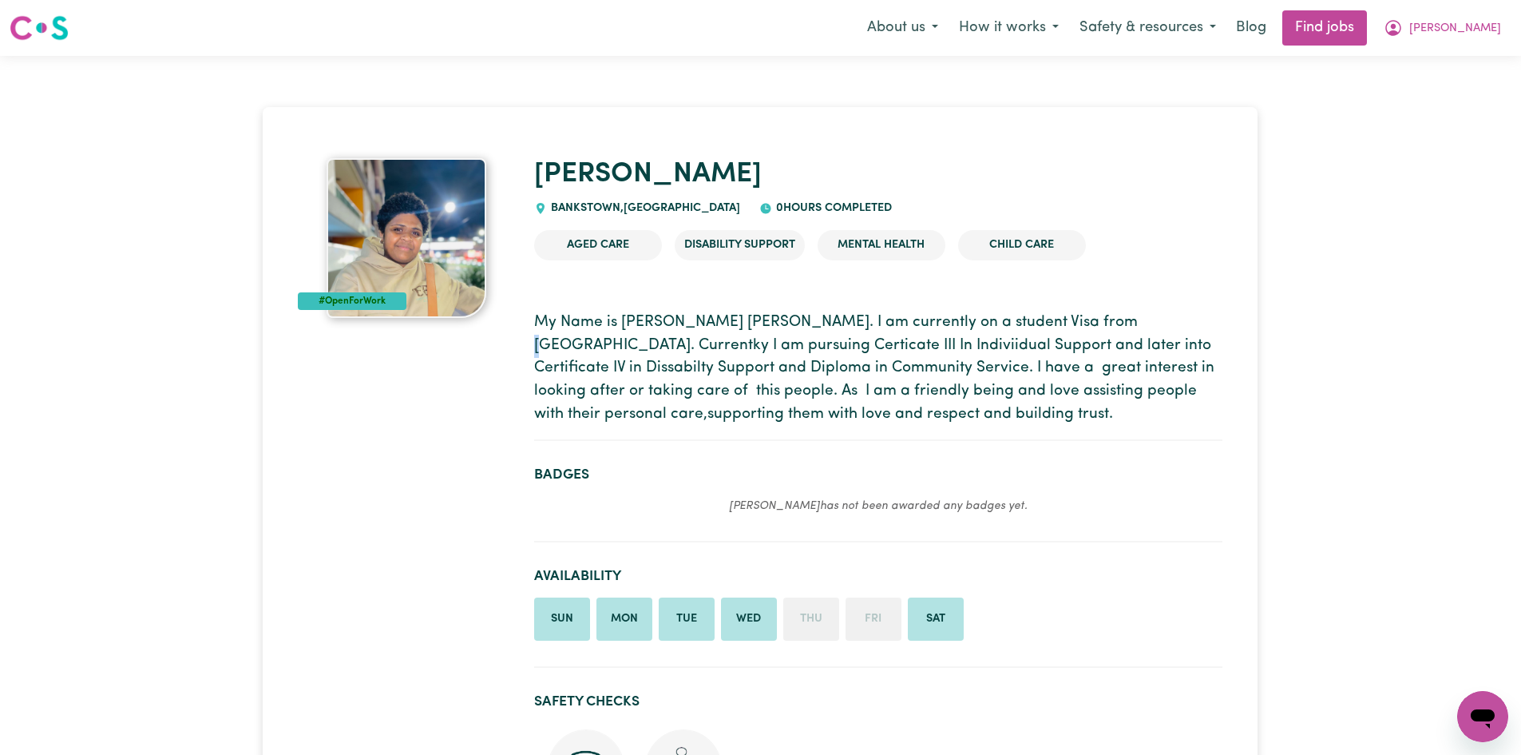
drag, startPoint x: 1085, startPoint y: 321, endPoint x: 1105, endPoint y: 328, distance: 20.5
click at [1097, 327] on p "My Name is Manaini Abigail Davuvu. I am currently on a student Visa from Fiji. …" at bounding box center [878, 368] width 688 height 115
click at [1082, 319] on p "My Name is Manaini Abigail Davuvu. I am currently on a student Visa from Fiji. …" at bounding box center [878, 368] width 688 height 115
click at [1154, 319] on p "My Name is Manaini Abigail Davuvu. I am currently on a student Visa from Fiji. …" at bounding box center [878, 368] width 688 height 115
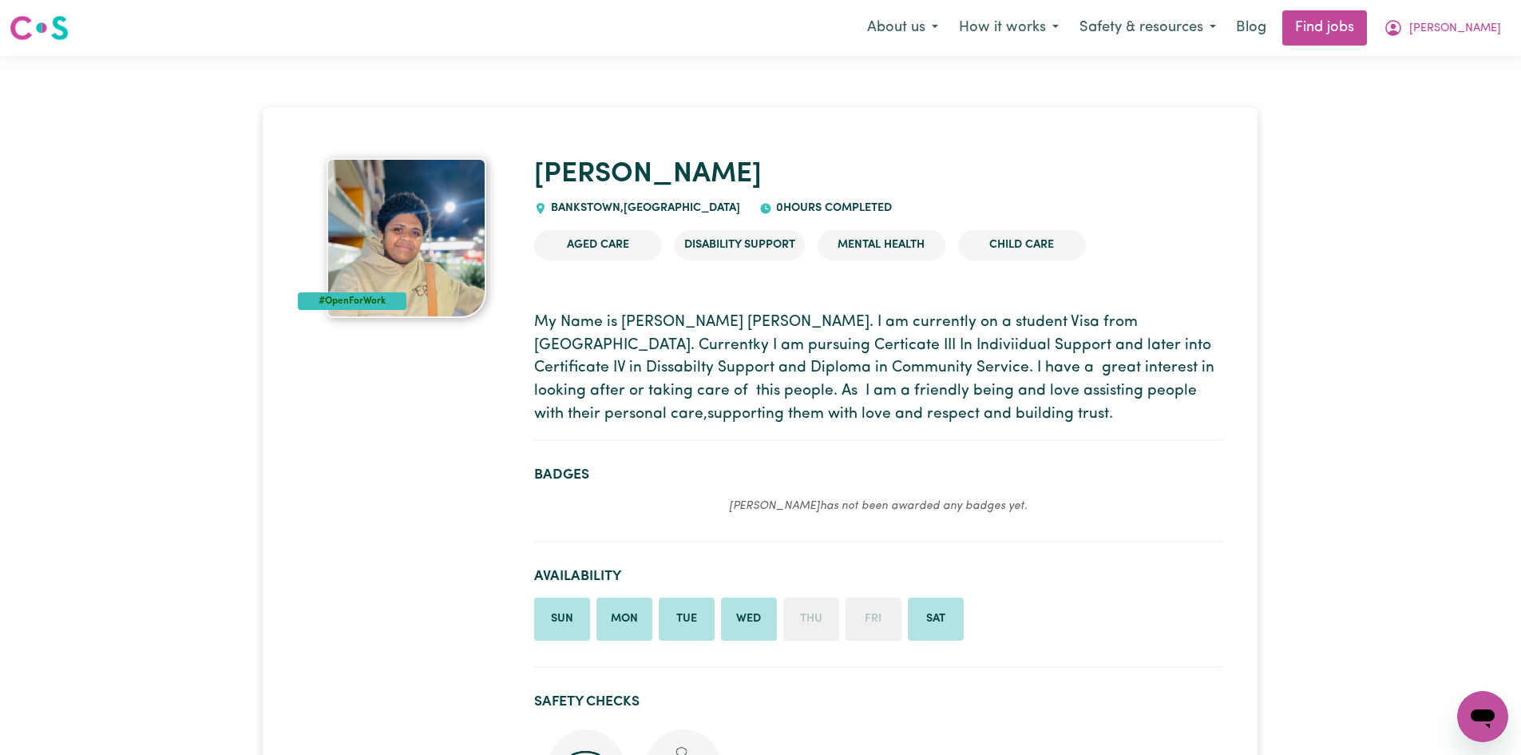
click at [1153, 320] on p "My Name is Manaini Abigail Davuvu. I am currently on a student Visa from Fiji. …" at bounding box center [878, 368] width 688 height 115
click at [1157, 321] on p "My Name is Manaini Abigail Davuvu. I am currently on a student Visa from Fiji. …" at bounding box center [878, 368] width 688 height 115
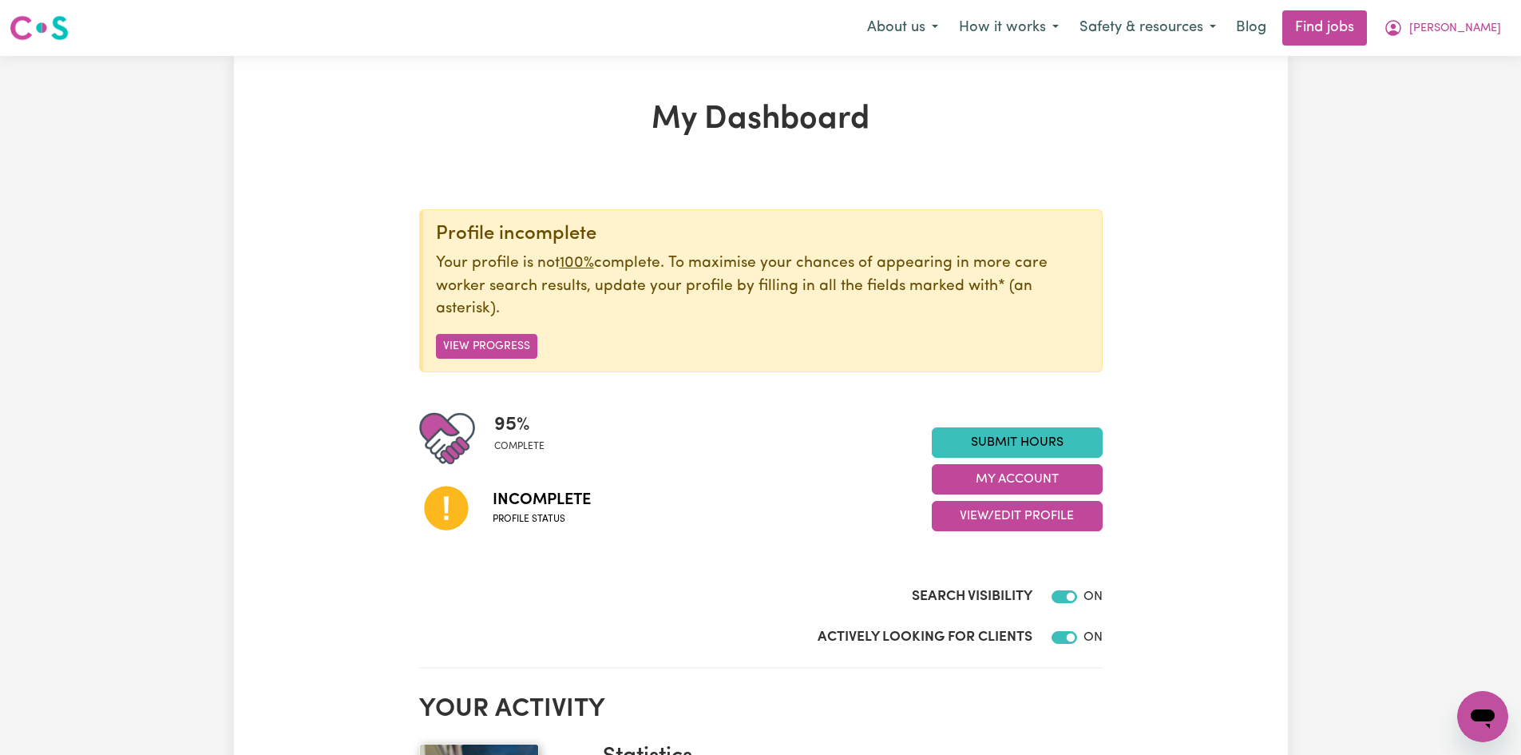
drag, startPoint x: 1266, startPoint y: 434, endPoint x: 1258, endPoint y: 440, distance: 10.2
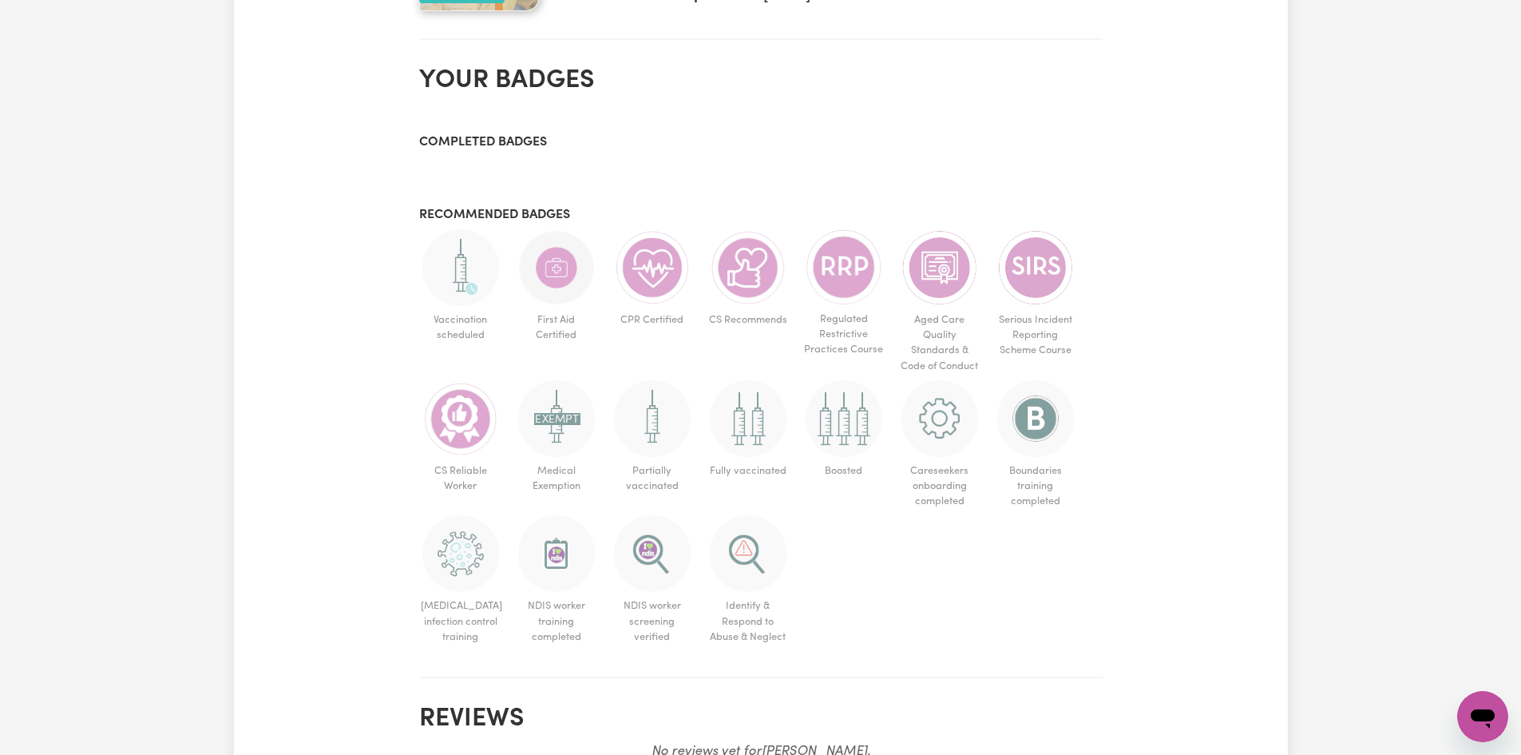
drag, startPoint x: 1269, startPoint y: 349, endPoint x: 1014, endPoint y: 301, distance: 259.2
click at [1229, 349] on div "My Dashboard Profile incomplete Your profile is not 100% complete. To maximise …" at bounding box center [761, 19] width 1054 height 1542
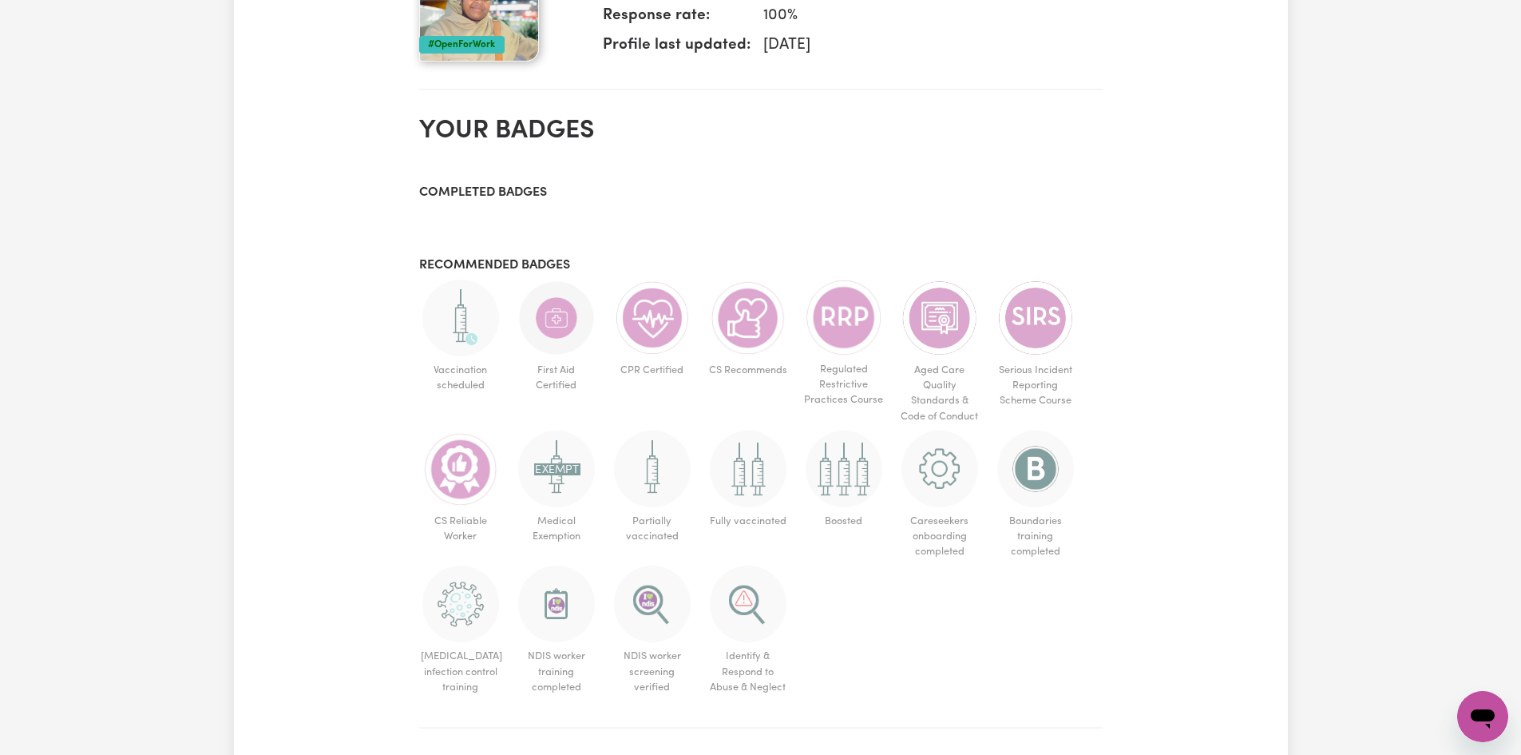
scroll to position [0, 0]
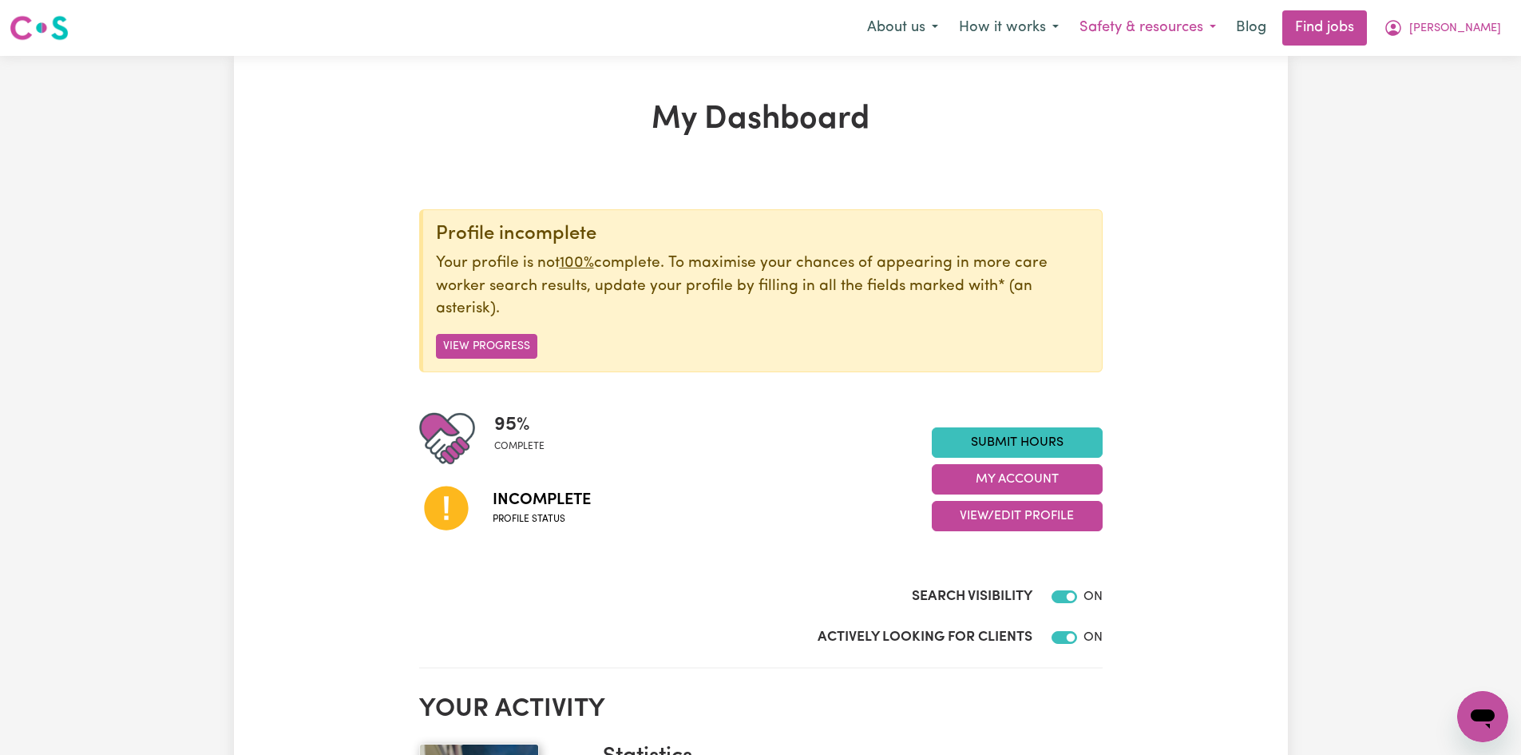
drag, startPoint x: 1343, startPoint y: 257, endPoint x: 1133, endPoint y: 34, distance: 306.8
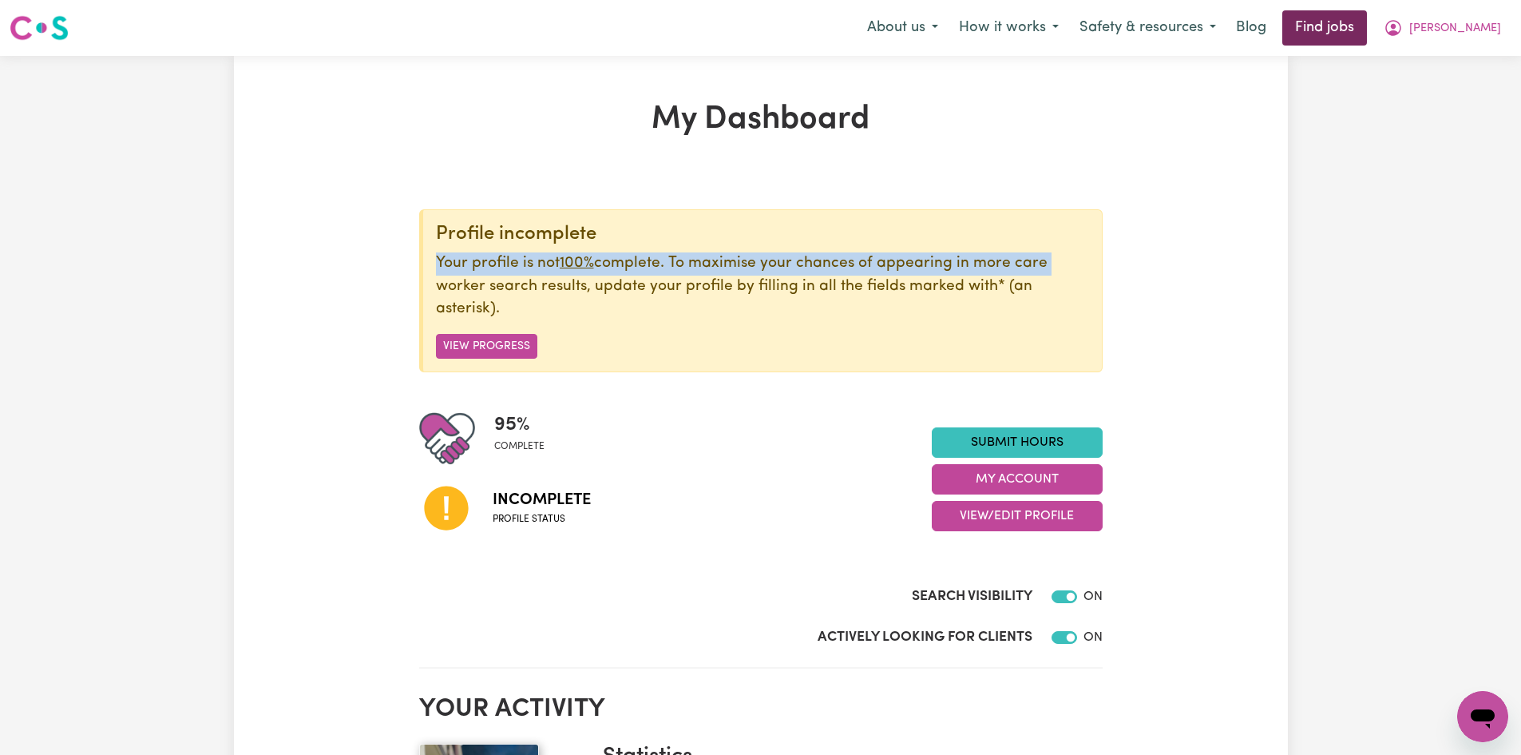
click at [1325, 26] on link "Find jobs" at bounding box center [1325, 27] width 85 height 35
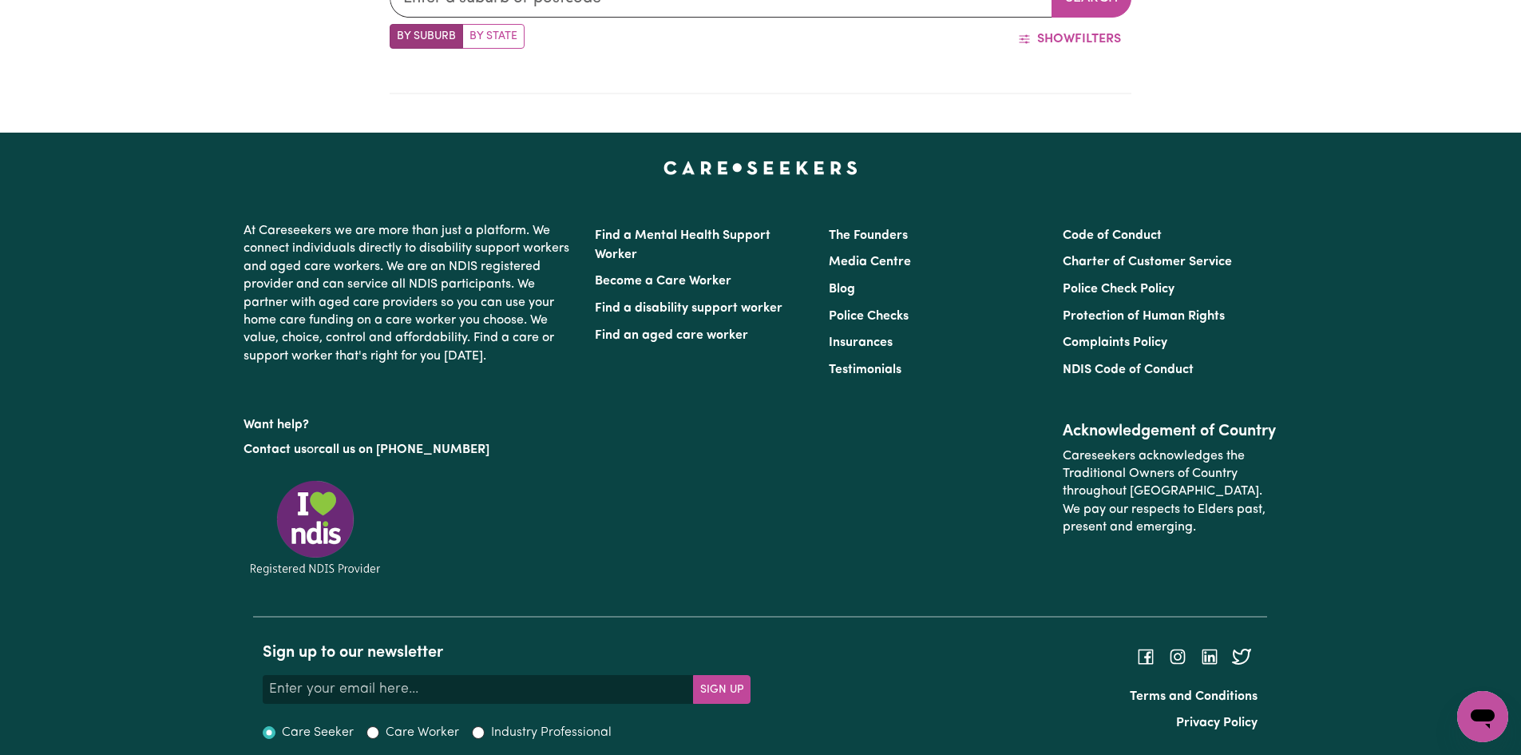
scroll to position [712, 0]
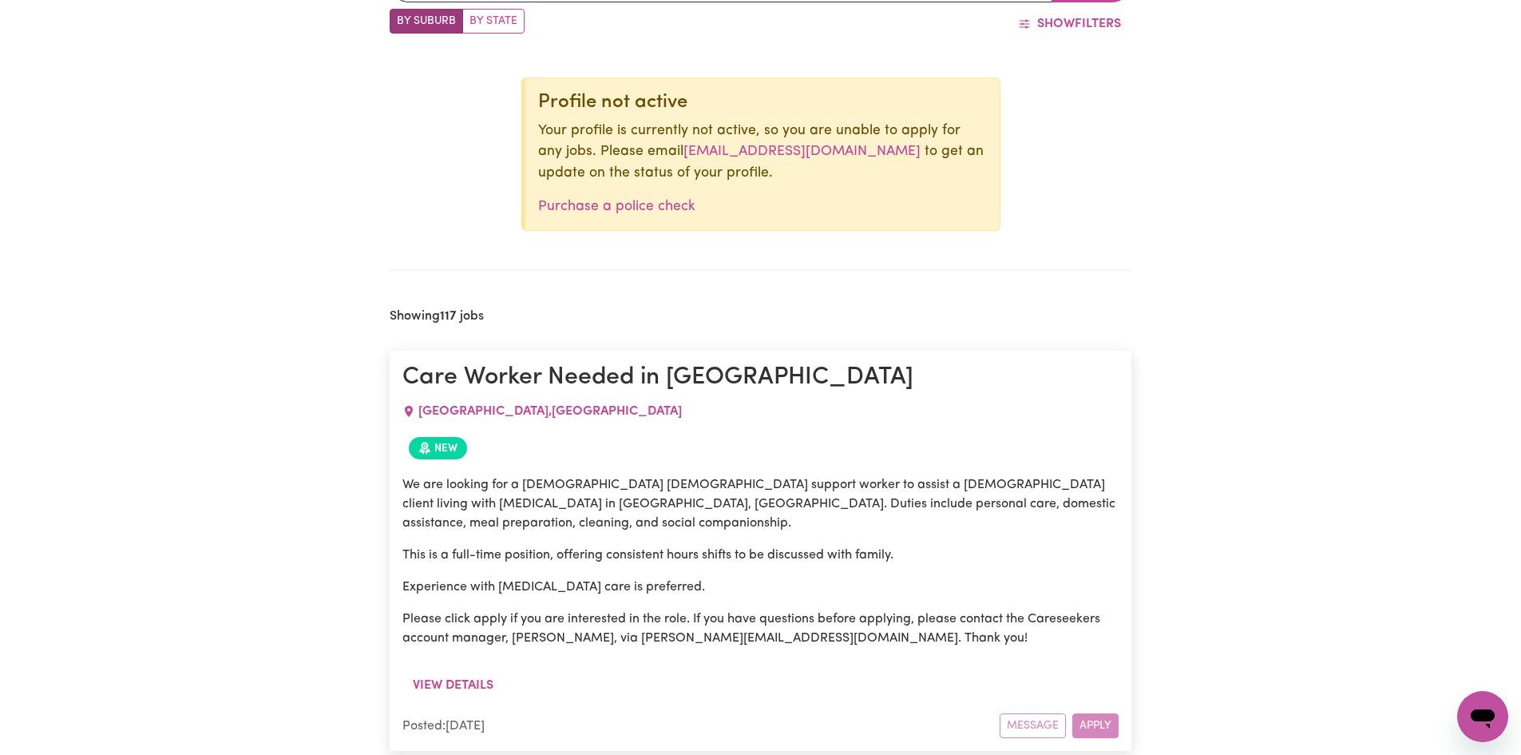
drag, startPoint x: 1229, startPoint y: 194, endPoint x: 1172, endPoint y: 166, distance: 63.2
click at [1025, 26] on icon "button" at bounding box center [1024, 24] width 13 height 13
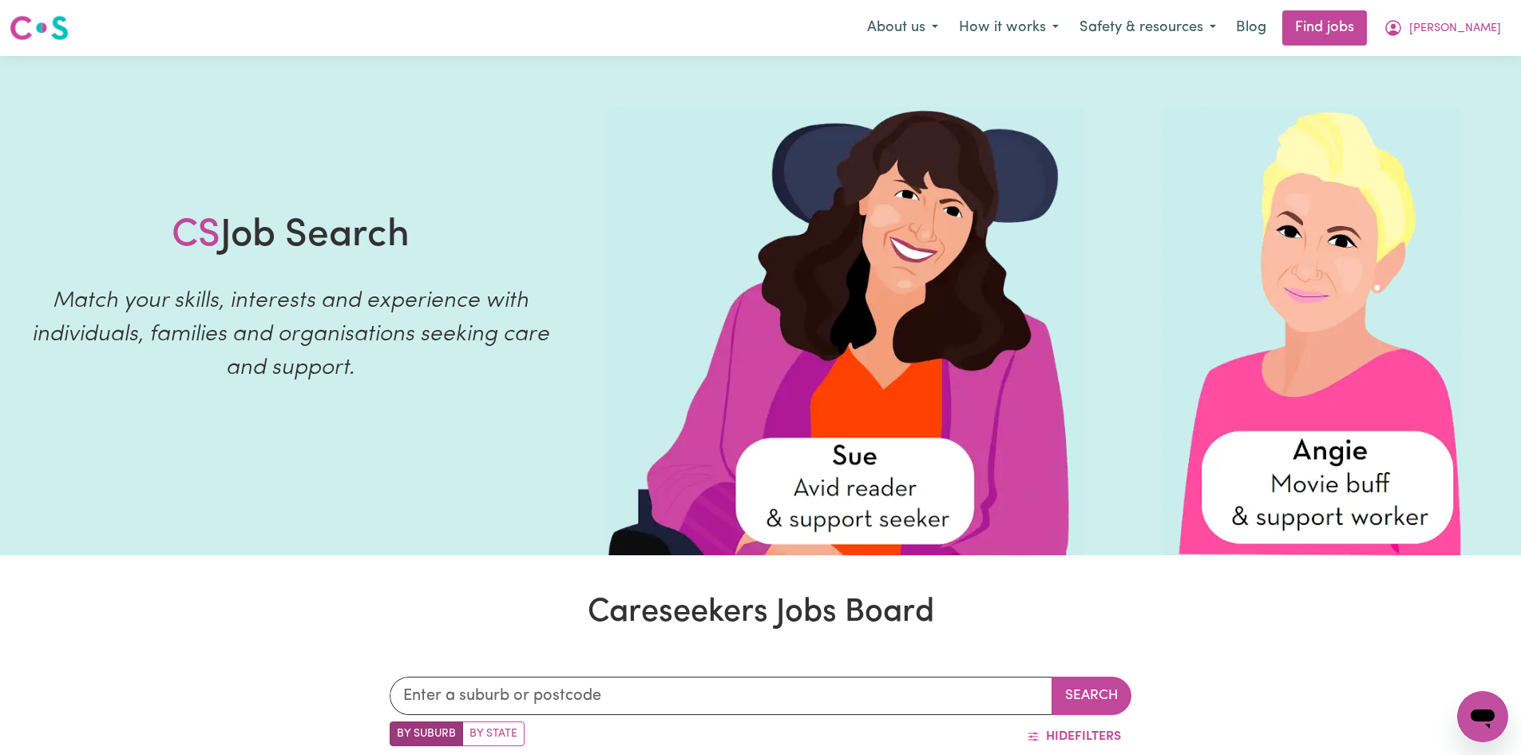
scroll to position [852, 0]
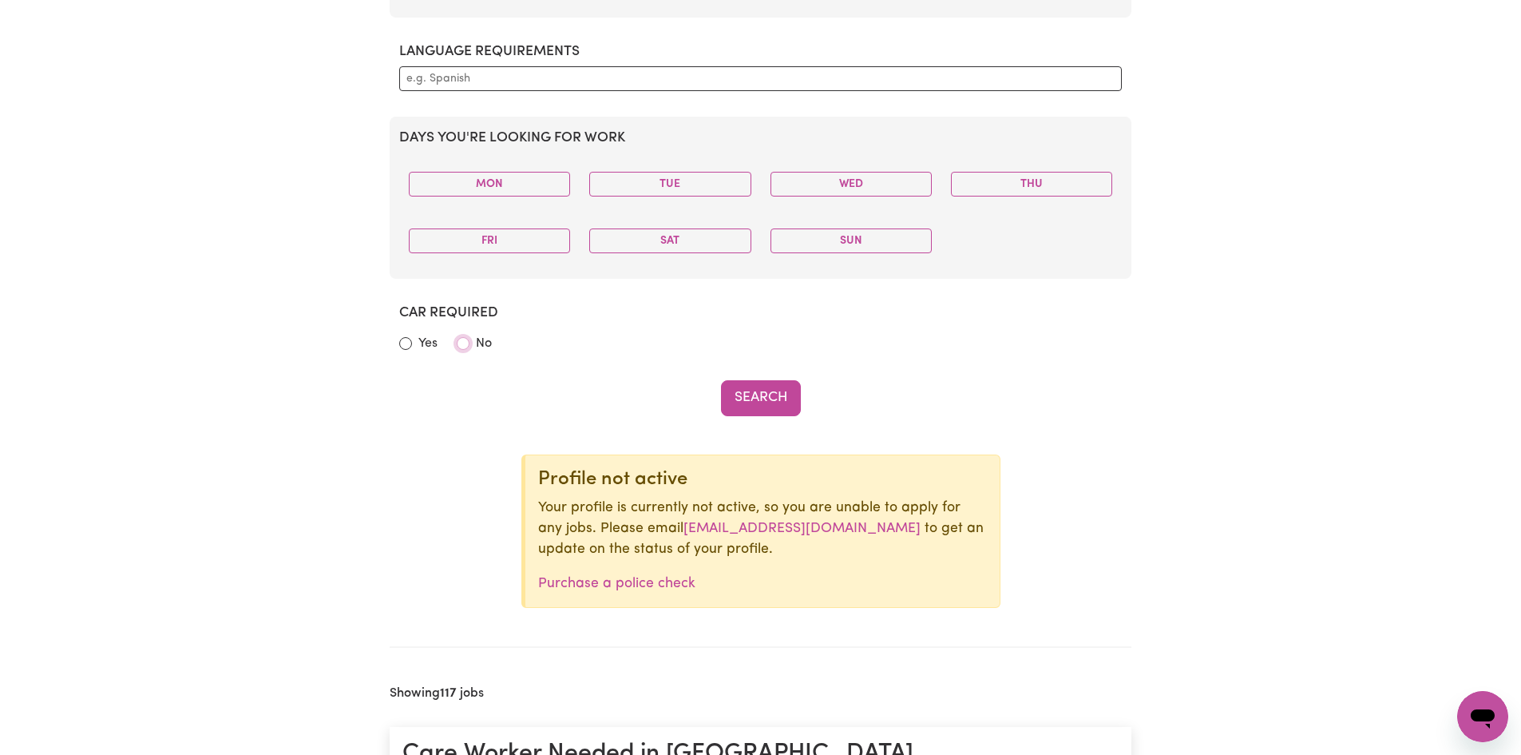
drag, startPoint x: 464, startPoint y: 343, endPoint x: 505, endPoint y: 351, distance: 41.5
click at [466, 343] on input "No" at bounding box center [463, 343] width 13 height 13
radio input "true"
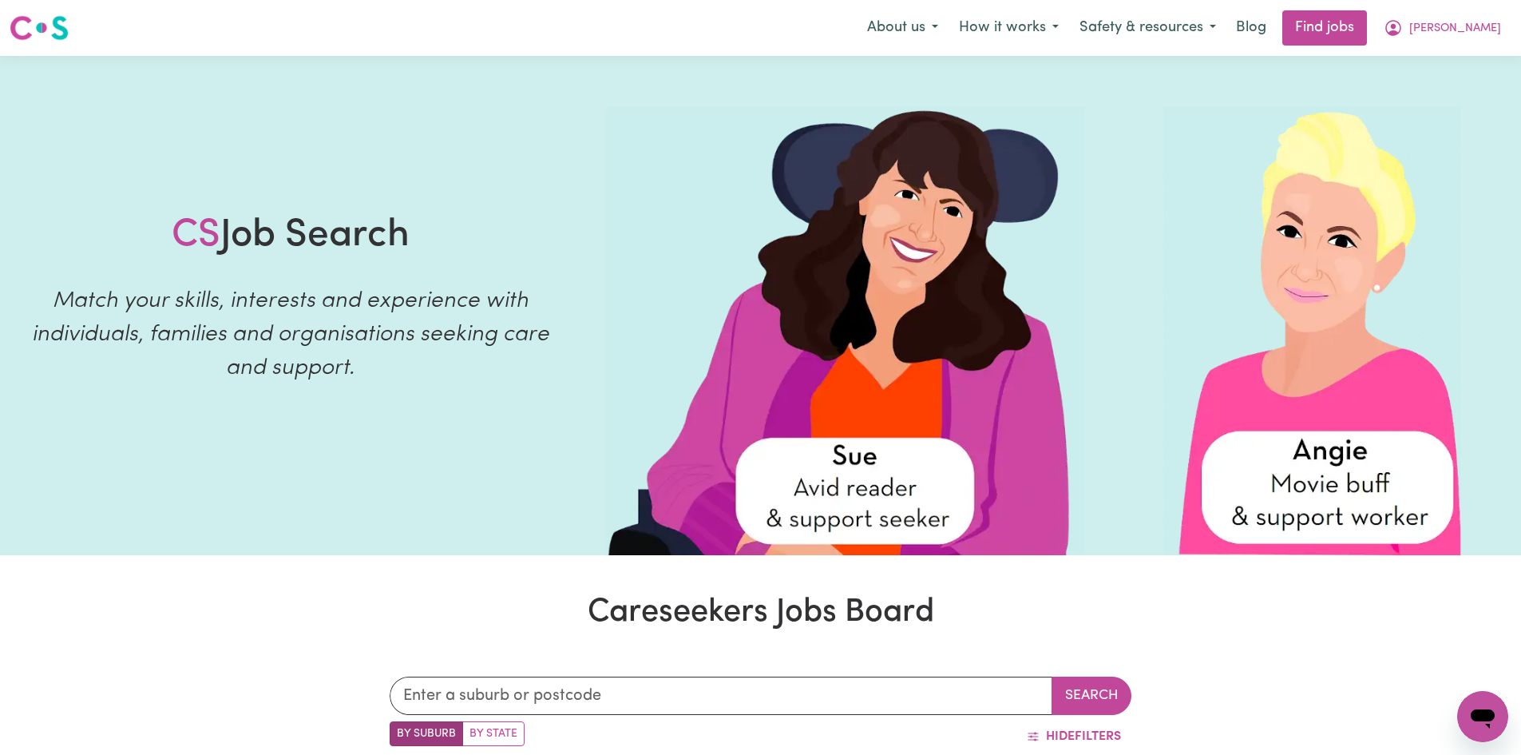
scroll to position [276, 0]
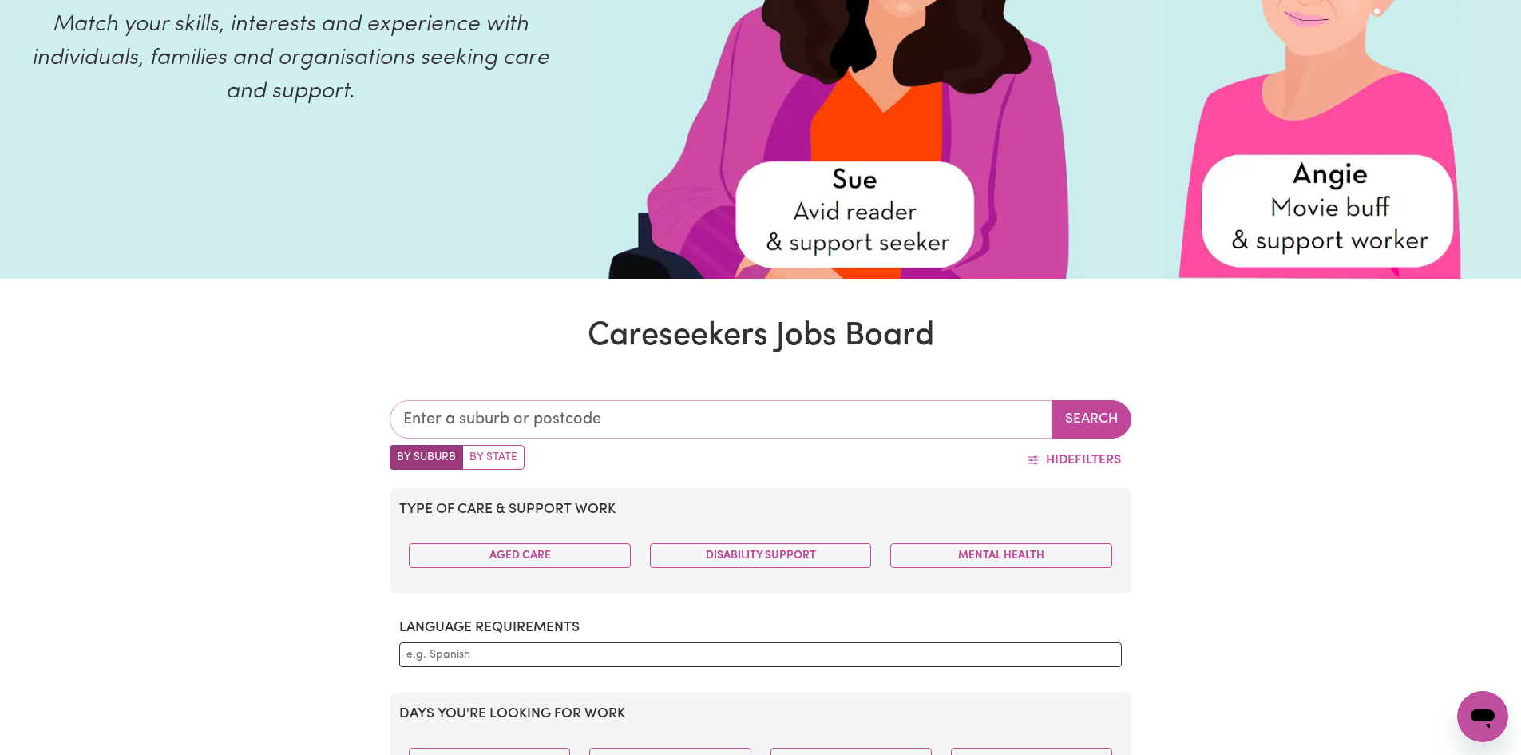
click at [658, 407] on input "text" at bounding box center [721, 419] width 663 height 38
click at [573, 418] on input "text" at bounding box center [721, 419] width 663 height 38
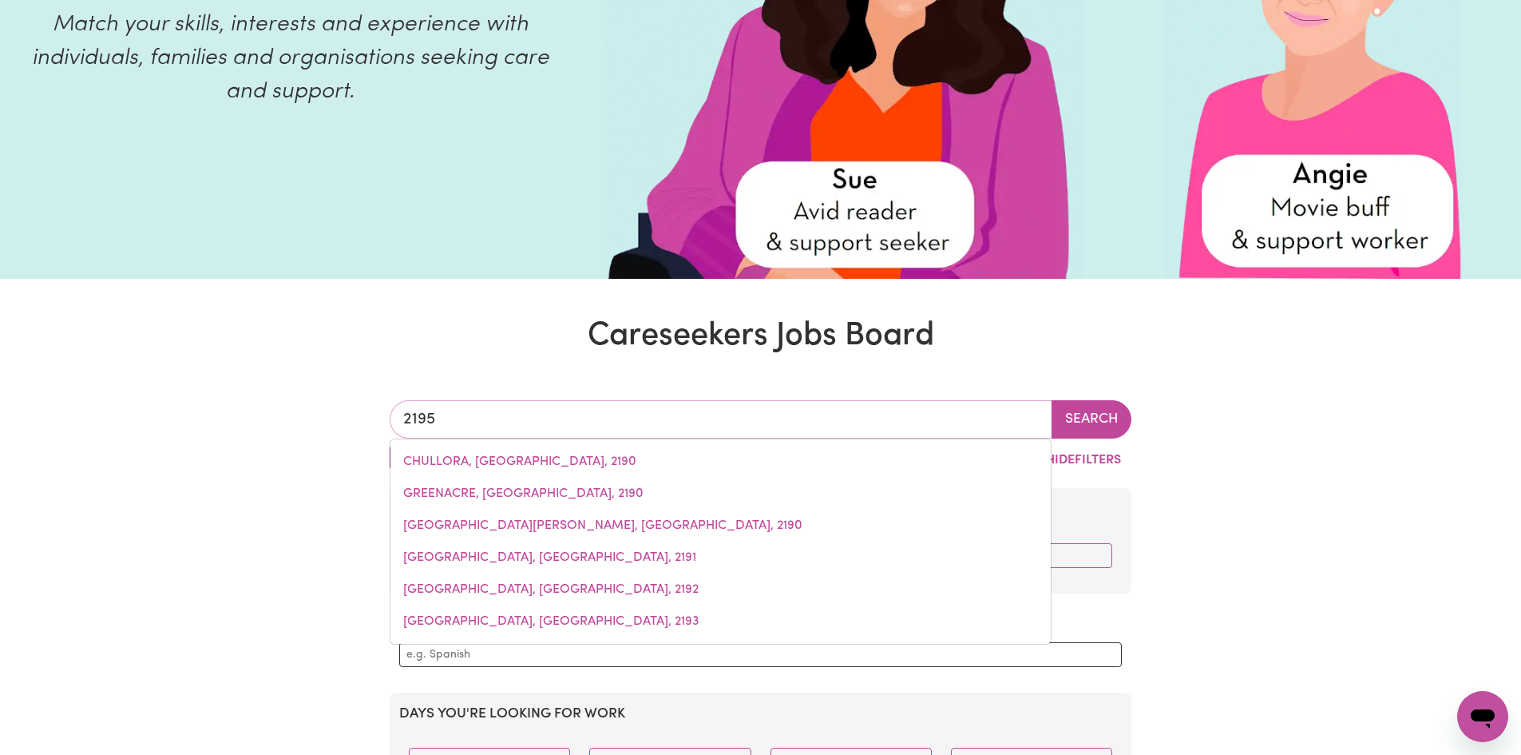
type input "2195"
drag, startPoint x: 387, startPoint y: 326, endPoint x: 478, endPoint y: 384, distance: 108.1
click at [391, 325] on h1 "Careseekers Jobs Board" at bounding box center [760, 336] width 1521 height 38
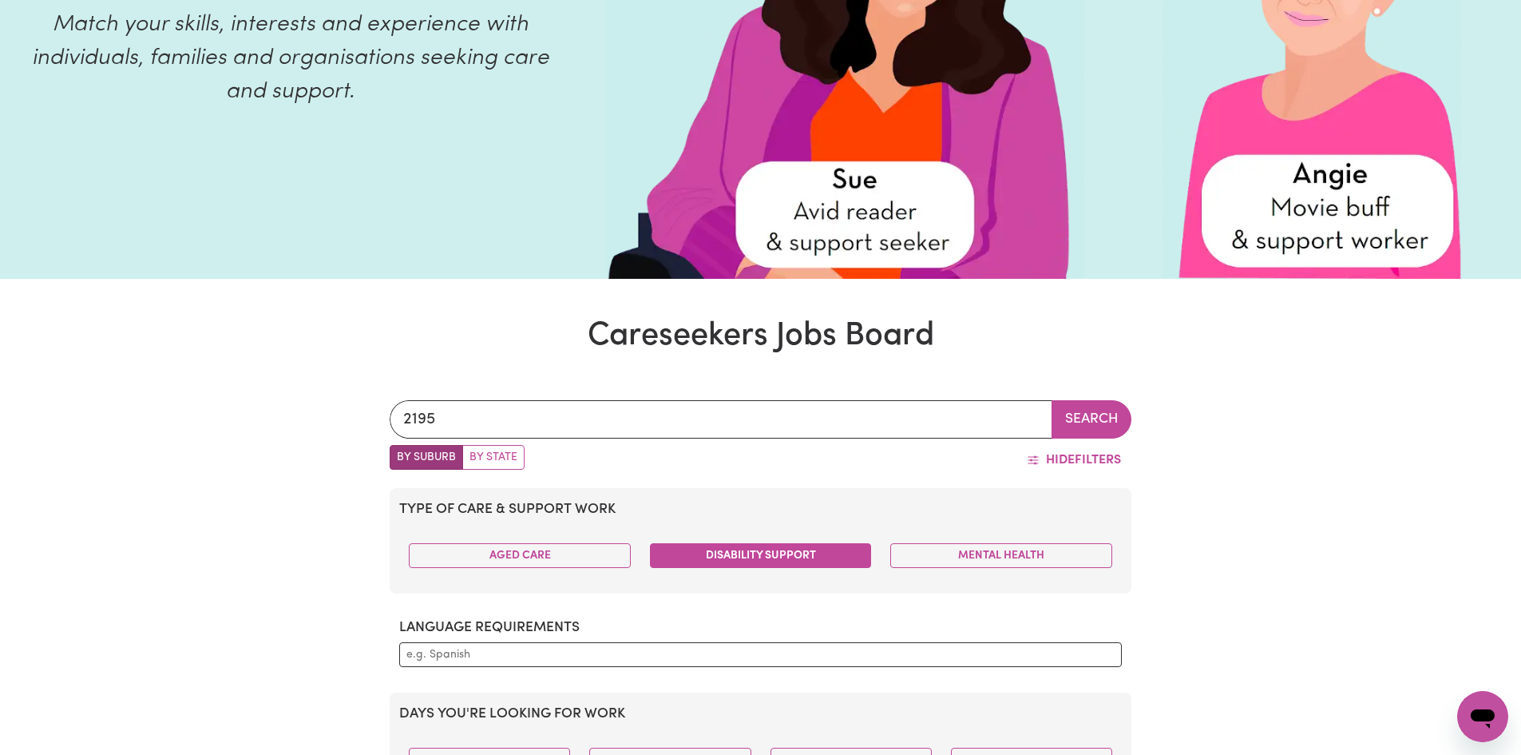
drag, startPoint x: 736, startPoint y: 557, endPoint x: 655, endPoint y: 558, distance: 81.5
click at [724, 557] on button "Disability Support" at bounding box center [761, 555] width 222 height 25
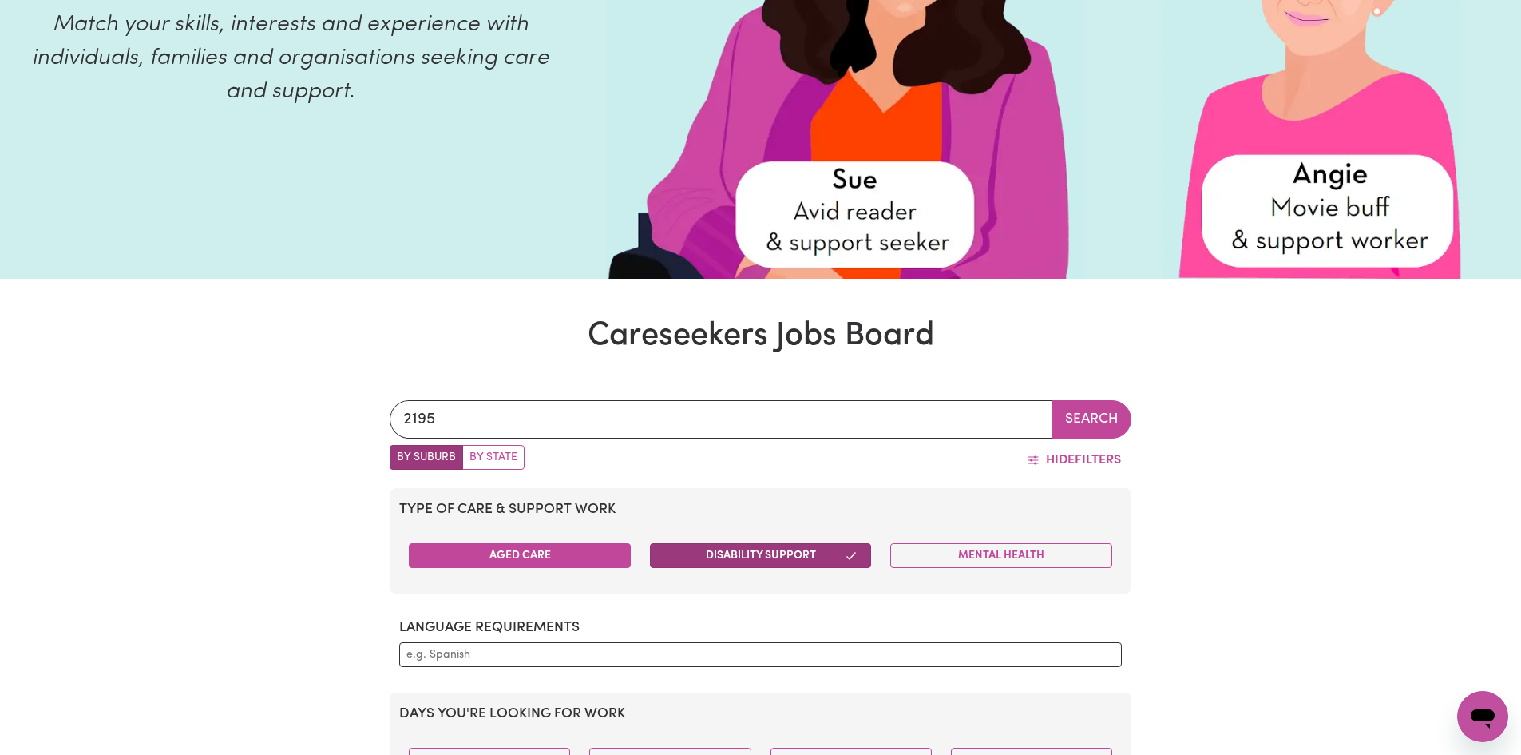
click at [552, 558] on button "Aged Care" at bounding box center [520, 555] width 222 height 25
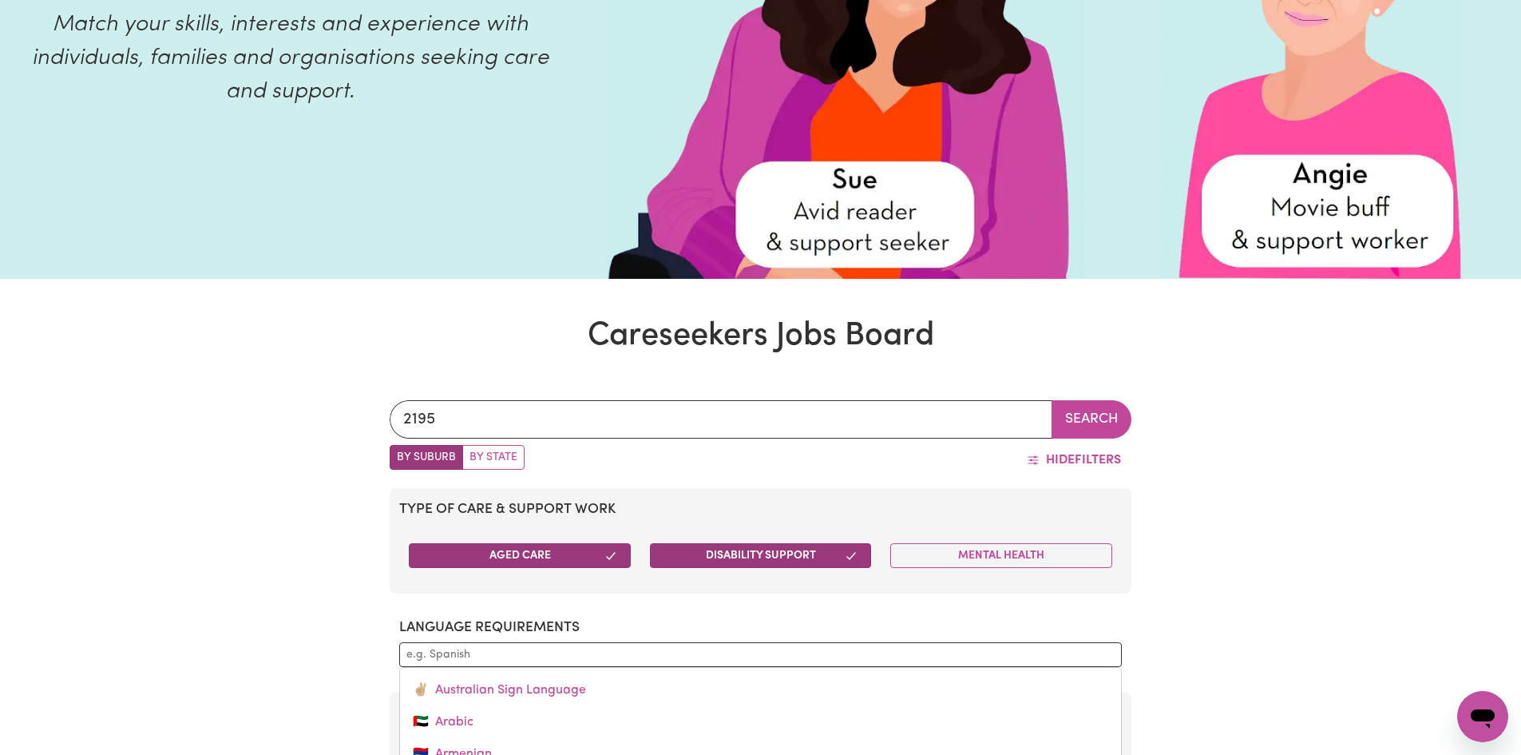
click at [596, 646] on input "text" at bounding box center [761, 654] width 708 height 17
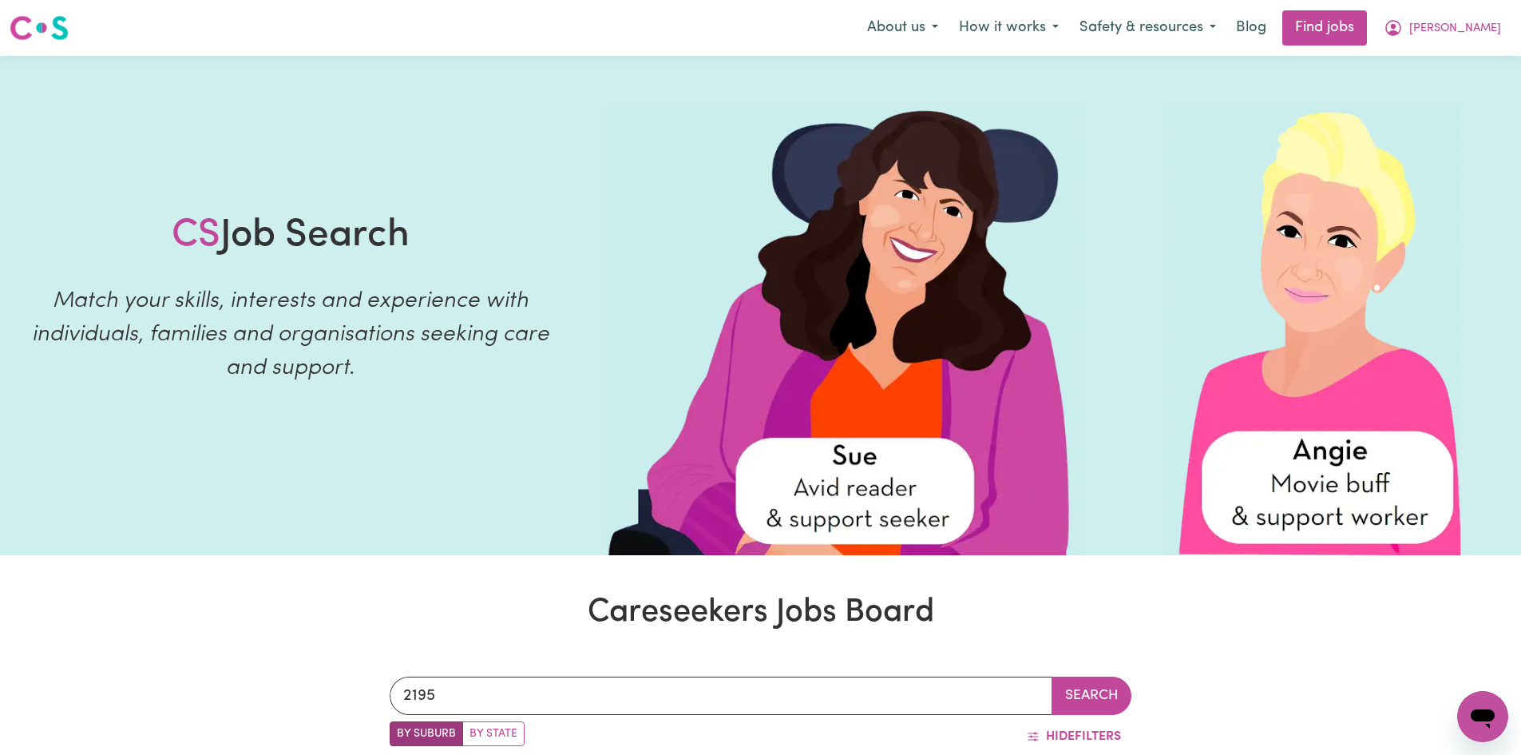
scroll to position [852, 0]
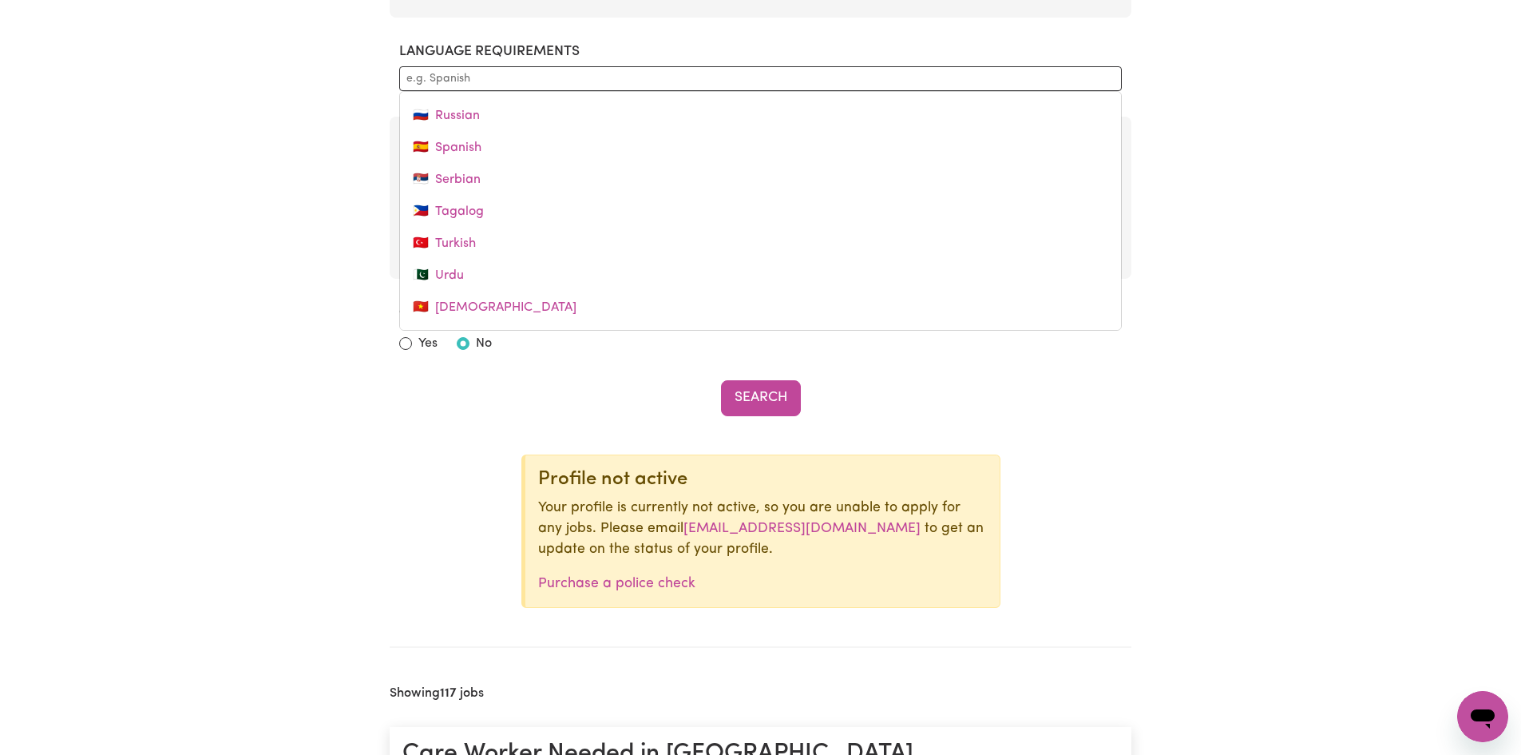
click at [499, 75] on input "text" at bounding box center [761, 78] width 708 height 17
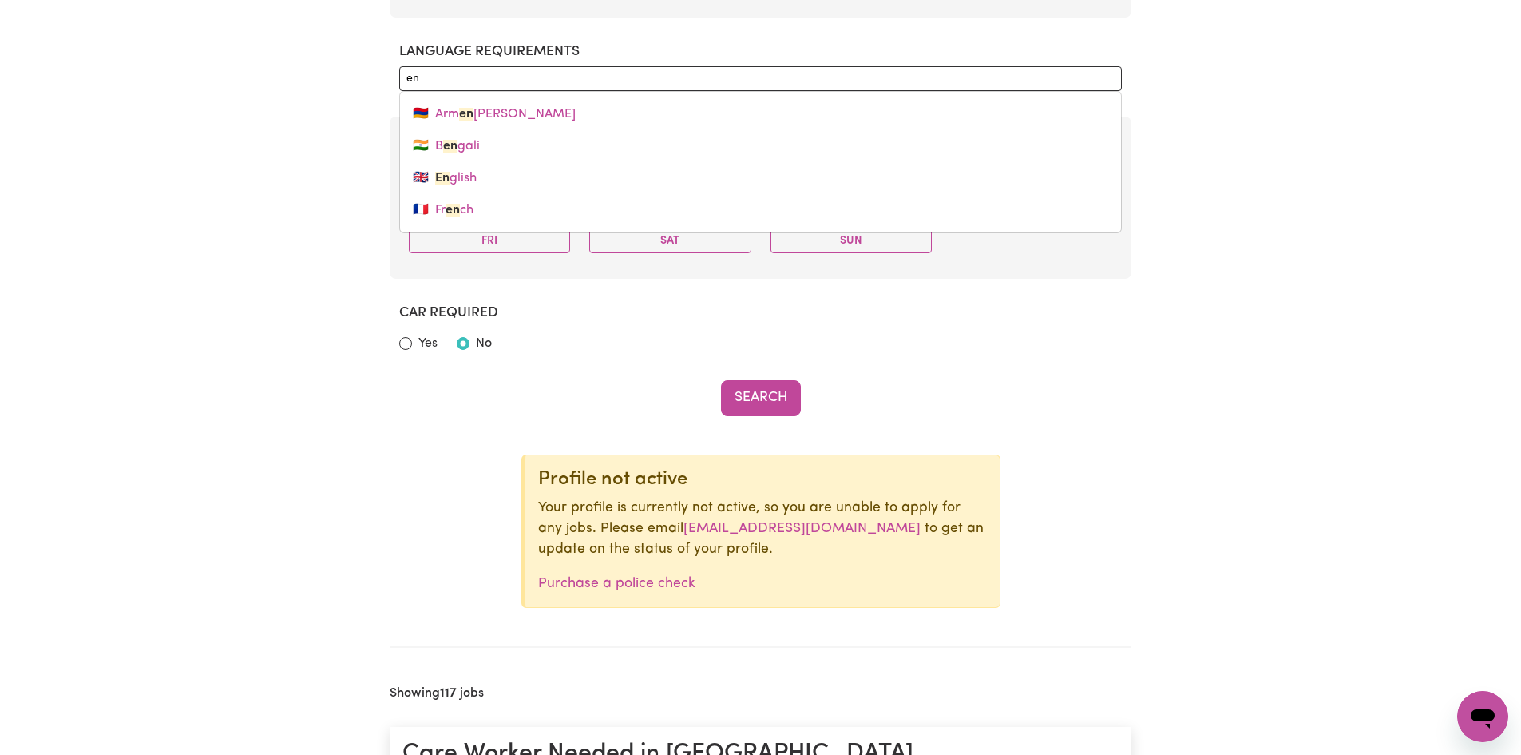
type input "eng"
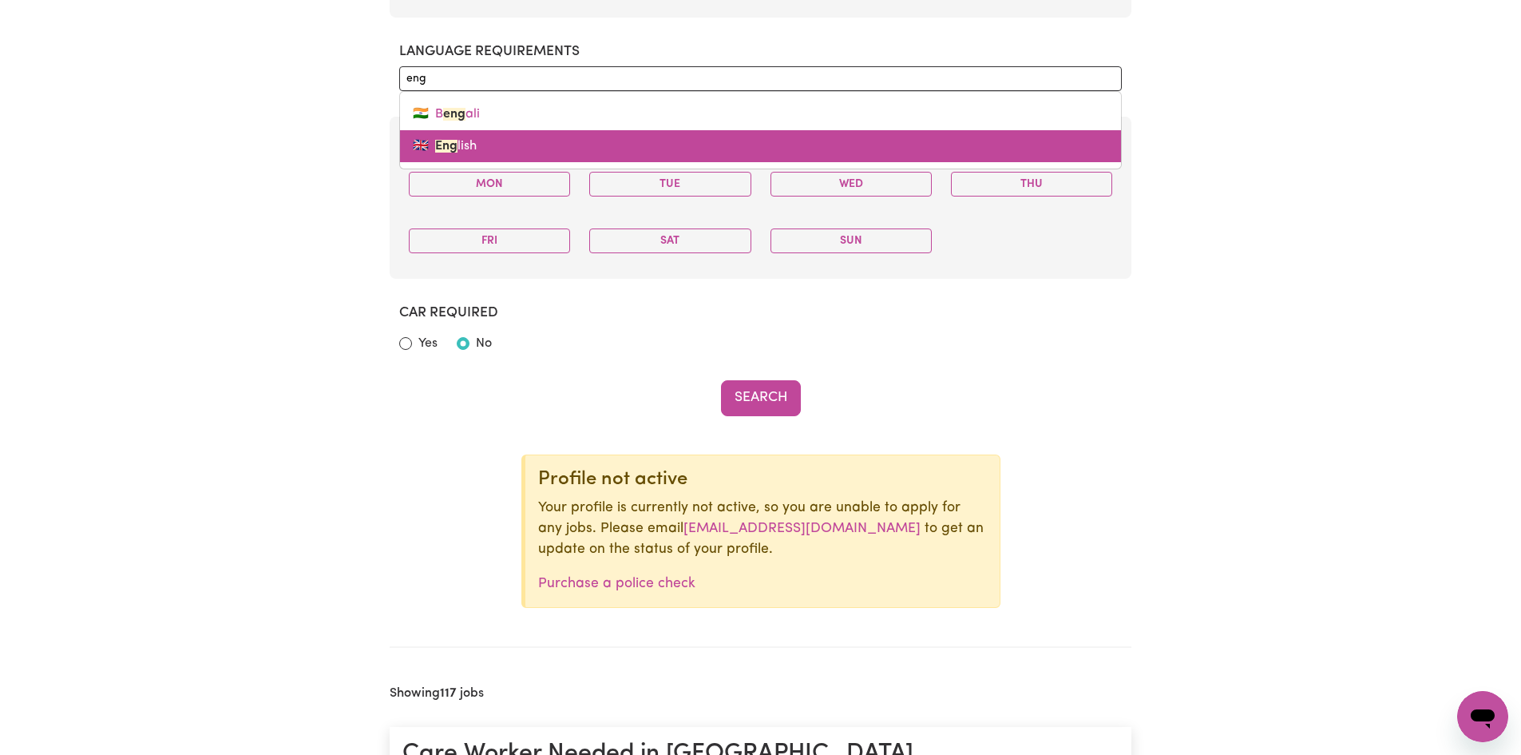
drag, startPoint x: 470, startPoint y: 153, endPoint x: 549, endPoint y: 148, distance: 80.0
click at [471, 153] on link "🇬🇧 Eng lish" at bounding box center [760, 146] width 721 height 32
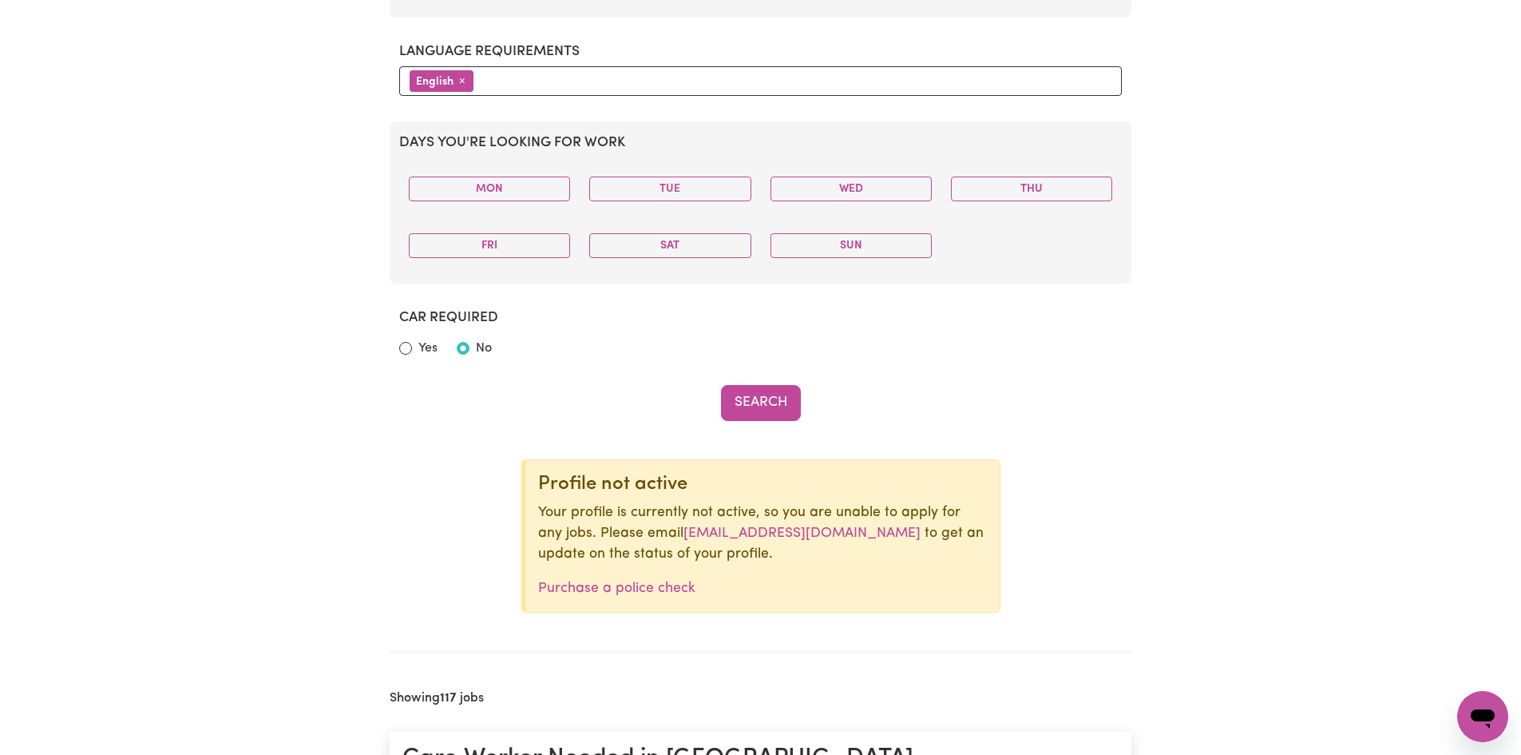
click at [489, 192] on button "Mon" at bounding box center [489, 188] width 161 height 25
drag, startPoint x: 637, startPoint y: 191, endPoint x: 655, endPoint y: 192, distance: 17.6
click at [641, 191] on button "Tue" at bounding box center [669, 188] width 161 height 25
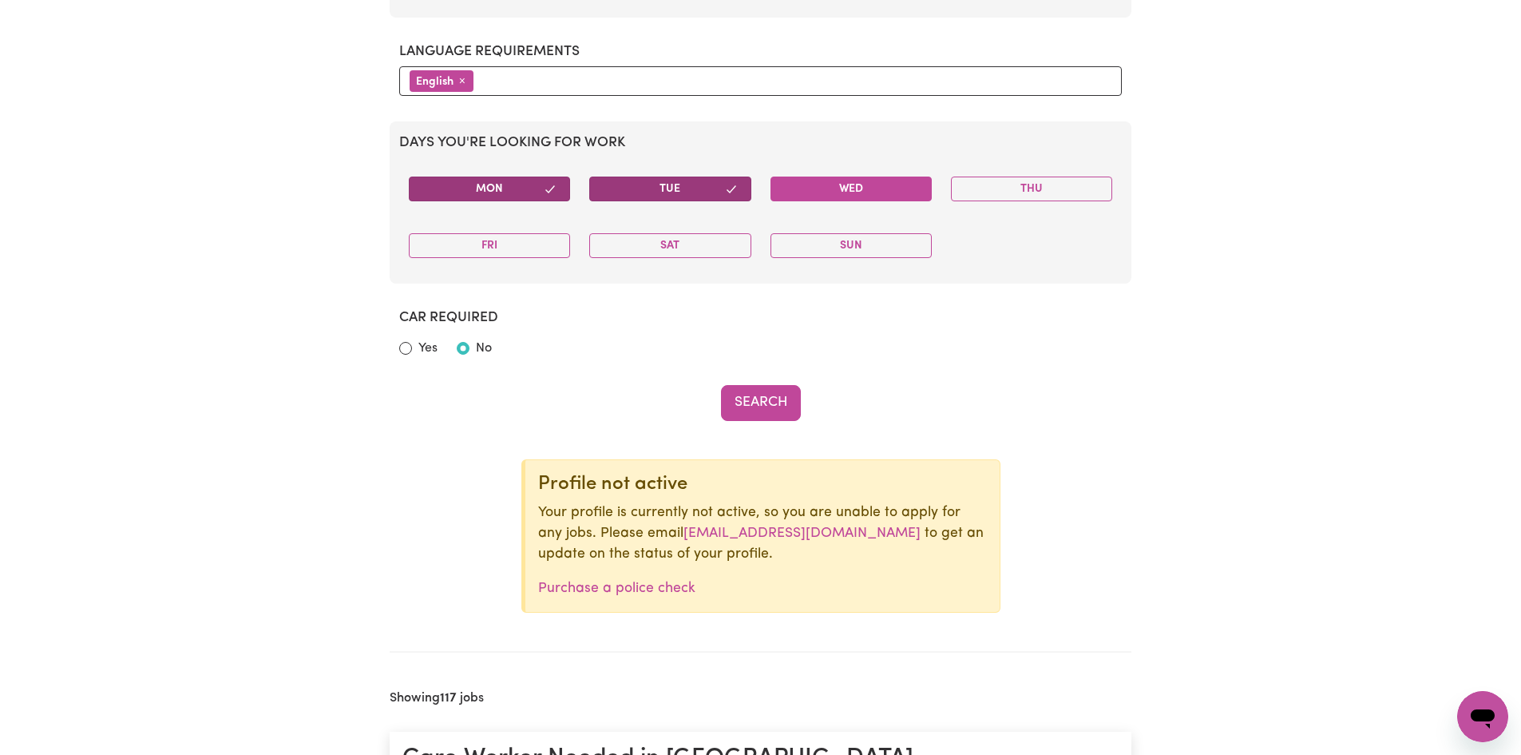
drag, startPoint x: 843, startPoint y: 193, endPoint x: 903, endPoint y: 194, distance: 60.7
click at [851, 193] on button "Wed" at bounding box center [851, 188] width 161 height 25
click at [889, 188] on button "Wed" at bounding box center [851, 188] width 161 height 25
click at [656, 241] on button "Sat" at bounding box center [669, 245] width 161 height 25
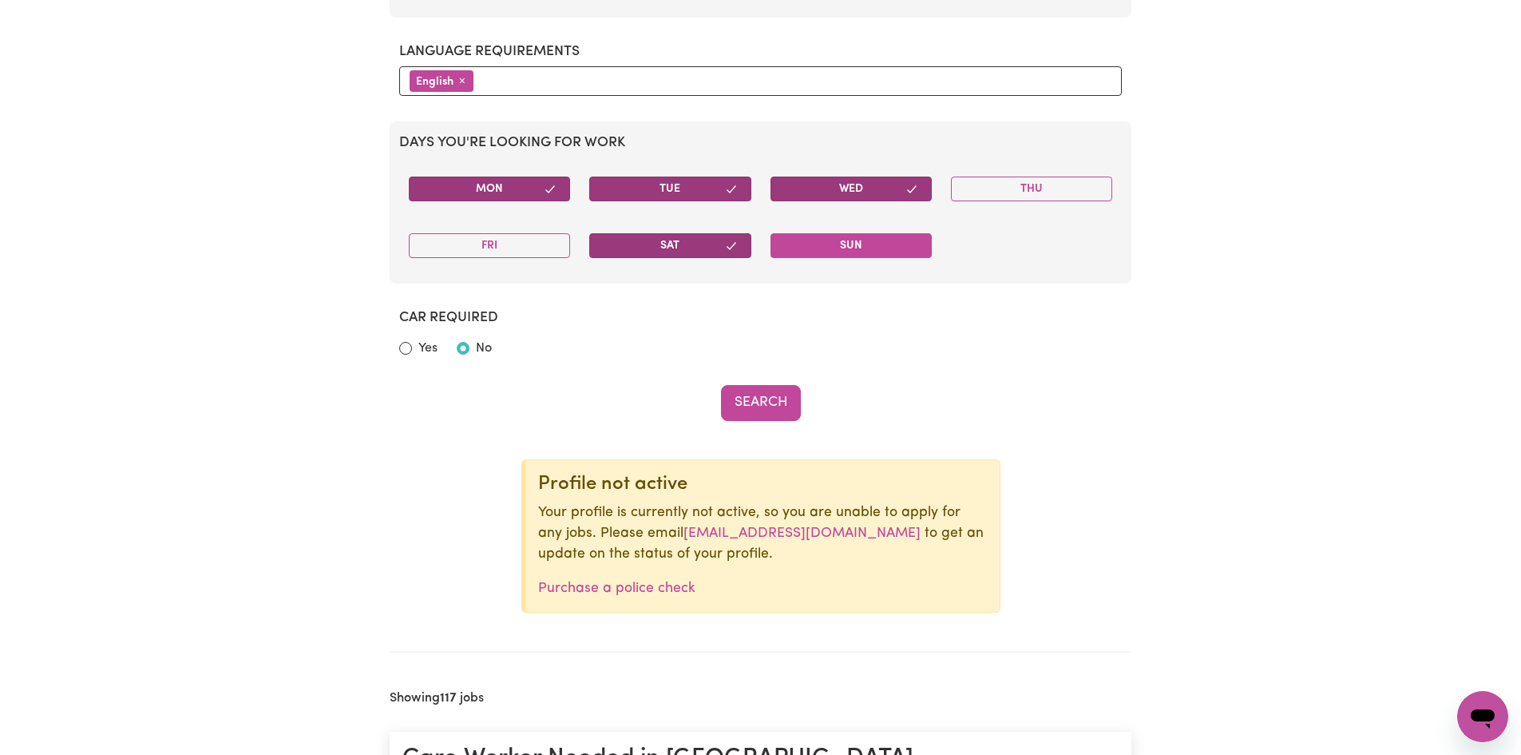
click at [828, 248] on button "Sun" at bounding box center [851, 245] width 161 height 25
drag, startPoint x: 751, startPoint y: 407, endPoint x: 905, endPoint y: 415, distance: 154.3
click at [752, 407] on button "Search" at bounding box center [761, 402] width 80 height 35
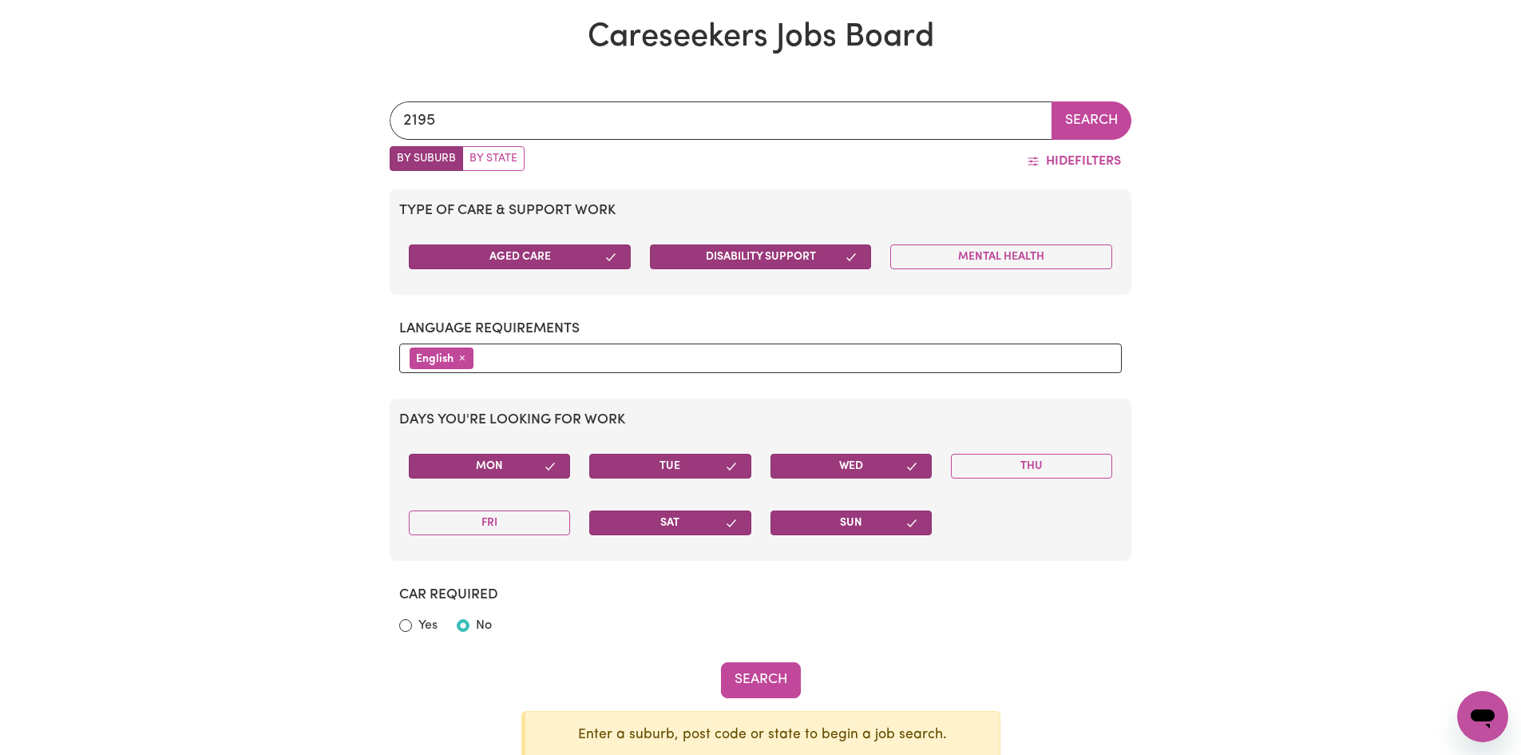
scroll to position [631, 0]
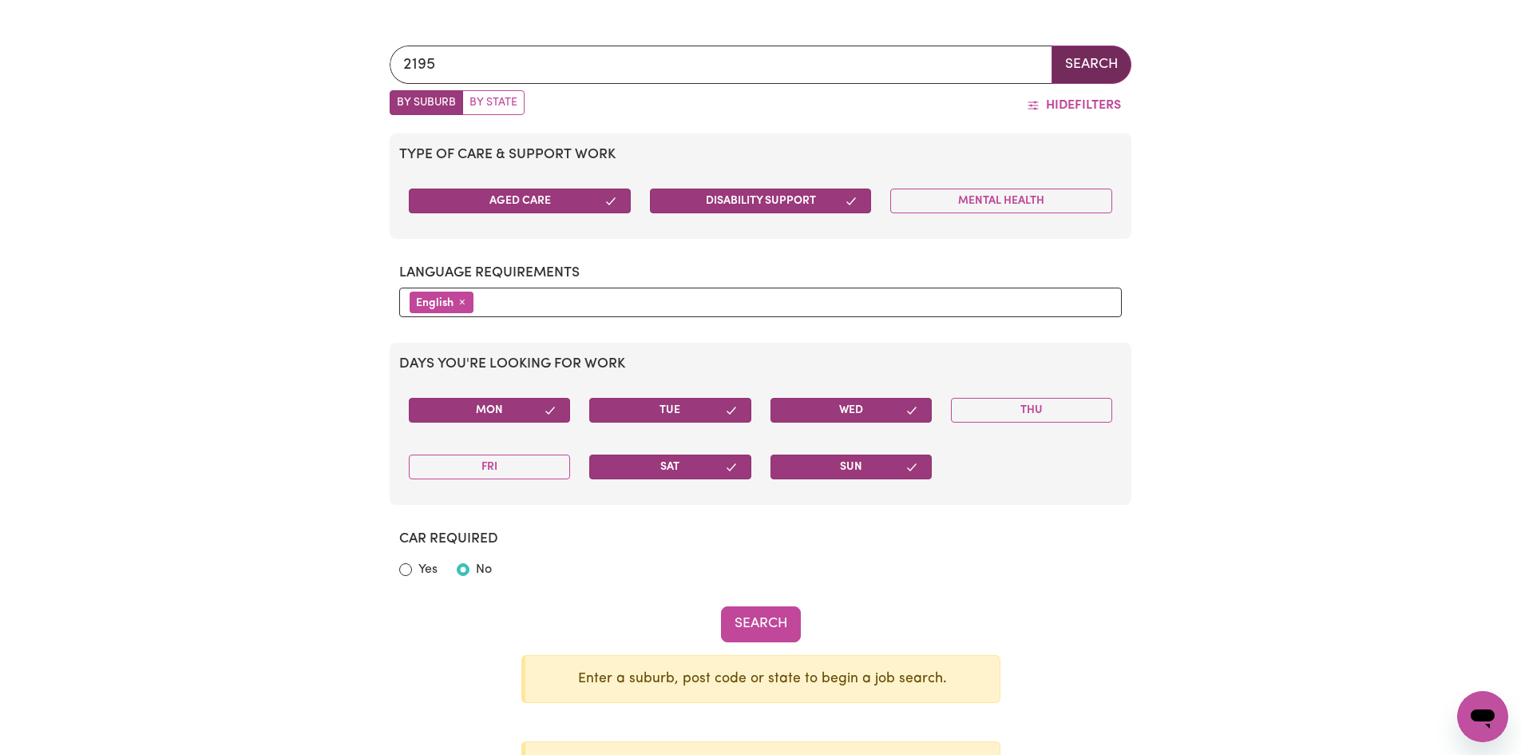
click at [1105, 60] on button "Search" at bounding box center [1092, 65] width 80 height 38
drag, startPoint x: 485, startPoint y: 101, endPoint x: 506, endPoint y: 108, distance: 22.5
click at [484, 101] on label "By State" at bounding box center [493, 102] width 62 height 25
click at [400, 101] on input "By State" at bounding box center [395, 95] width 10 height 10
radio input "true"
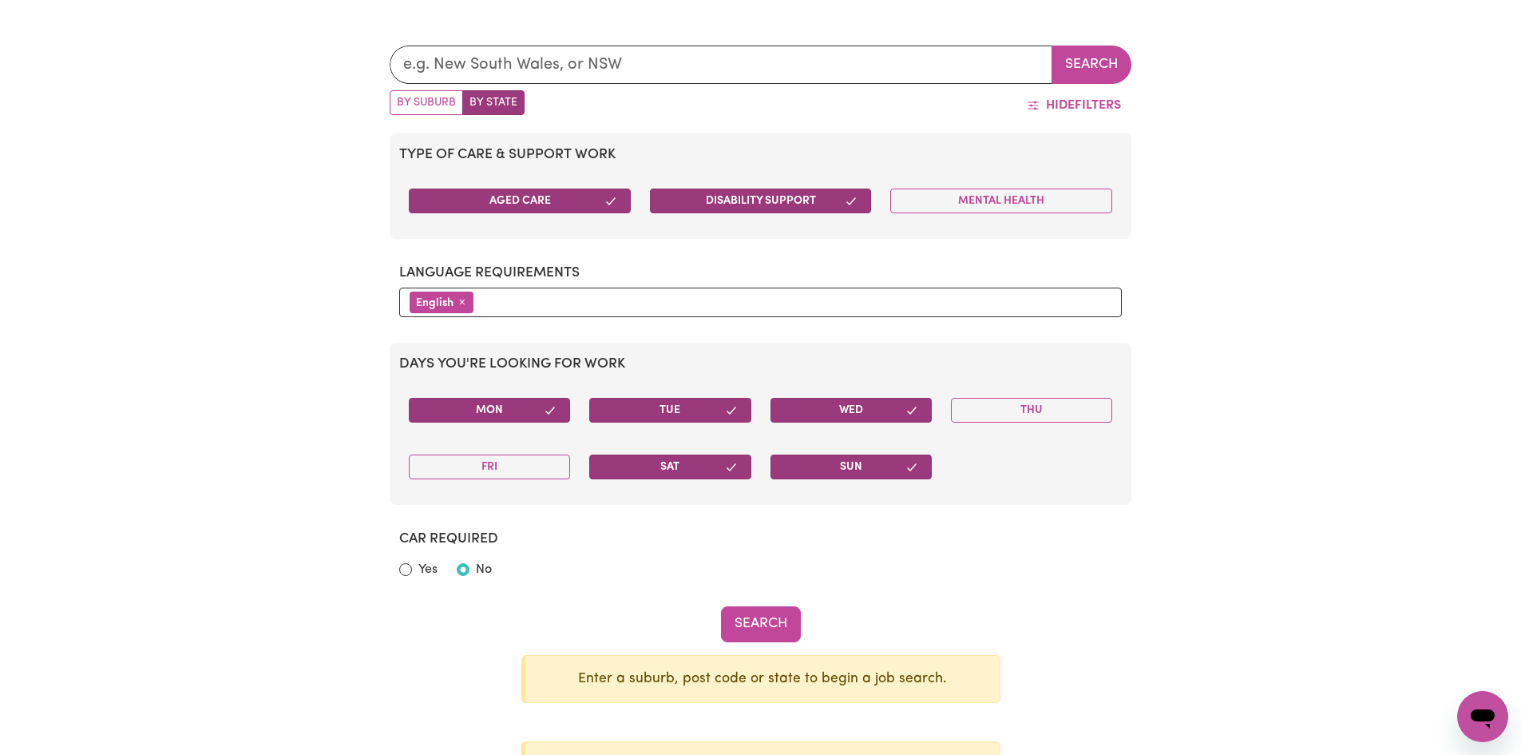
click at [432, 101] on label "By Suburb" at bounding box center [426, 102] width 73 height 25
click at [400, 101] on input "By Suburb" at bounding box center [395, 95] width 10 height 10
radio input "true"
click at [1092, 62] on button "Search" at bounding box center [1092, 65] width 80 height 38
drag, startPoint x: 1203, startPoint y: 294, endPoint x: 1311, endPoint y: 136, distance: 191.4
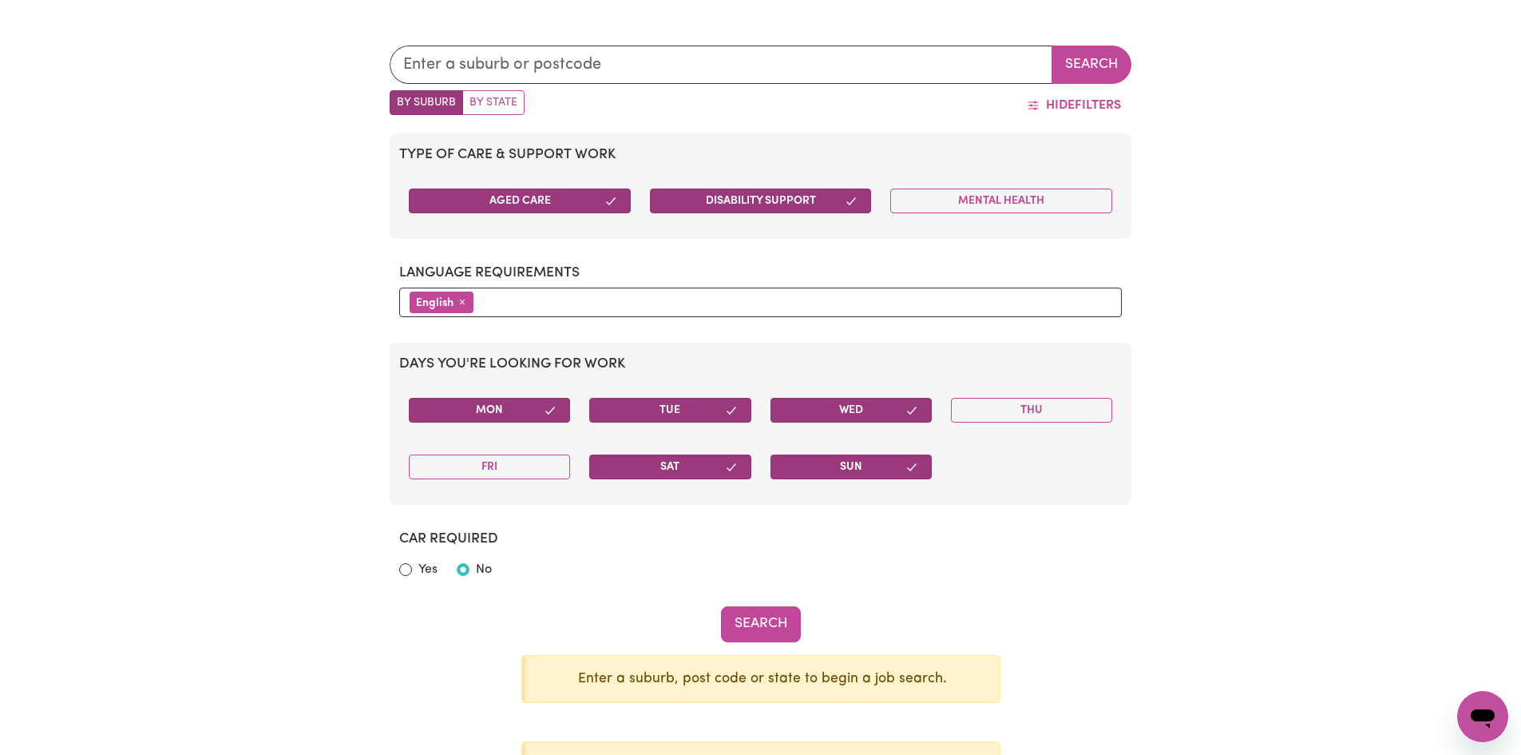
click at [1085, 65] on button "Search" at bounding box center [1092, 65] width 80 height 38
click at [570, 60] on input "text" at bounding box center [721, 65] width 663 height 38
click at [569, 62] on input "text" at bounding box center [721, 65] width 663 height 38
type input "ban"
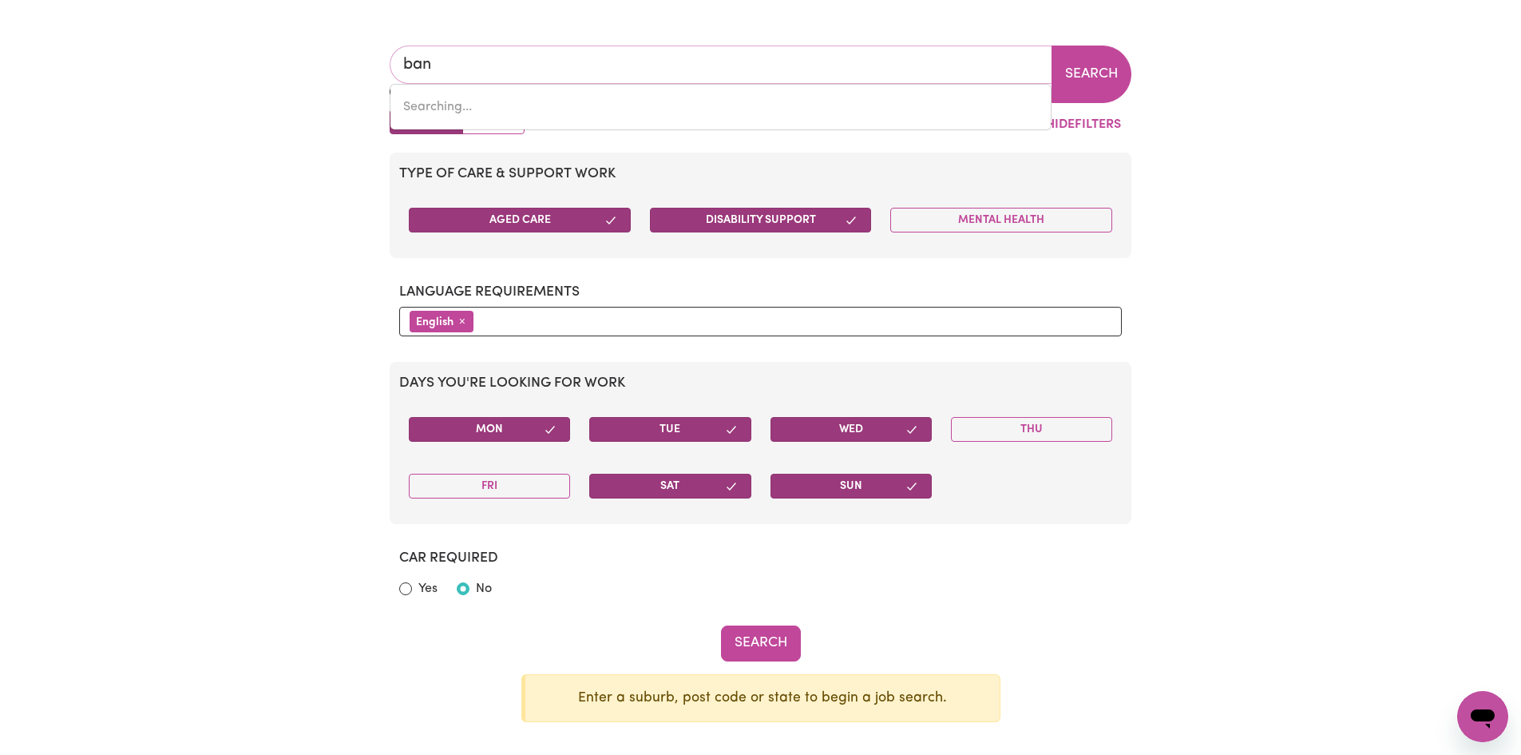
type input "ban BAN, Queensland, 4625"
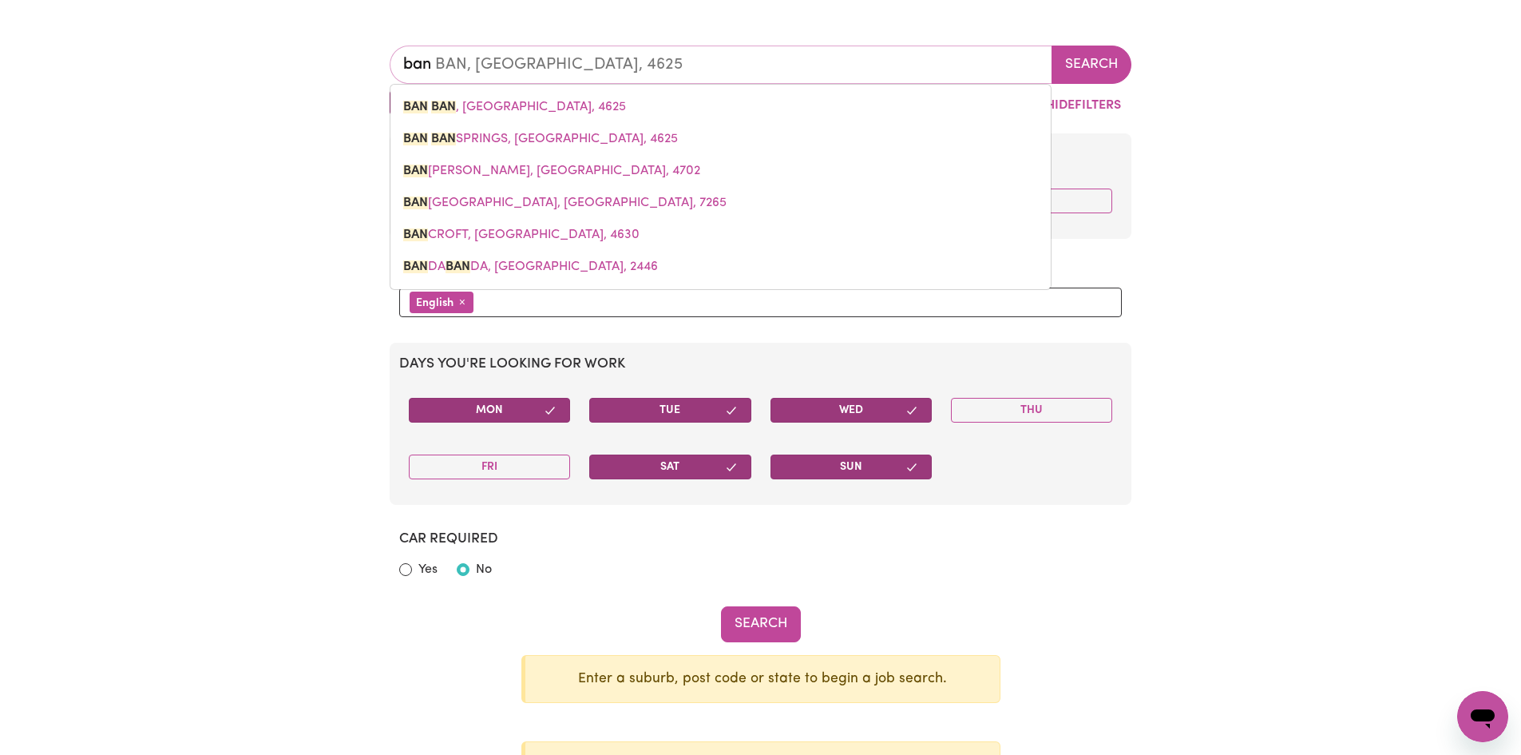
type input "bank"
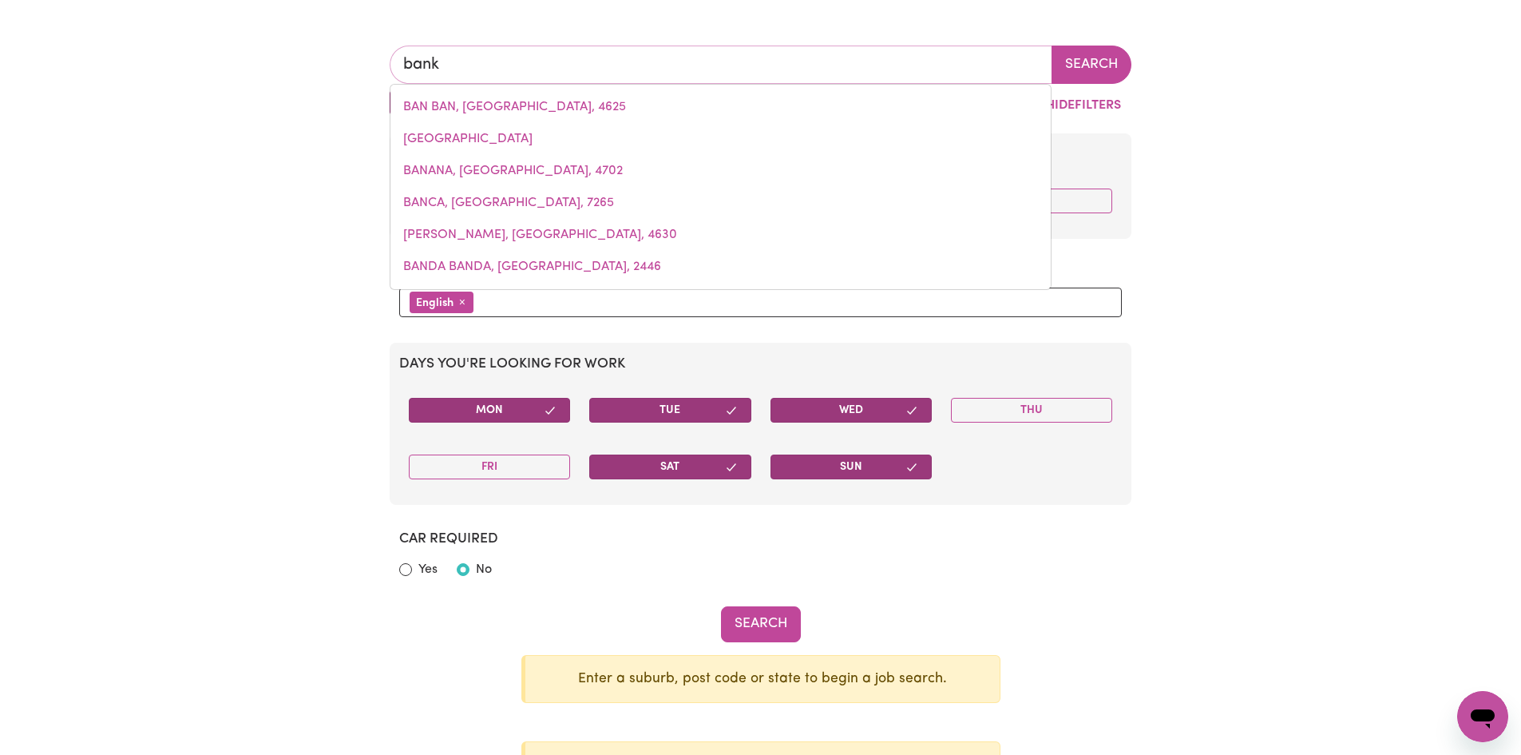
type input "banks"
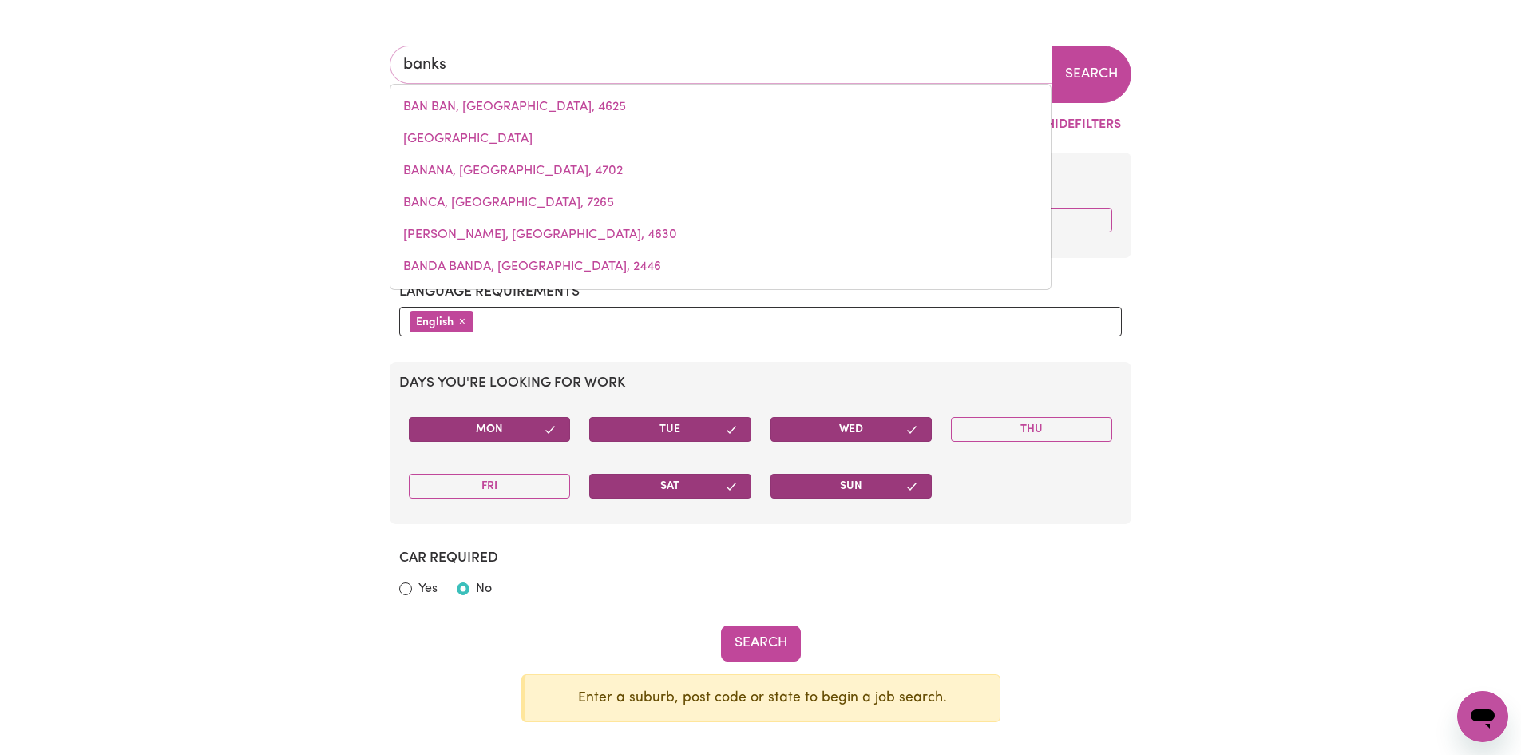
type input "banks, Australian Capital Territory, 2906"
type input "bankst"
type input "banksto"
type input "bankstoWN, New South Wales, 2200"
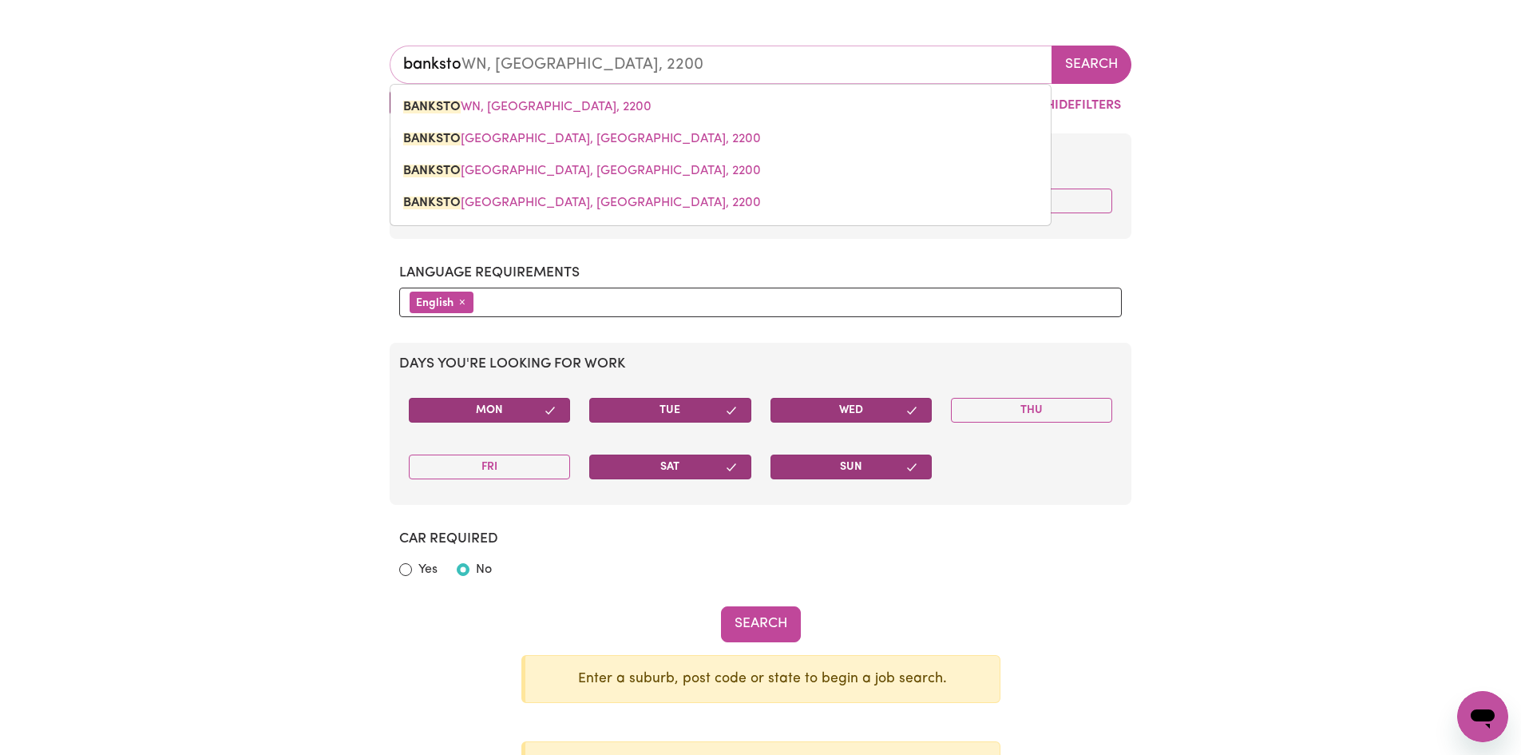
type input "bankstow"
type input "bankstowN, New South Wales, 2200"
type input "bankstown"
type input "bankstown, New South Wales, 2200"
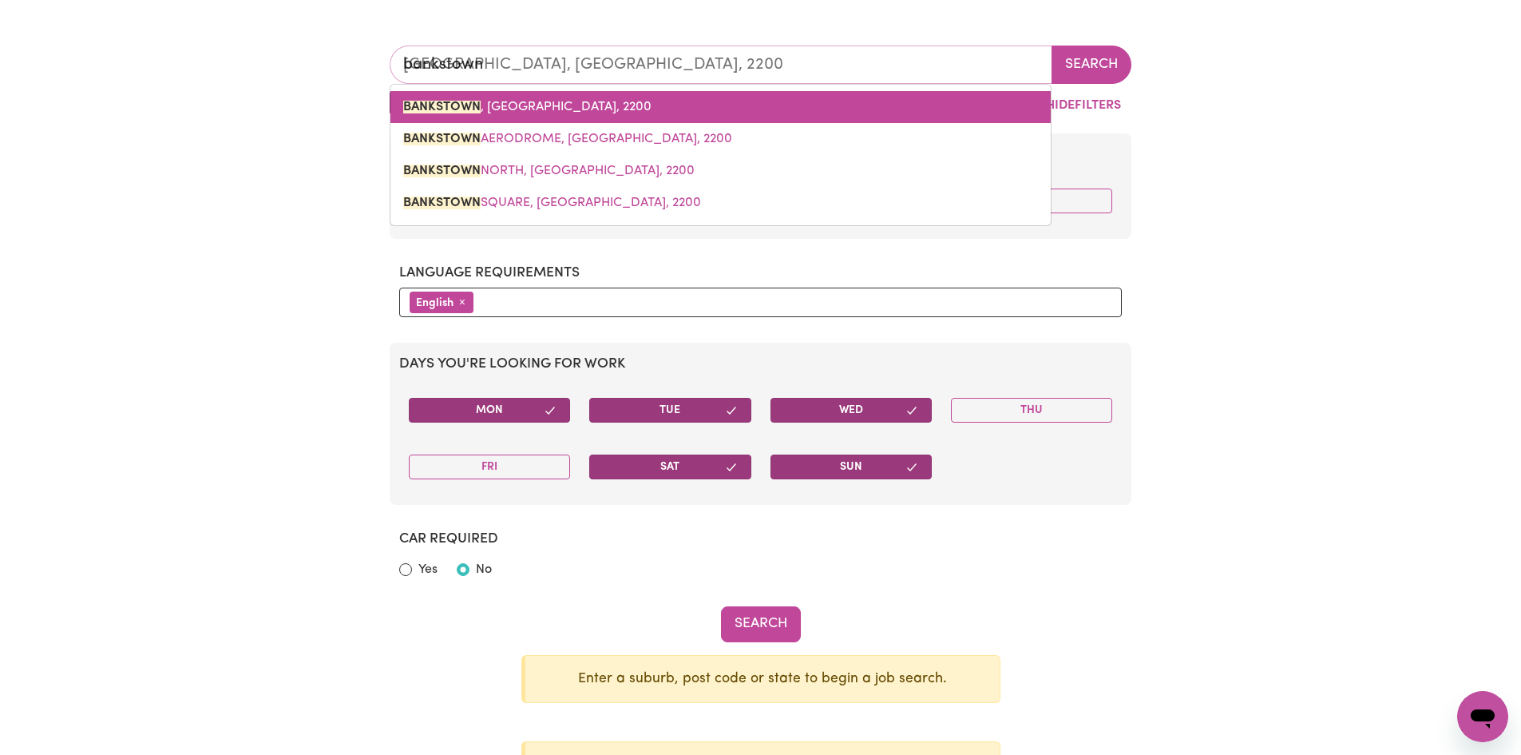
drag, startPoint x: 673, startPoint y: 105, endPoint x: 685, endPoint y: 105, distance: 12.0
click at [677, 105] on link "BANKSTOWN , New South Wales, 2200" at bounding box center [721, 107] width 660 height 32
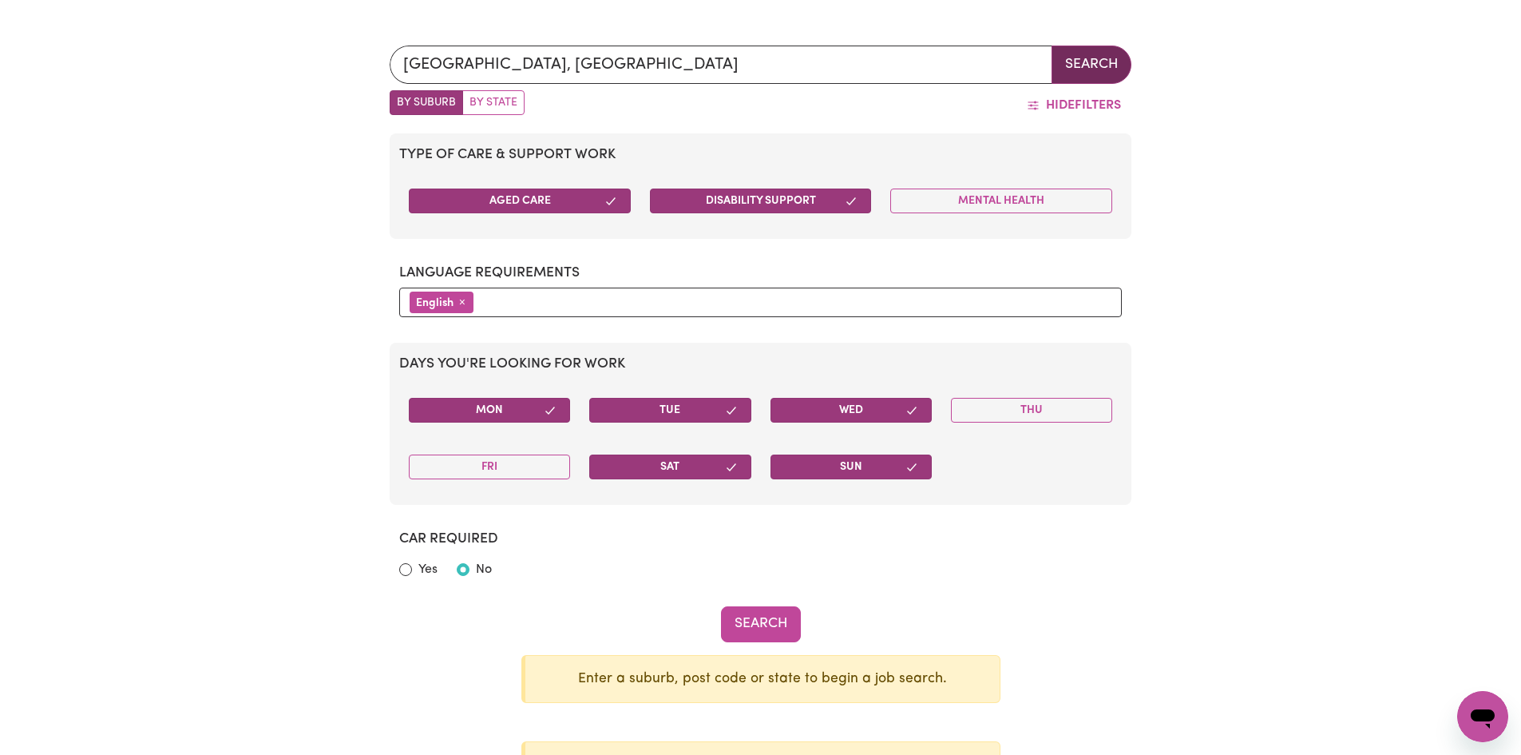
click at [1104, 67] on button "Search" at bounding box center [1092, 65] width 80 height 38
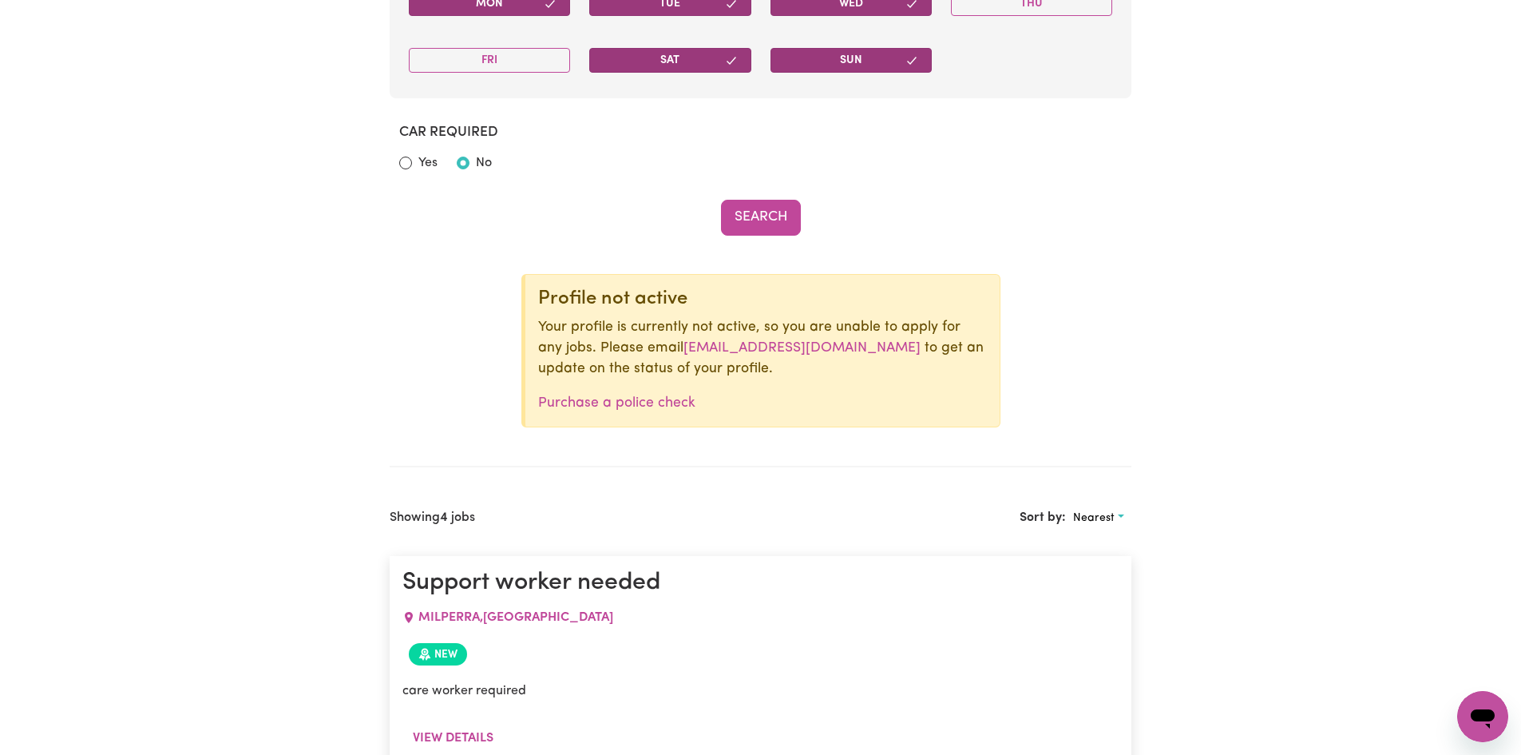
scroll to position [1041, 0]
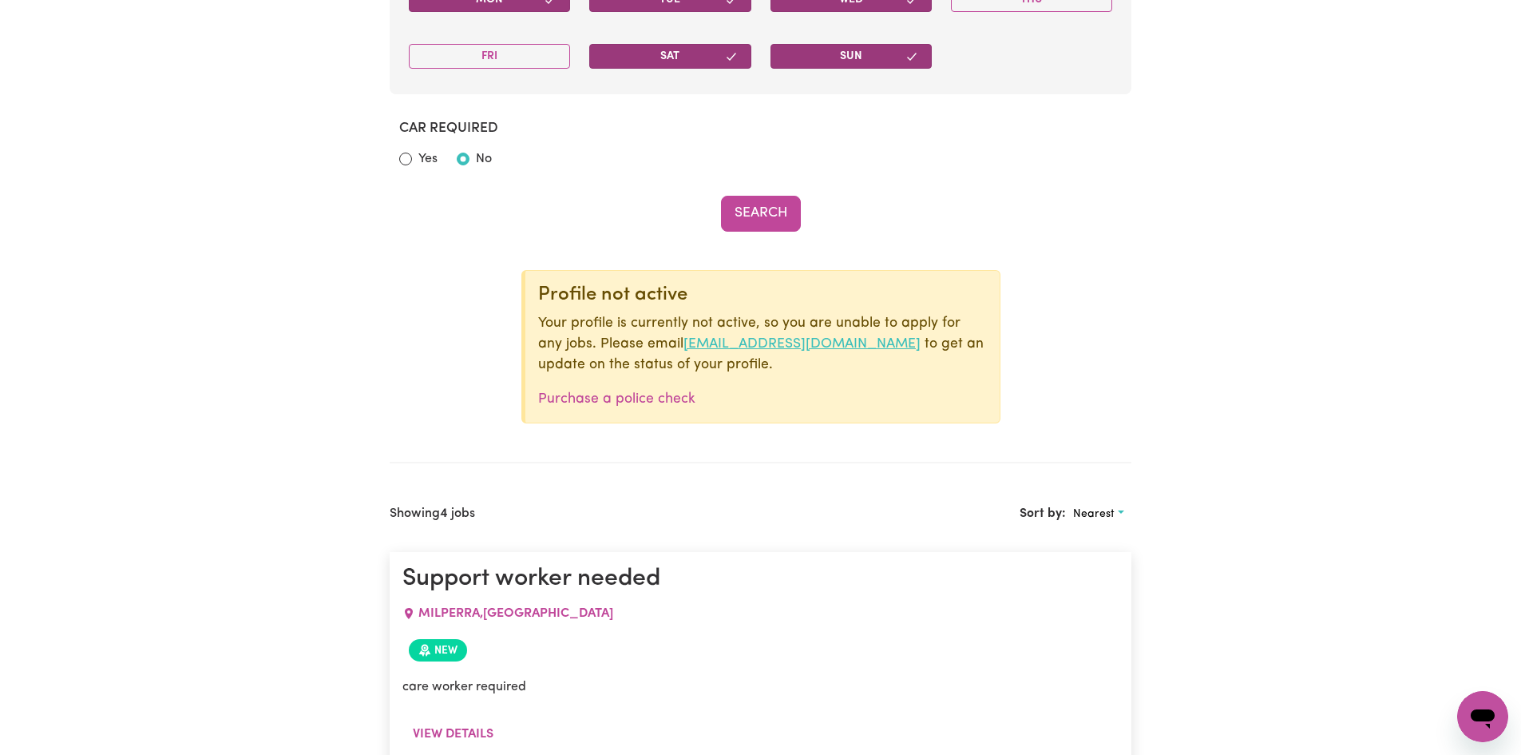
drag, startPoint x: 660, startPoint y: 333, endPoint x: 658, endPoint y: 344, distance: 11.3
click at [658, 344] on p "Your profile is currently not active, so you are unable to apply for any jobs. …" at bounding box center [762, 344] width 449 height 63
click at [805, 394] on p "Purchase a police check" at bounding box center [762, 399] width 449 height 21
drag, startPoint x: 875, startPoint y: 344, endPoint x: 658, endPoint y: 344, distance: 217.2
click at [658, 344] on p "Your profile is currently not active, so you are unable to apply for any jobs. …" at bounding box center [762, 344] width 449 height 63
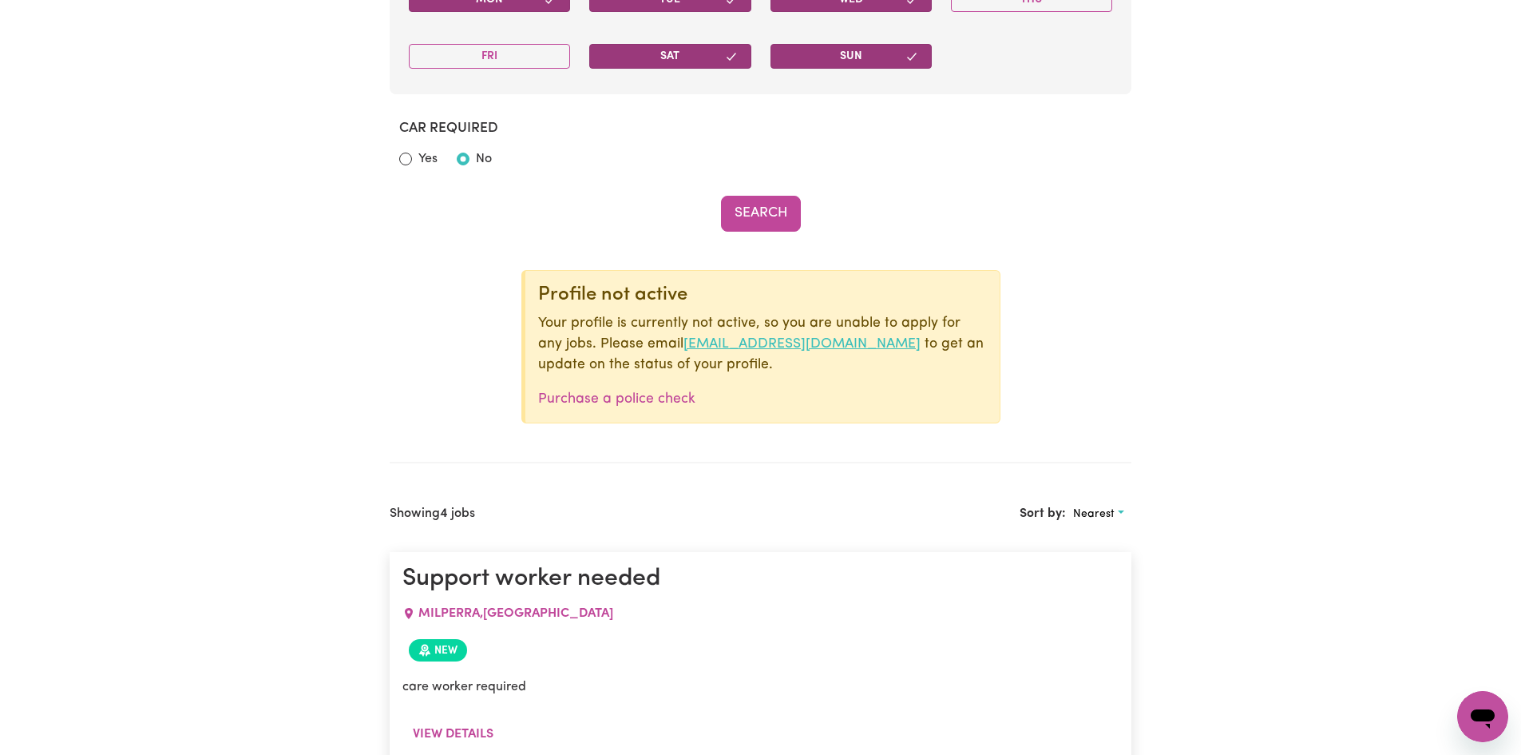
click at [684, 343] on link "[EMAIL_ADDRESS][DOMAIN_NAME]" at bounding box center [802, 344] width 237 height 14
copy link "[EMAIL_ADDRESS][DOMAIN_NAME]"
drag, startPoint x: 1383, startPoint y: 471, endPoint x: 1268, endPoint y: 565, distance: 148.7
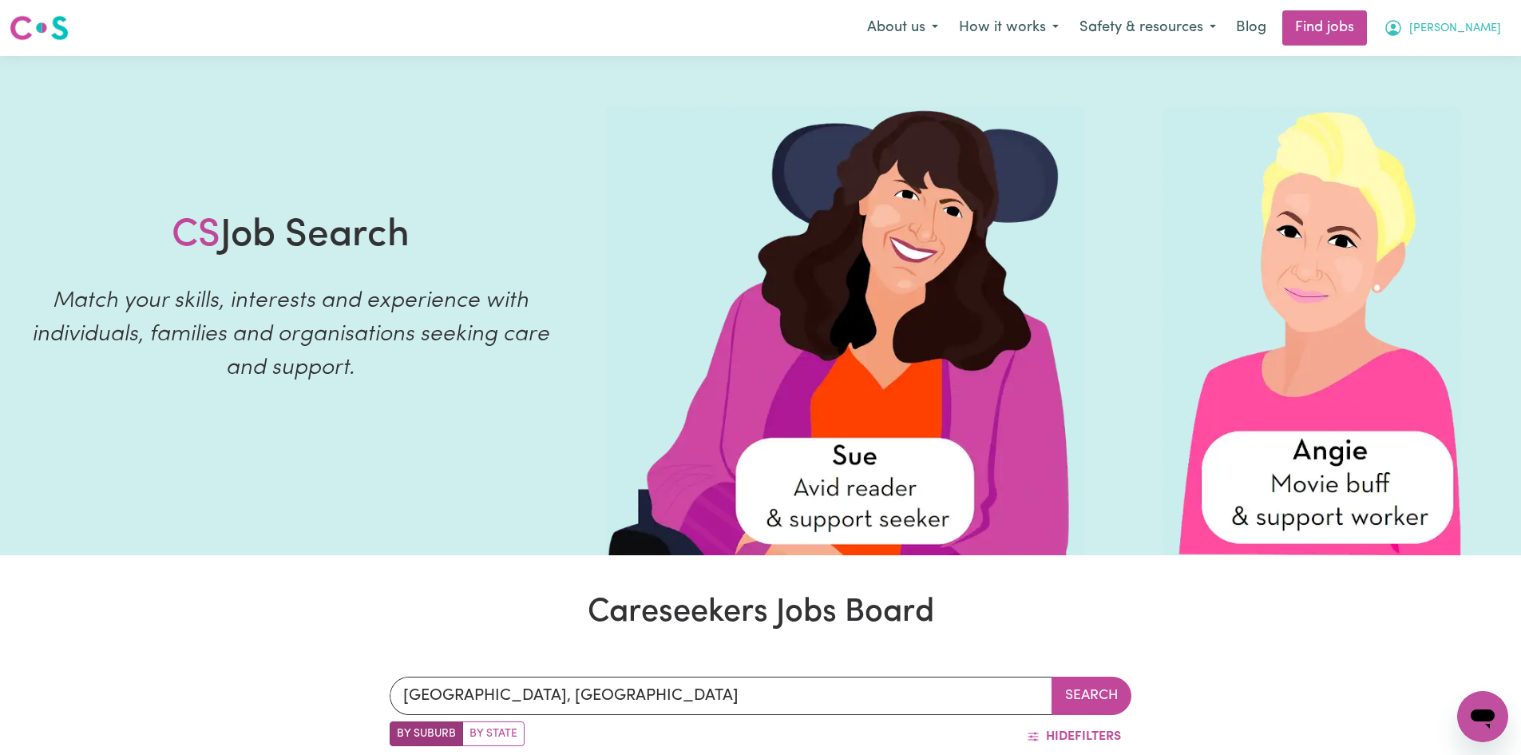
click at [1402, 31] on icon "My Account" at bounding box center [1393, 27] width 19 height 19
click at [1414, 123] on link "Logout" at bounding box center [1448, 122] width 126 height 30
